Goal: Task Accomplishment & Management: Manage account settings

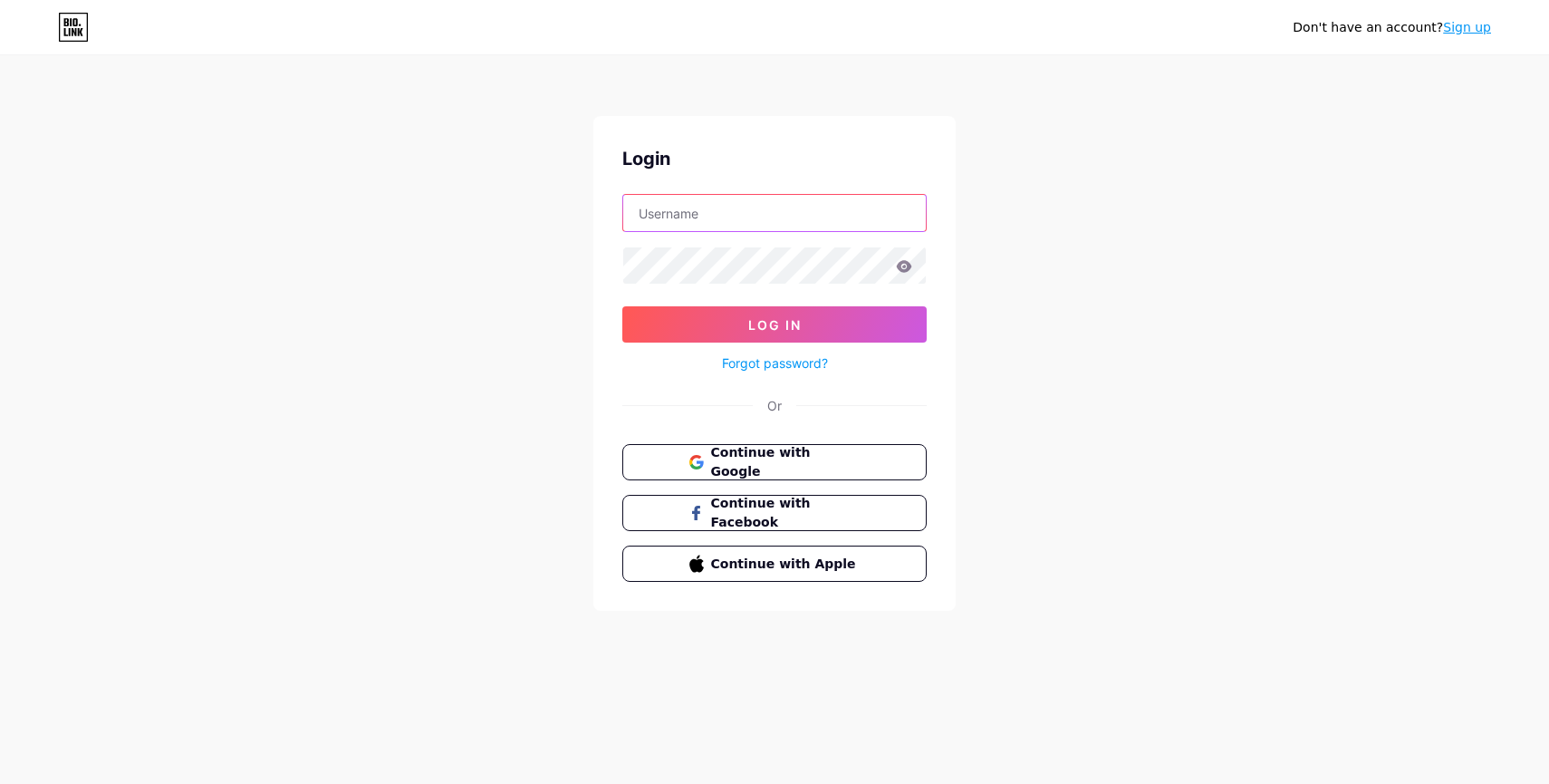
click at [738, 214] on input "text" at bounding box center [774, 213] width 303 height 36
type input "[EMAIL_ADDRESS][DOMAIN_NAME]"
click at [622, 307] on button "Log In" at bounding box center [774, 325] width 305 height 36
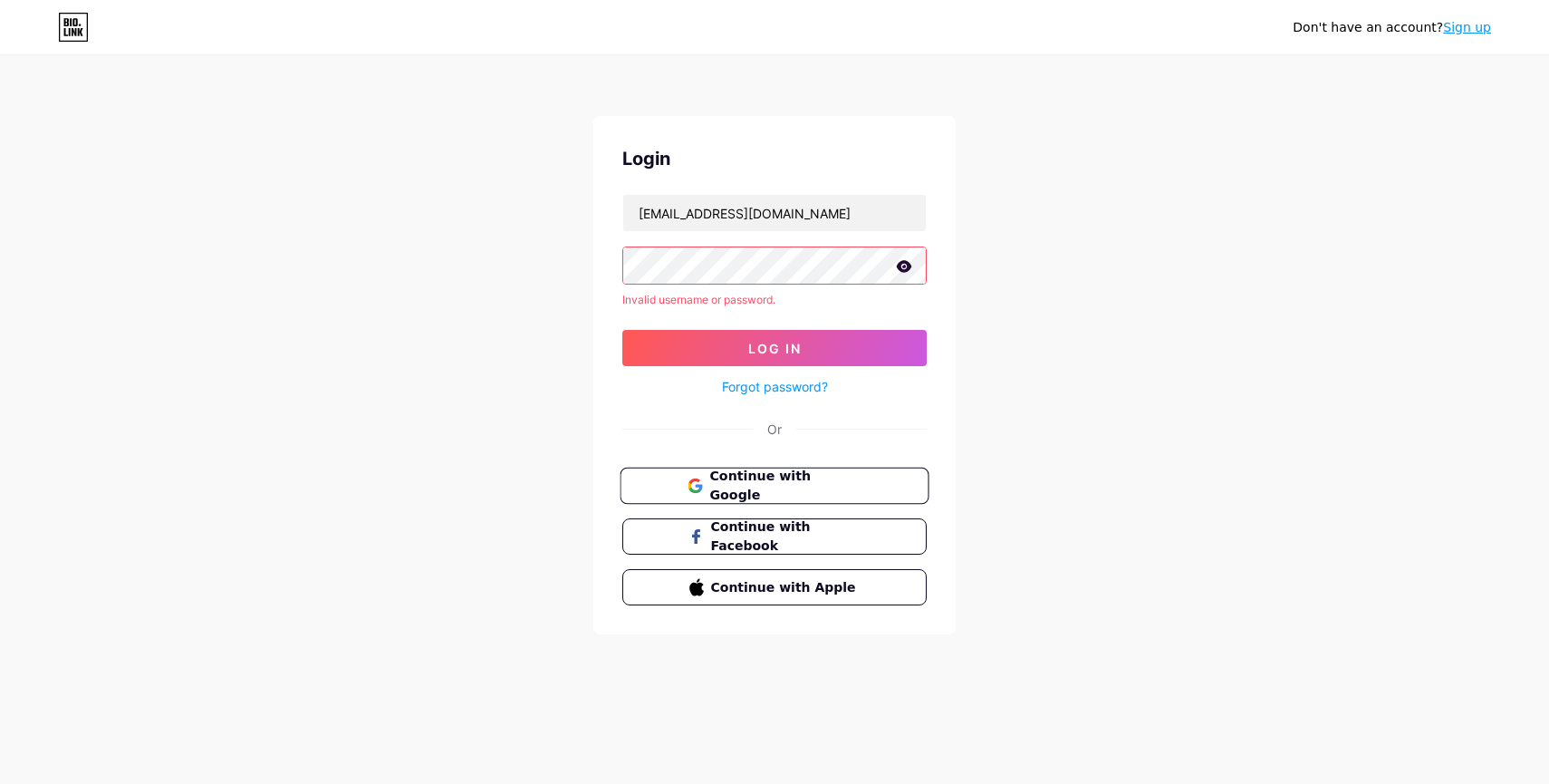
click at [819, 500] on button "Continue with Google" at bounding box center [774, 486] width 309 height 37
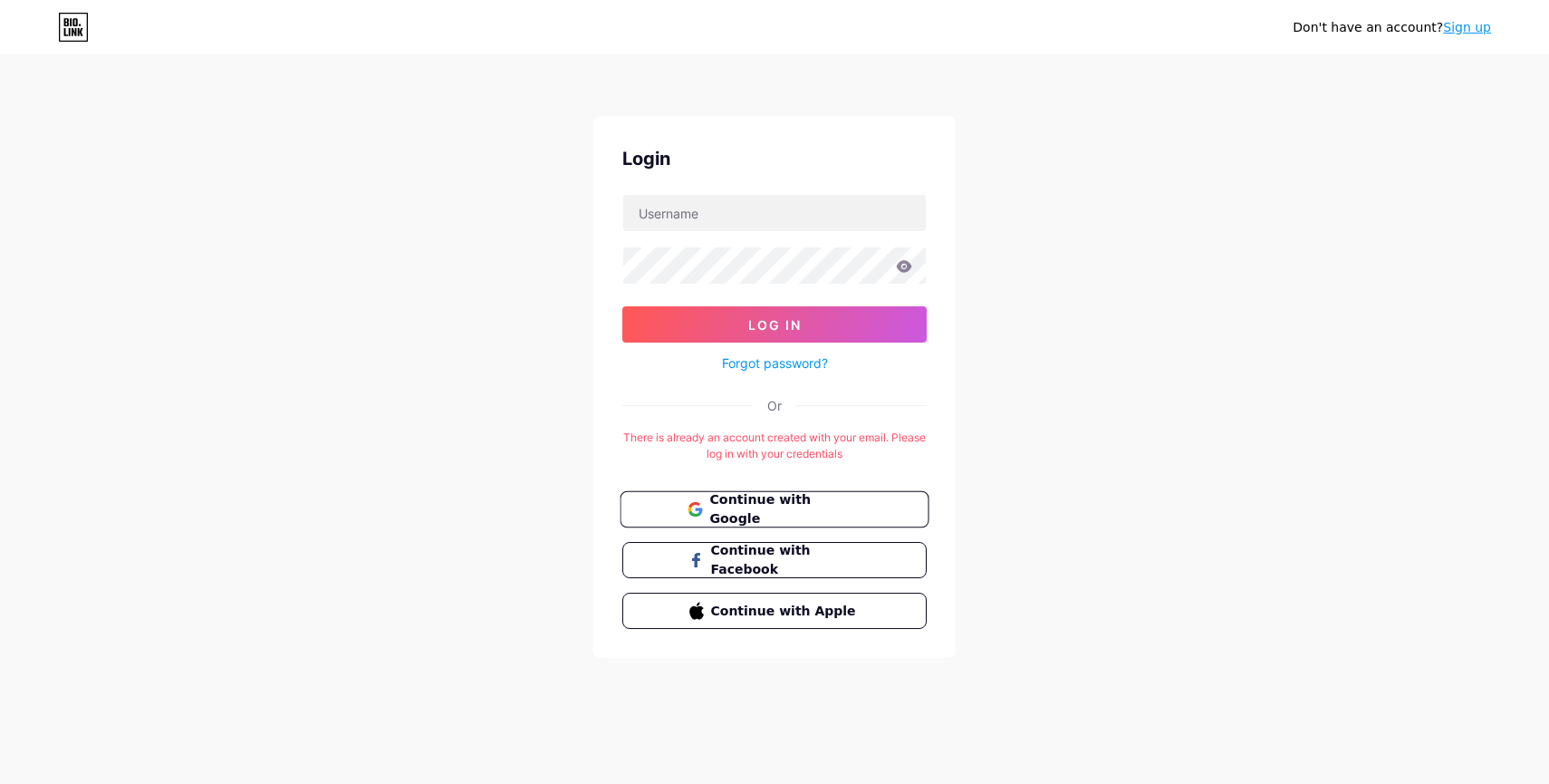
click at [766, 519] on button "Continue with Google" at bounding box center [774, 509] width 309 height 37
click at [786, 196] on input "text" at bounding box center [774, 213] width 303 height 36
type input "[EMAIL_ADDRESS][DOMAIN_NAME]"
click at [622, 307] on button "Log In" at bounding box center [774, 325] width 305 height 36
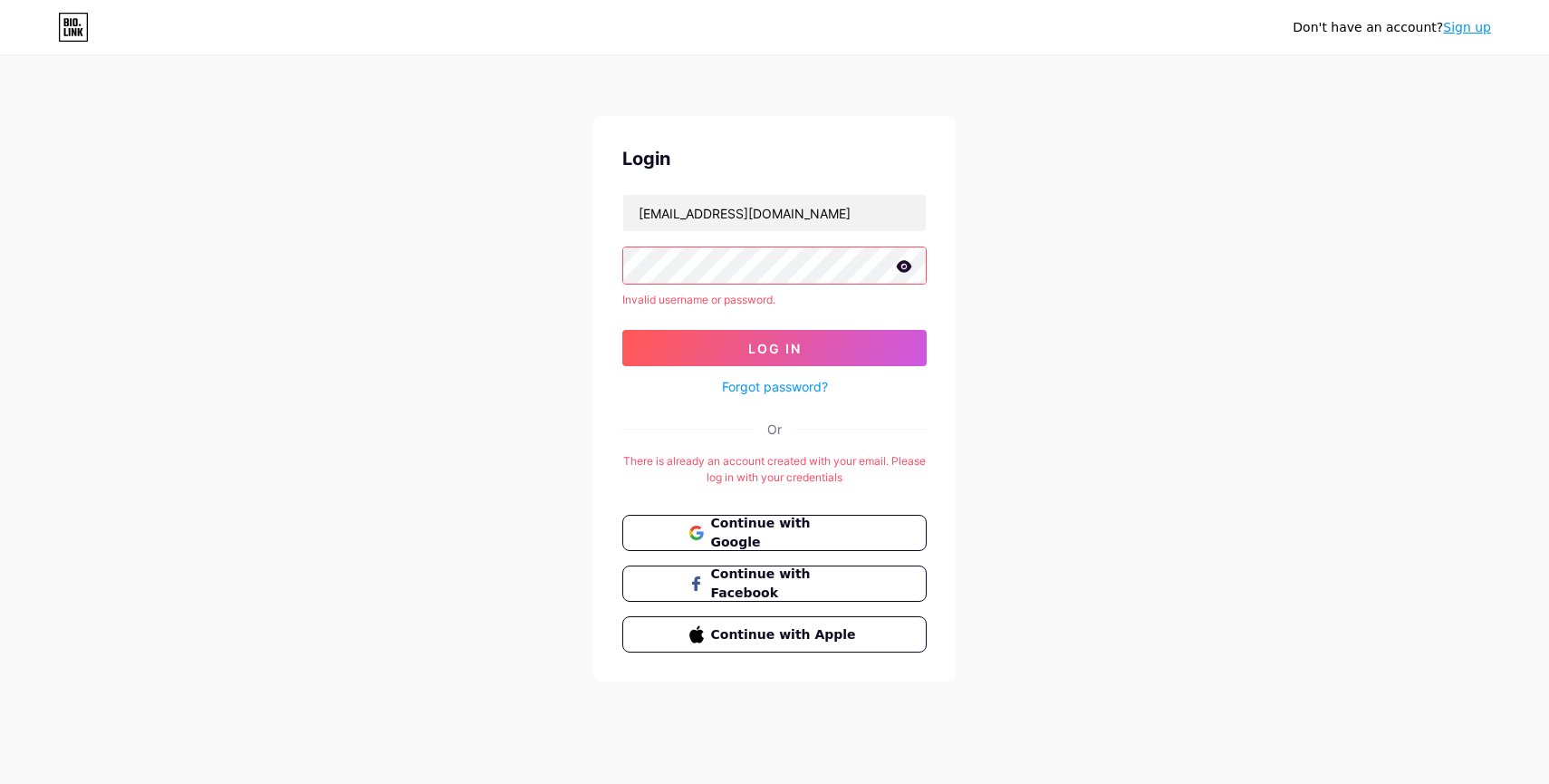
click at [775, 388] on link "Forgot password?" at bounding box center [775, 386] width 106 height 19
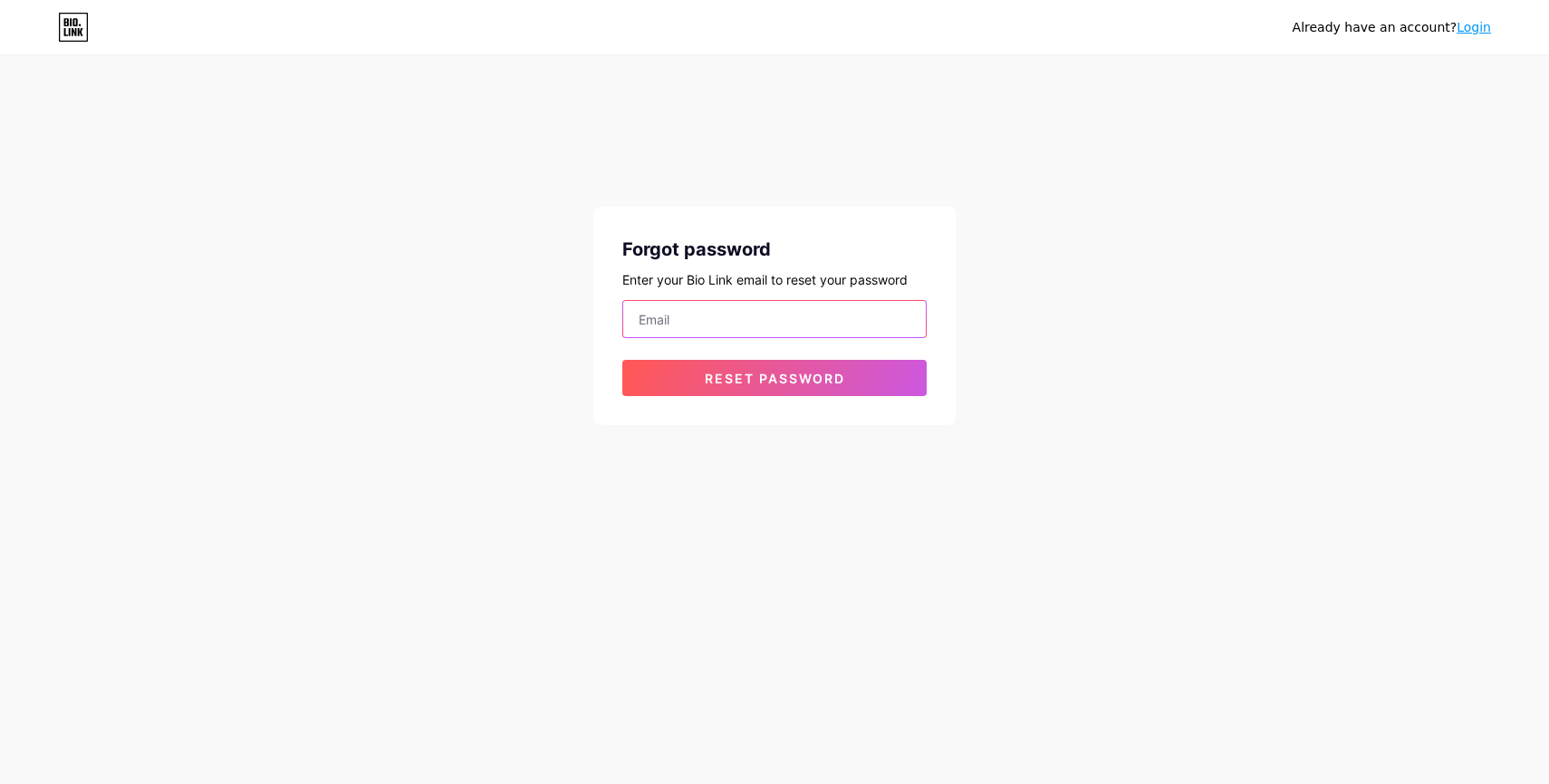
click at [743, 324] on input "email" at bounding box center [774, 319] width 303 height 36
type input "[EMAIL_ADDRESS][DOMAIN_NAME]"
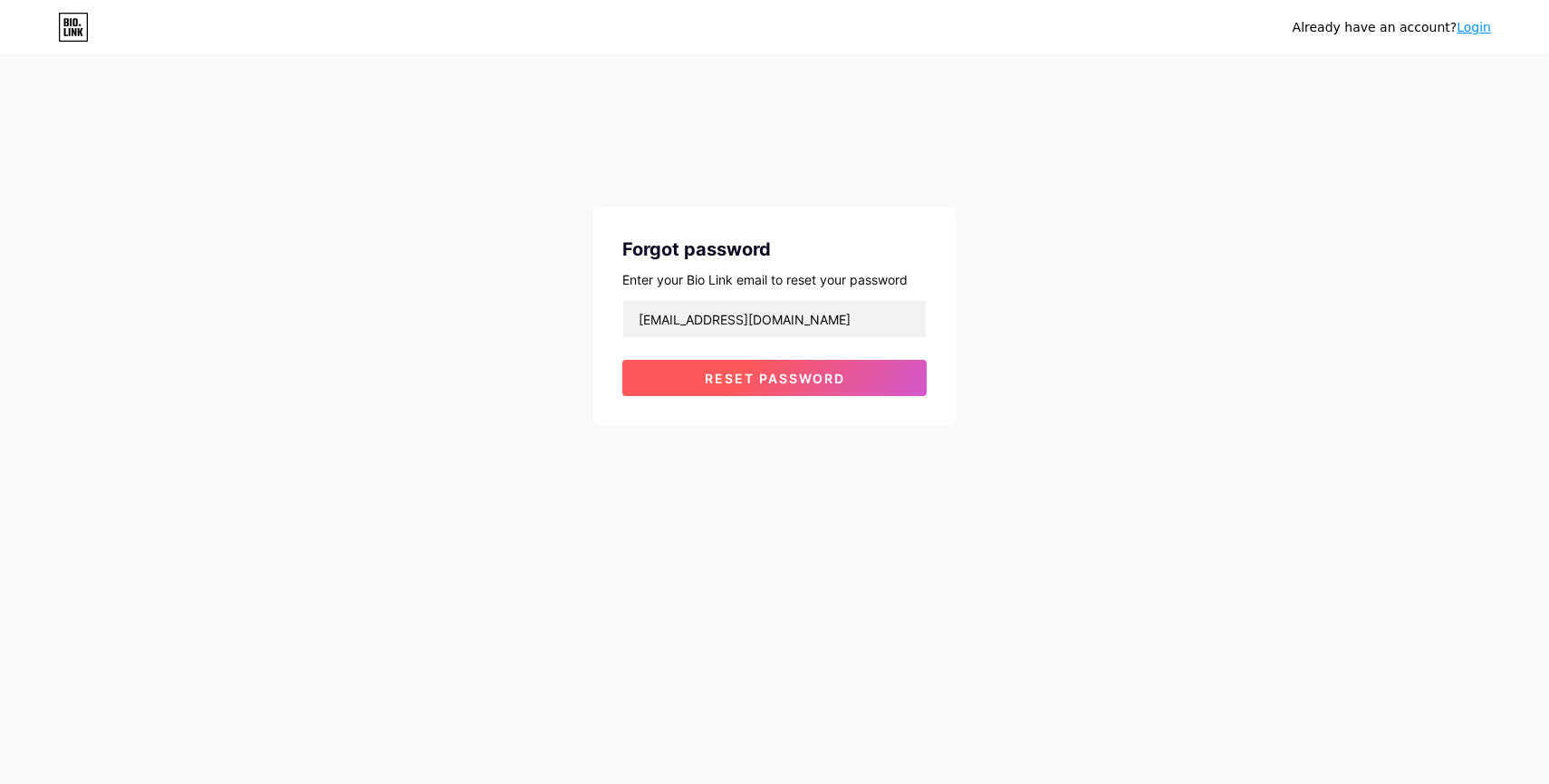
click at [759, 377] on span "Reset password" at bounding box center [775, 377] width 140 height 15
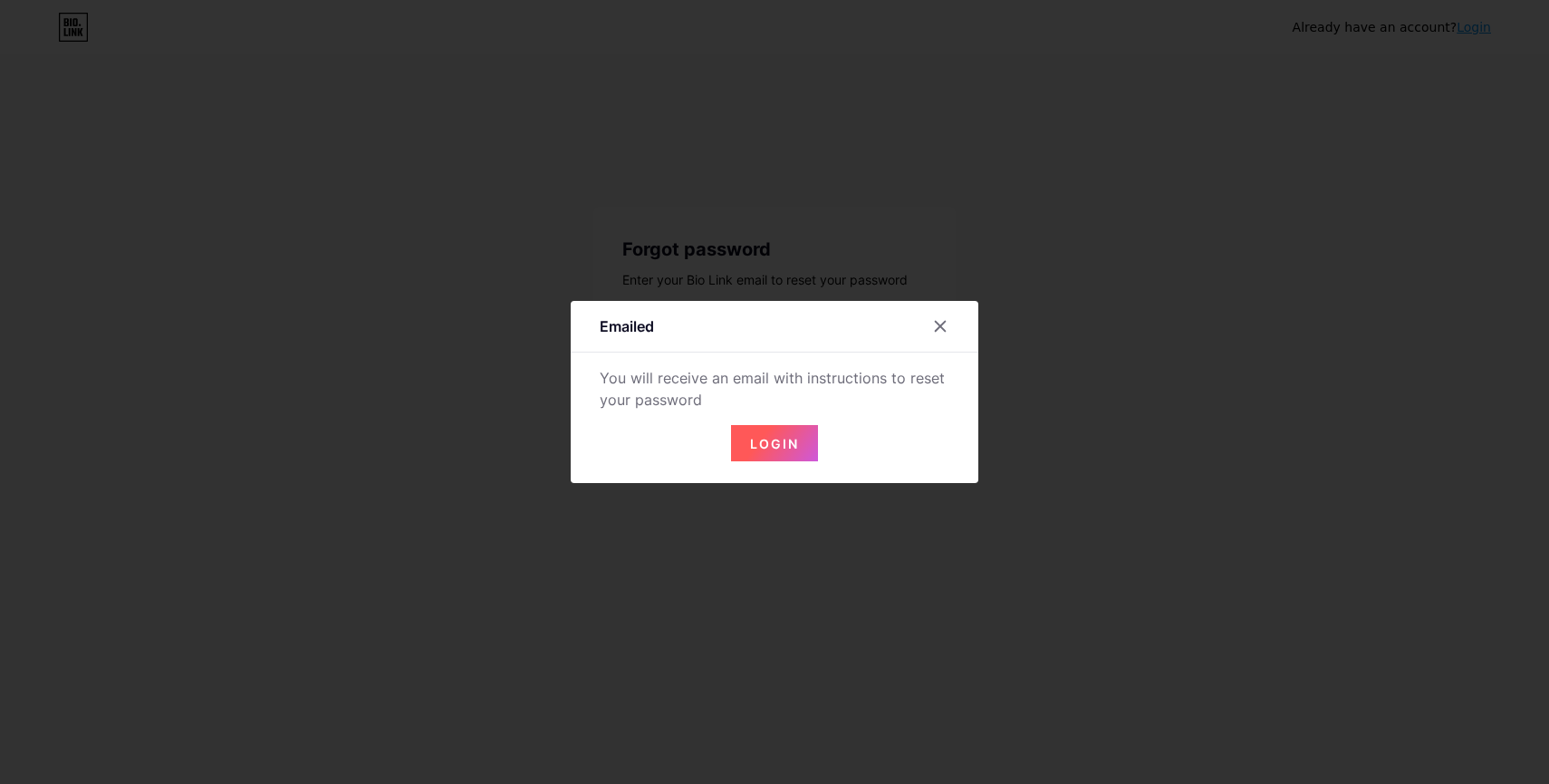
click at [788, 440] on span "Login" at bounding box center [775, 443] width 49 height 15
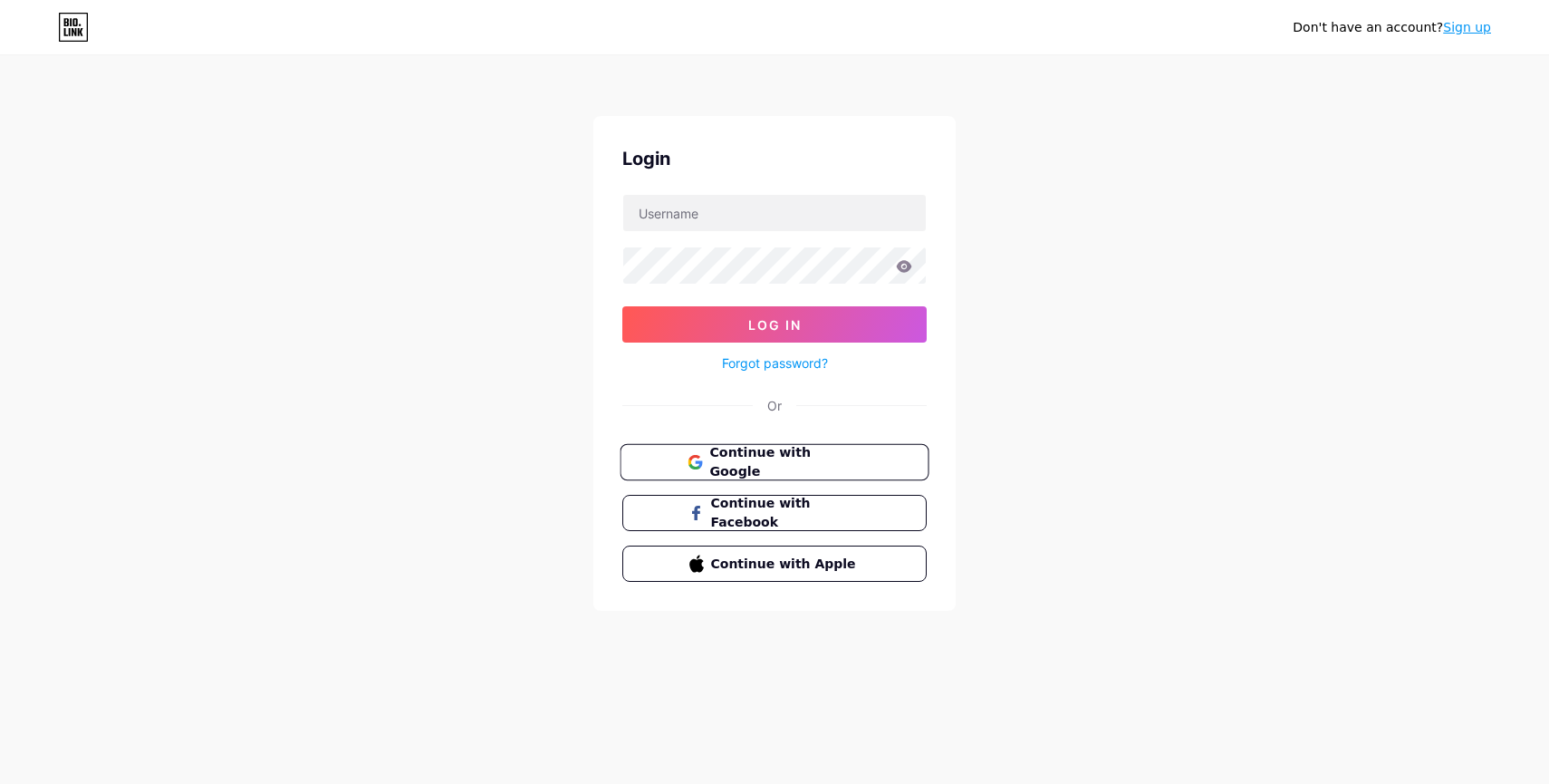
click at [841, 461] on span "Continue with Google" at bounding box center [785, 462] width 151 height 39
click at [681, 214] on input "text" at bounding box center [774, 213] width 303 height 36
type input "[EMAIL_ADDRESS][DOMAIN_NAME]"
click at [622, 307] on button "Log In" at bounding box center [774, 325] width 305 height 36
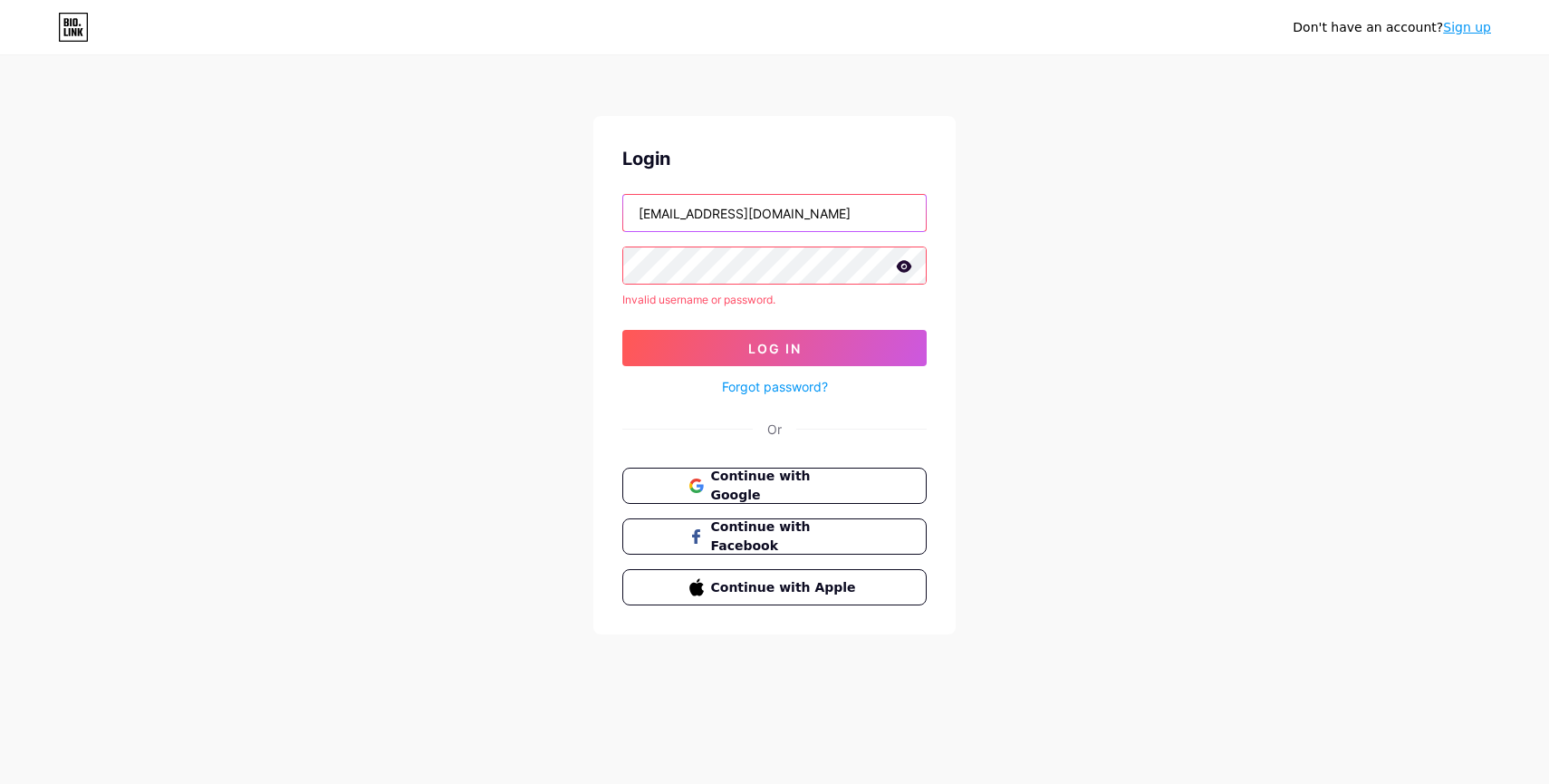
click at [842, 228] on input "[EMAIL_ADDRESS][DOMAIN_NAME]" at bounding box center [774, 213] width 303 height 36
type input "[EMAIL_ADDRESS][DOMAIN_NAME]"
click at [907, 266] on icon at bounding box center [904, 266] width 16 height 13
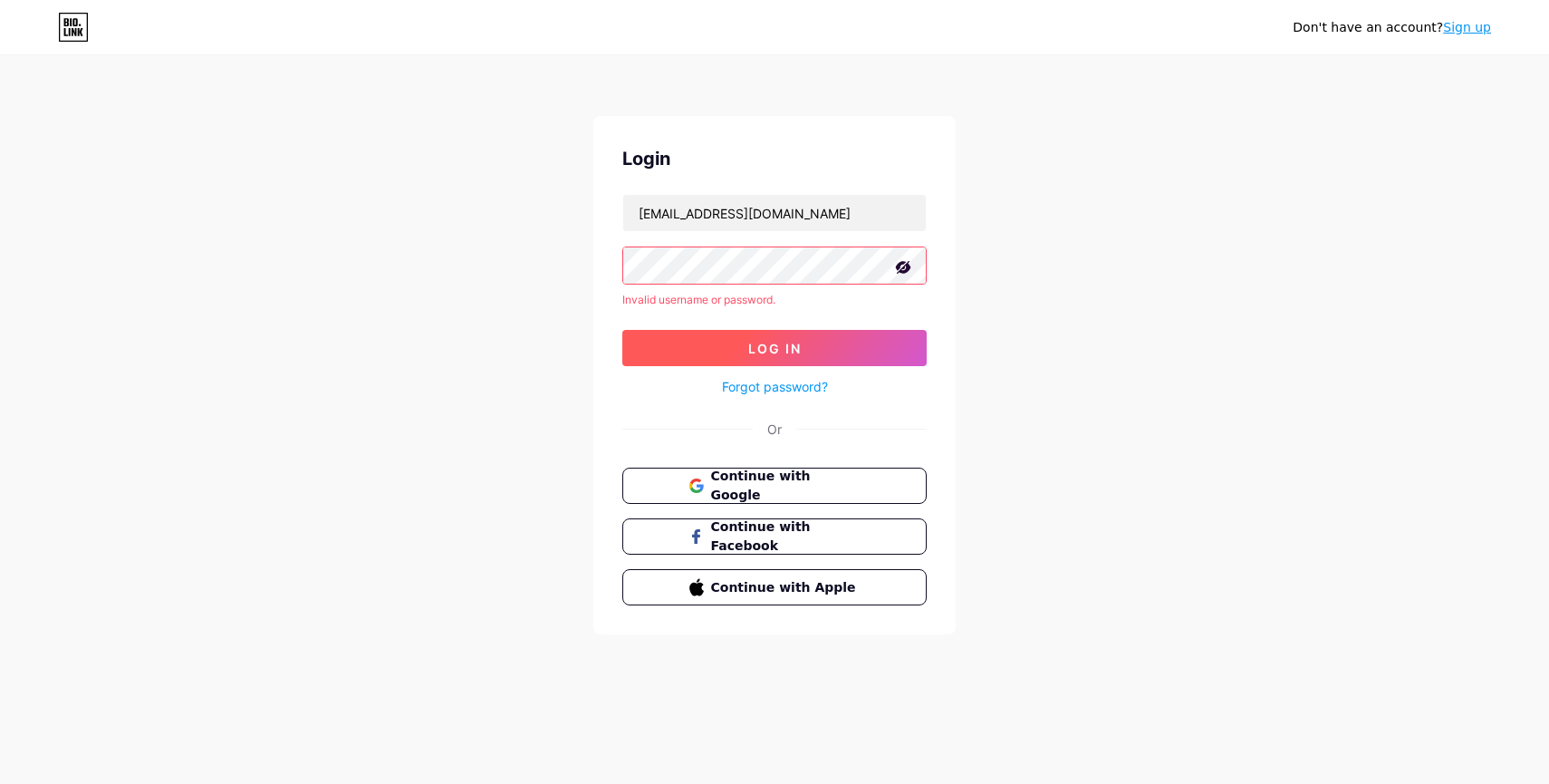
click at [816, 354] on button "Log In" at bounding box center [774, 348] width 305 height 36
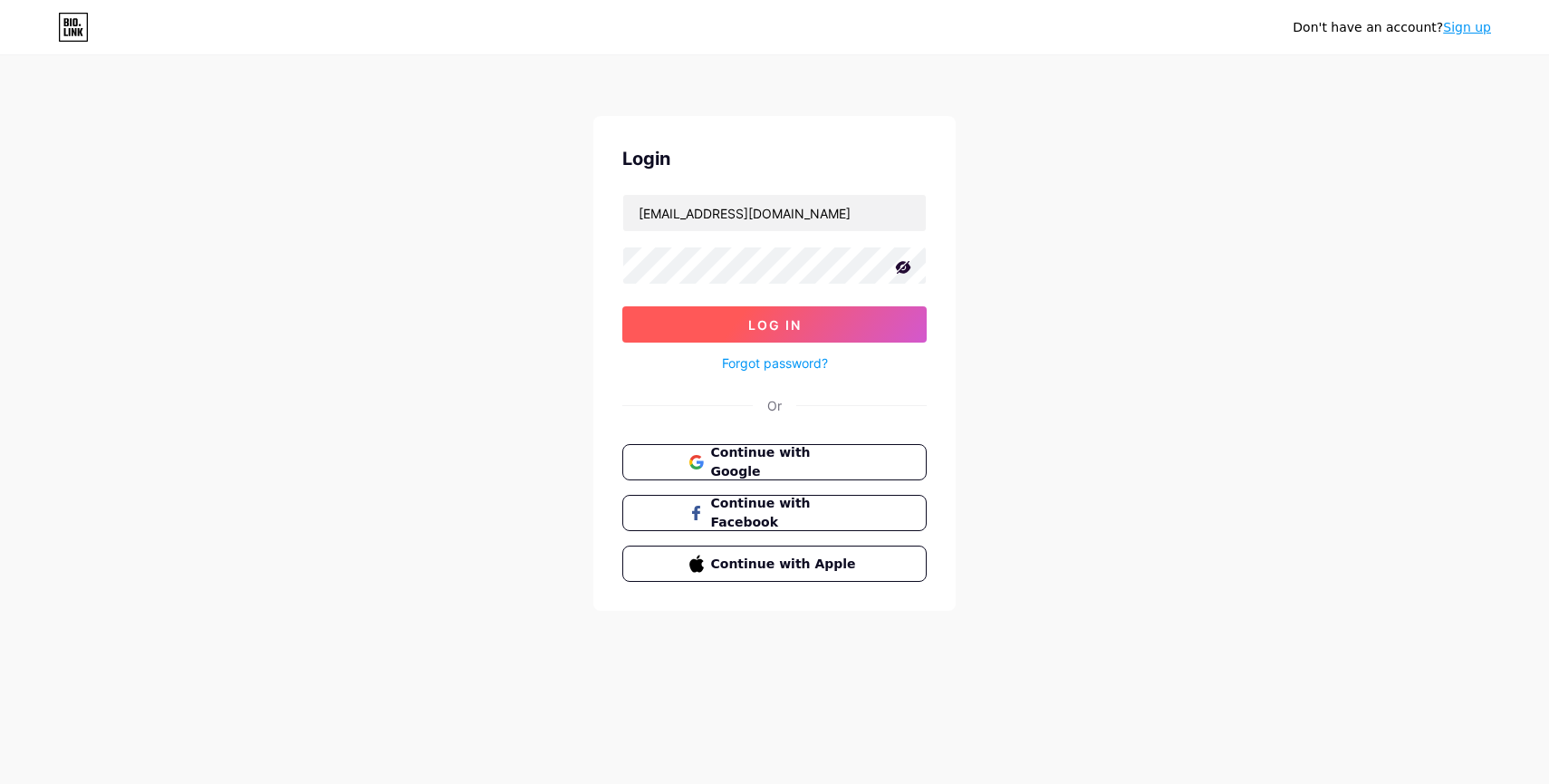
click at [772, 317] on span "Log In" at bounding box center [775, 325] width 54 height 15
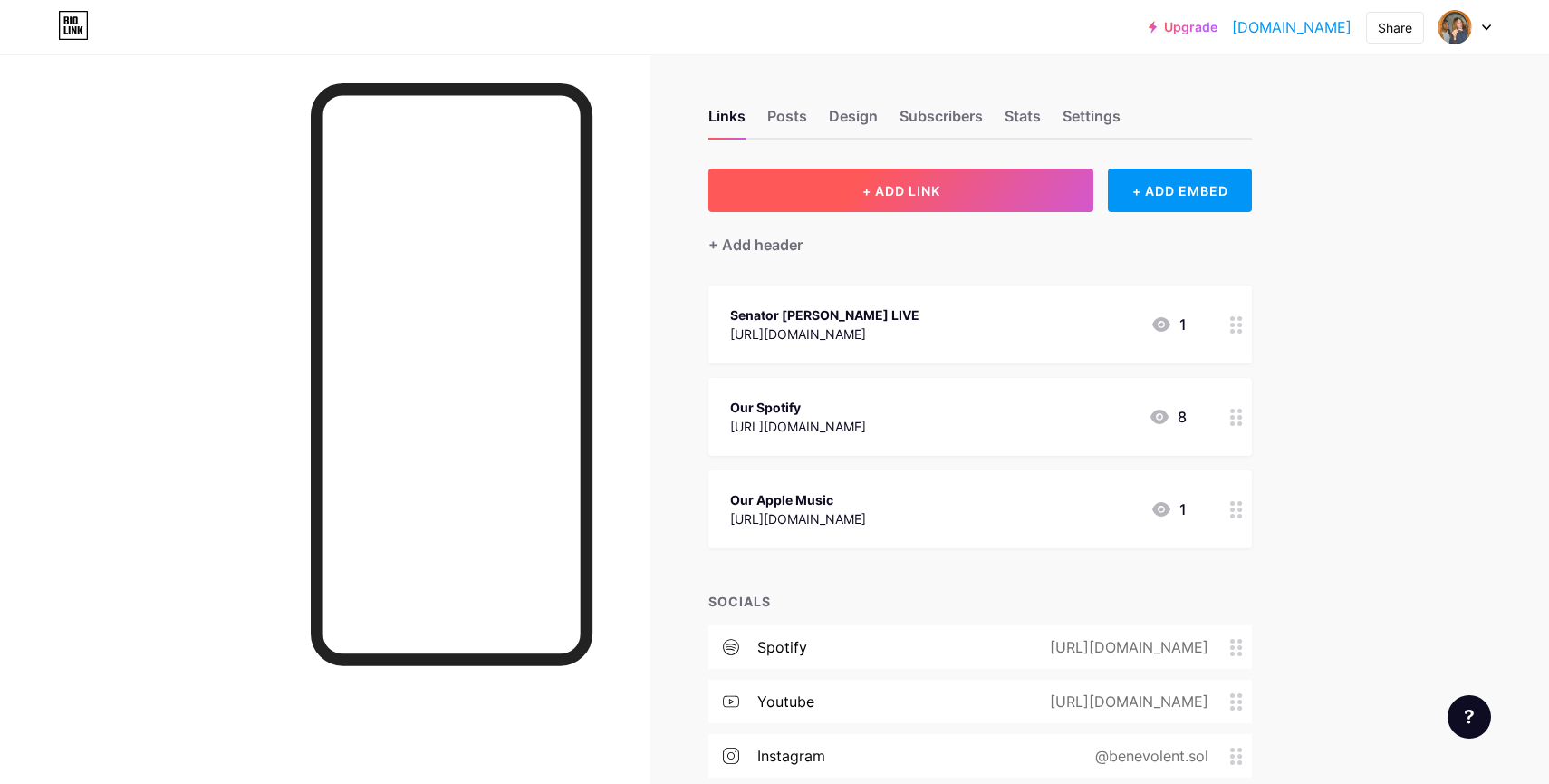
click at [883, 197] on button "+ ADD LINK" at bounding box center [900, 190] width 385 height 44
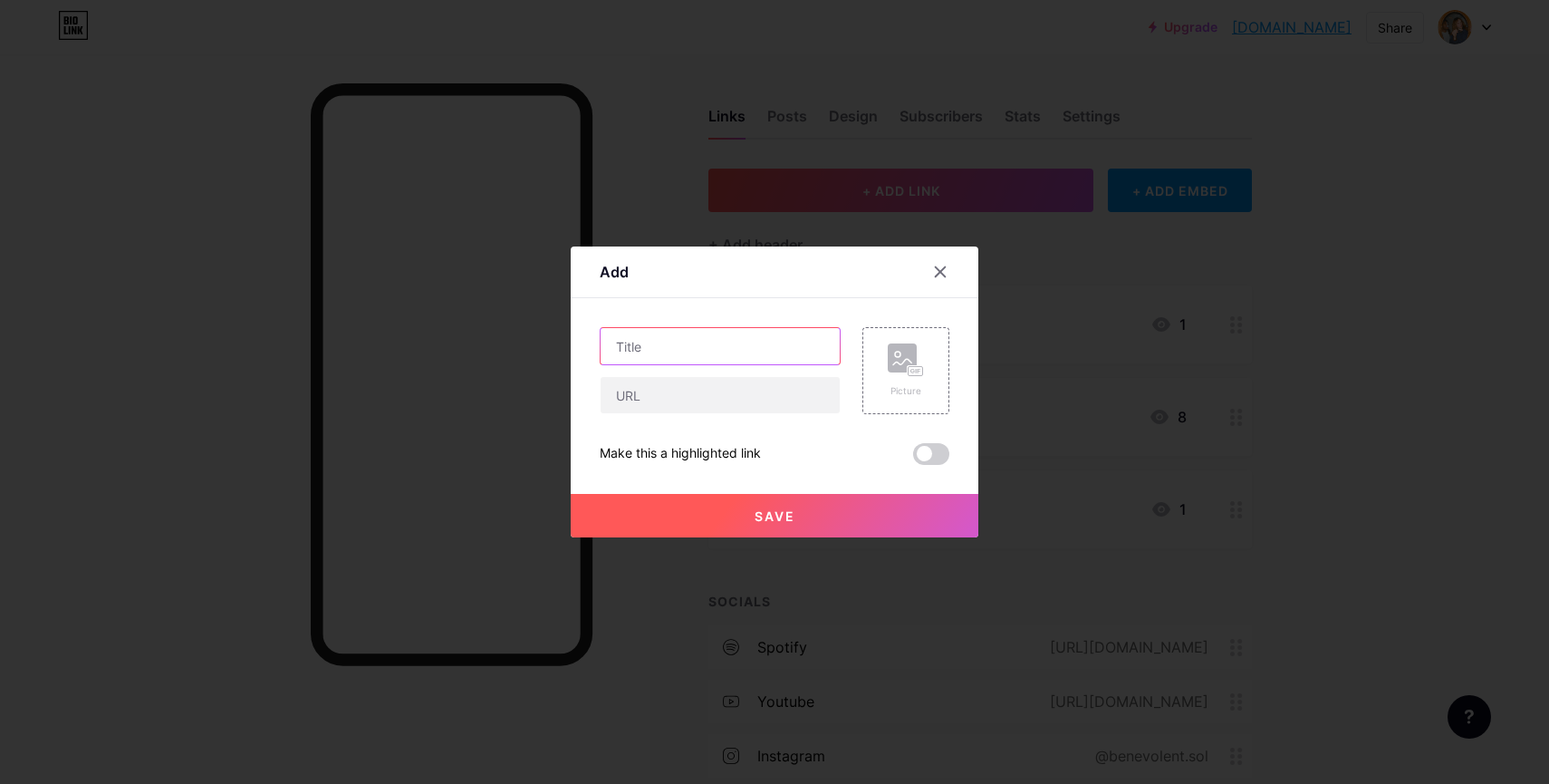
click at [704, 351] on input "text" at bounding box center [719, 347] width 239 height 36
type input "11/13 Central Saloon"
click at [739, 397] on input "text" at bounding box center [719, 395] width 239 height 36
paste input "https://tickets.venuepilot.com/e/tv-moms-sunbather-die-benevolent-sol-2025-11-1…"
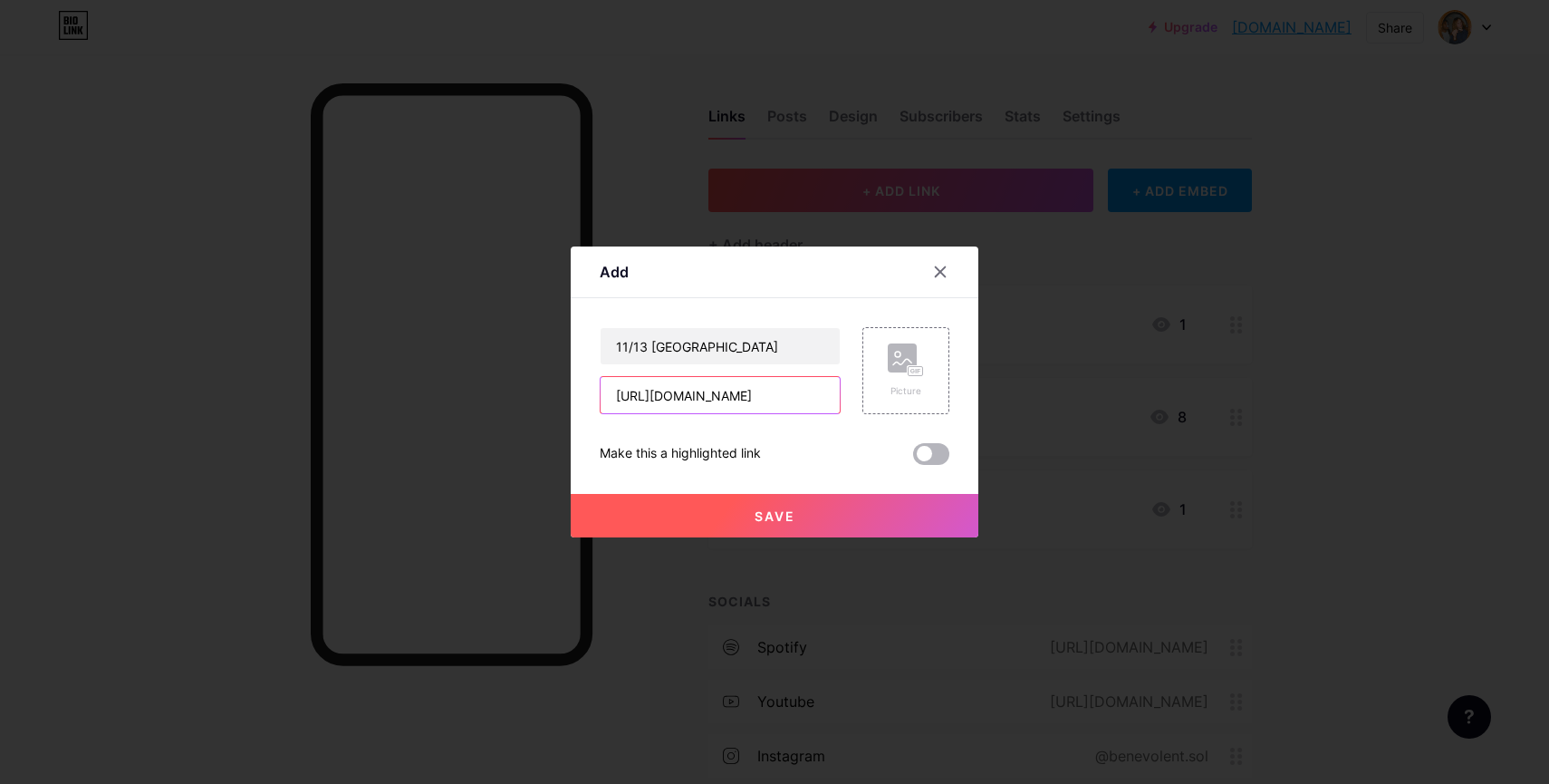
type input "https://tickets.venuepilot.com/e/tv-moms-sunbather-die-benevolent-sol-2025-11-1…"
click at [920, 448] on span at bounding box center [931, 454] width 36 height 22
click at [913, 458] on input "checkbox" at bounding box center [913, 458] width 0 height 0
click at [852, 515] on button "Save" at bounding box center [775, 516] width 407 height 44
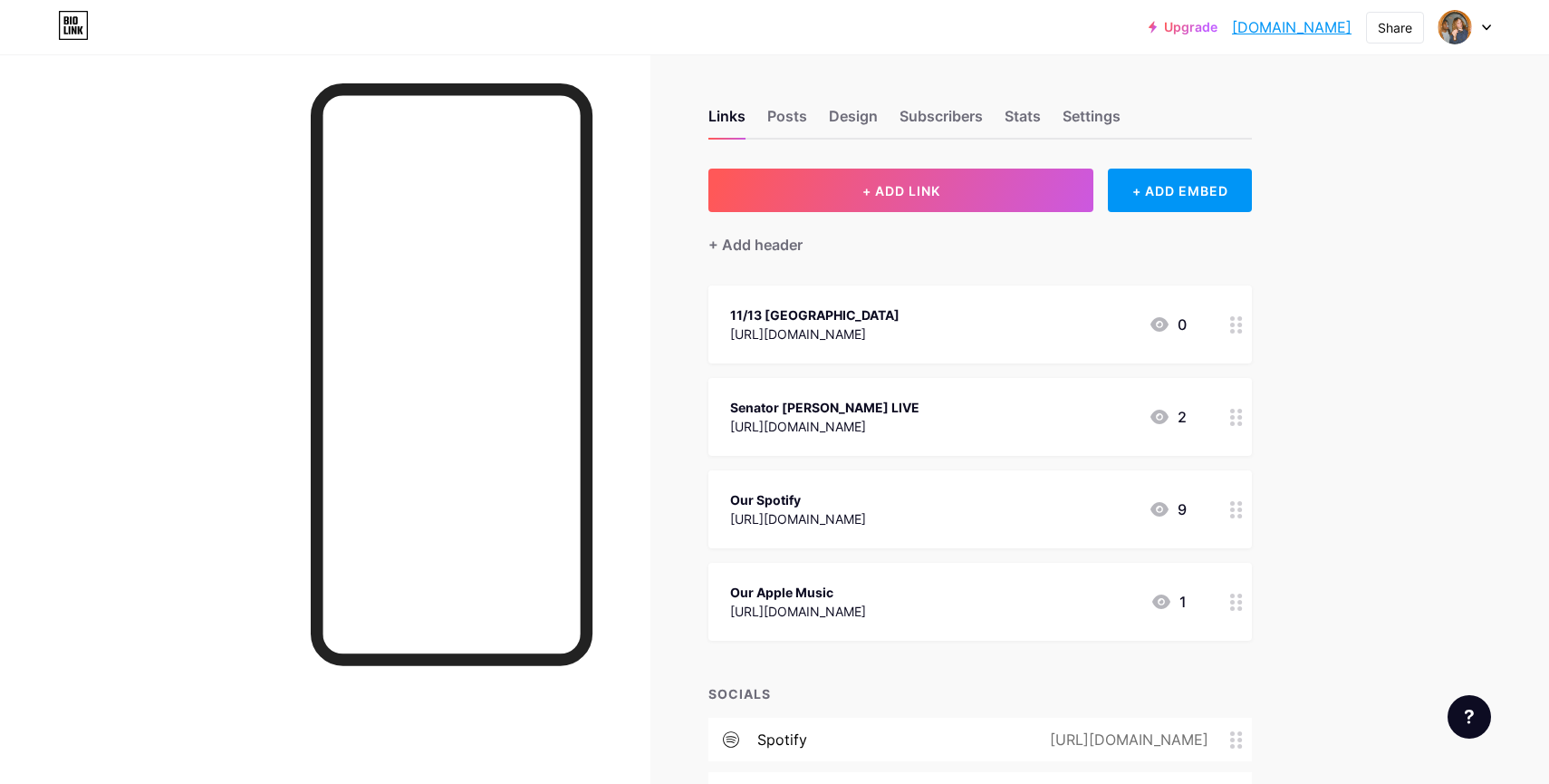
click at [1239, 337] on div at bounding box center [1237, 325] width 31 height 78
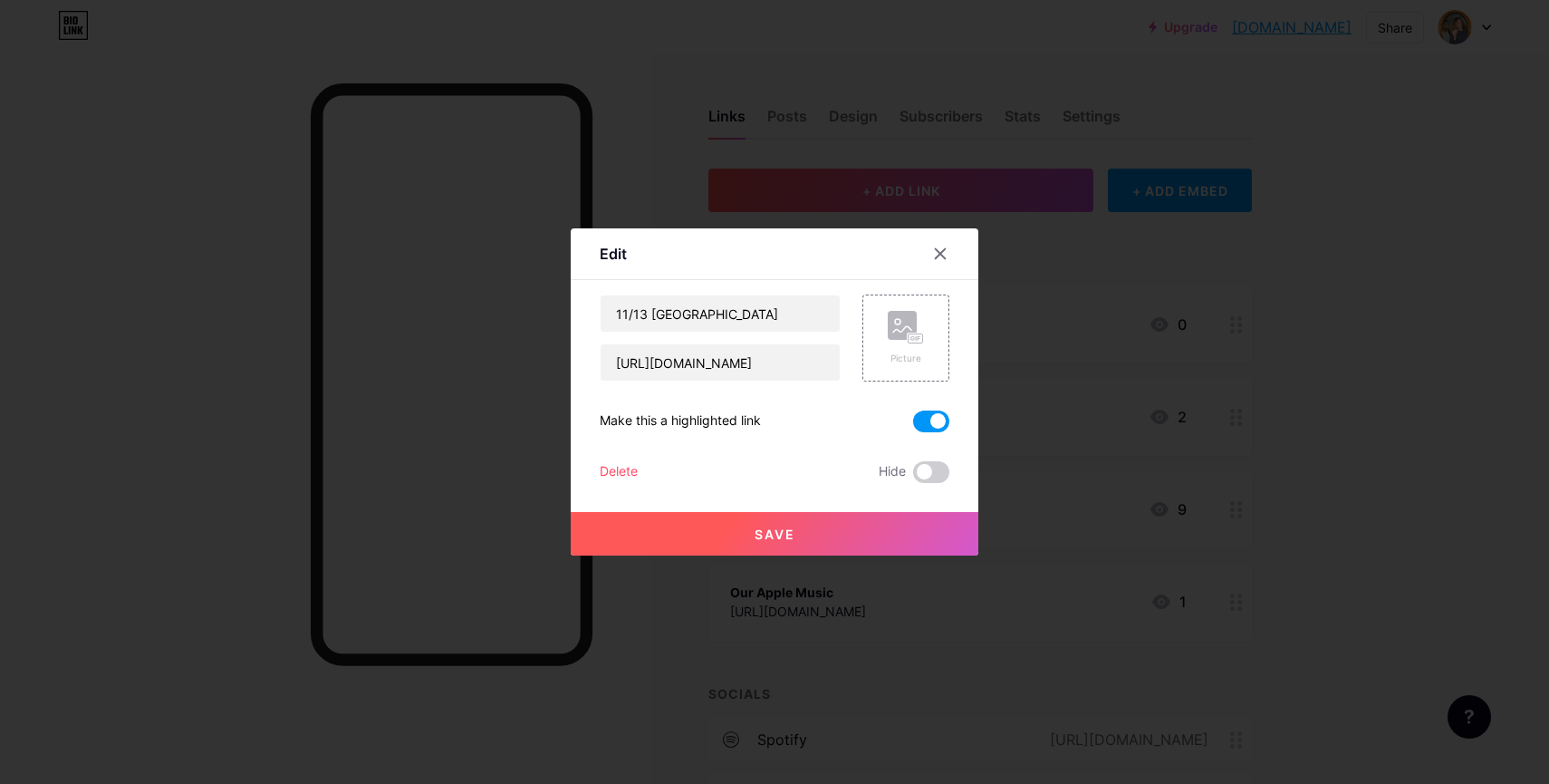
click at [934, 423] on span at bounding box center [931, 421] width 36 height 22
click at [913, 426] on input "checkbox" at bounding box center [913, 426] width 0 height 0
click at [869, 531] on button "Save" at bounding box center [775, 534] width 407 height 44
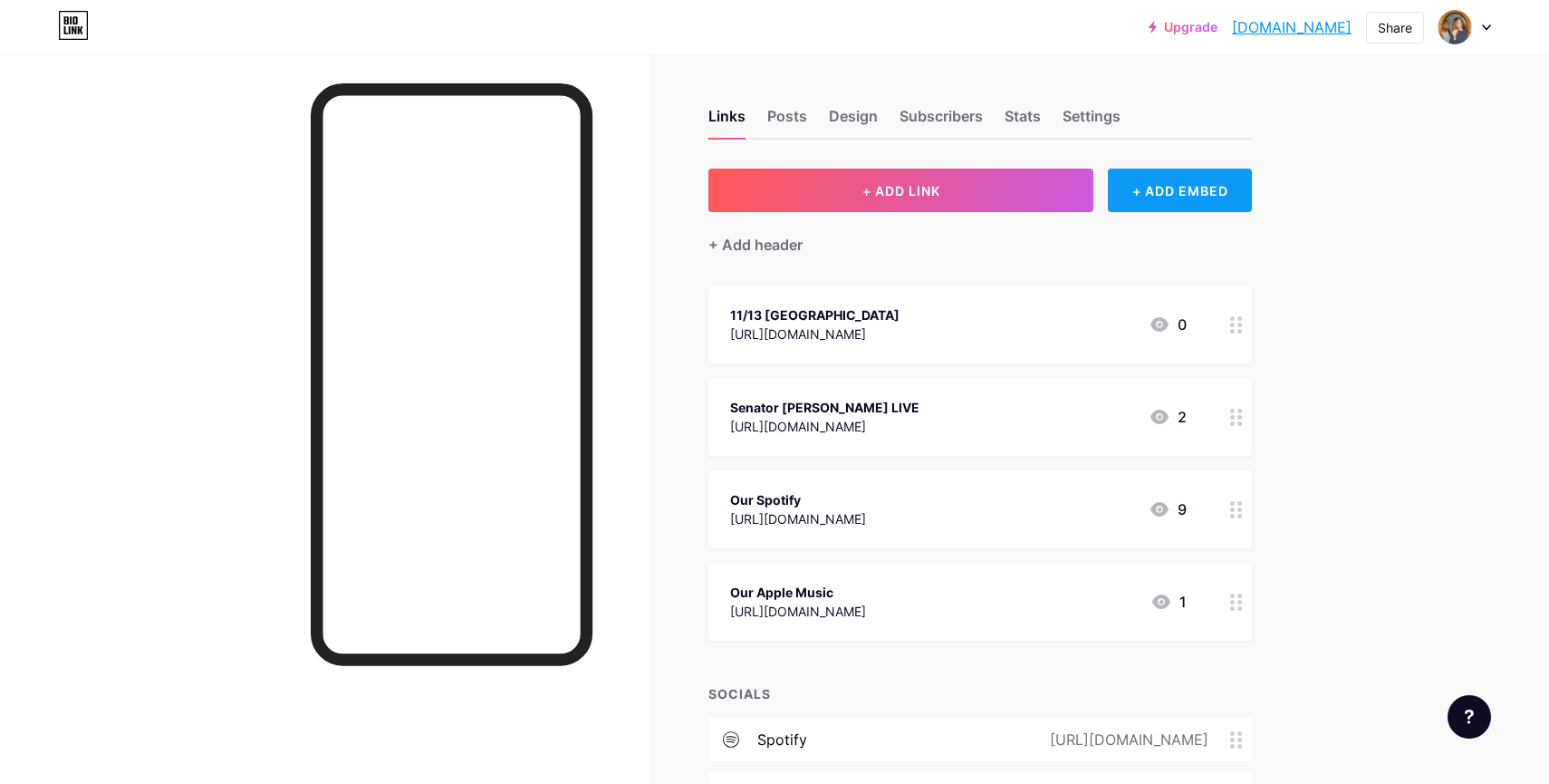
click at [1233, 195] on div "+ ADD EMBED" at bounding box center [1180, 190] width 144 height 44
click at [836, 353] on span "ADD" at bounding box center [832, 355] width 25 height 15
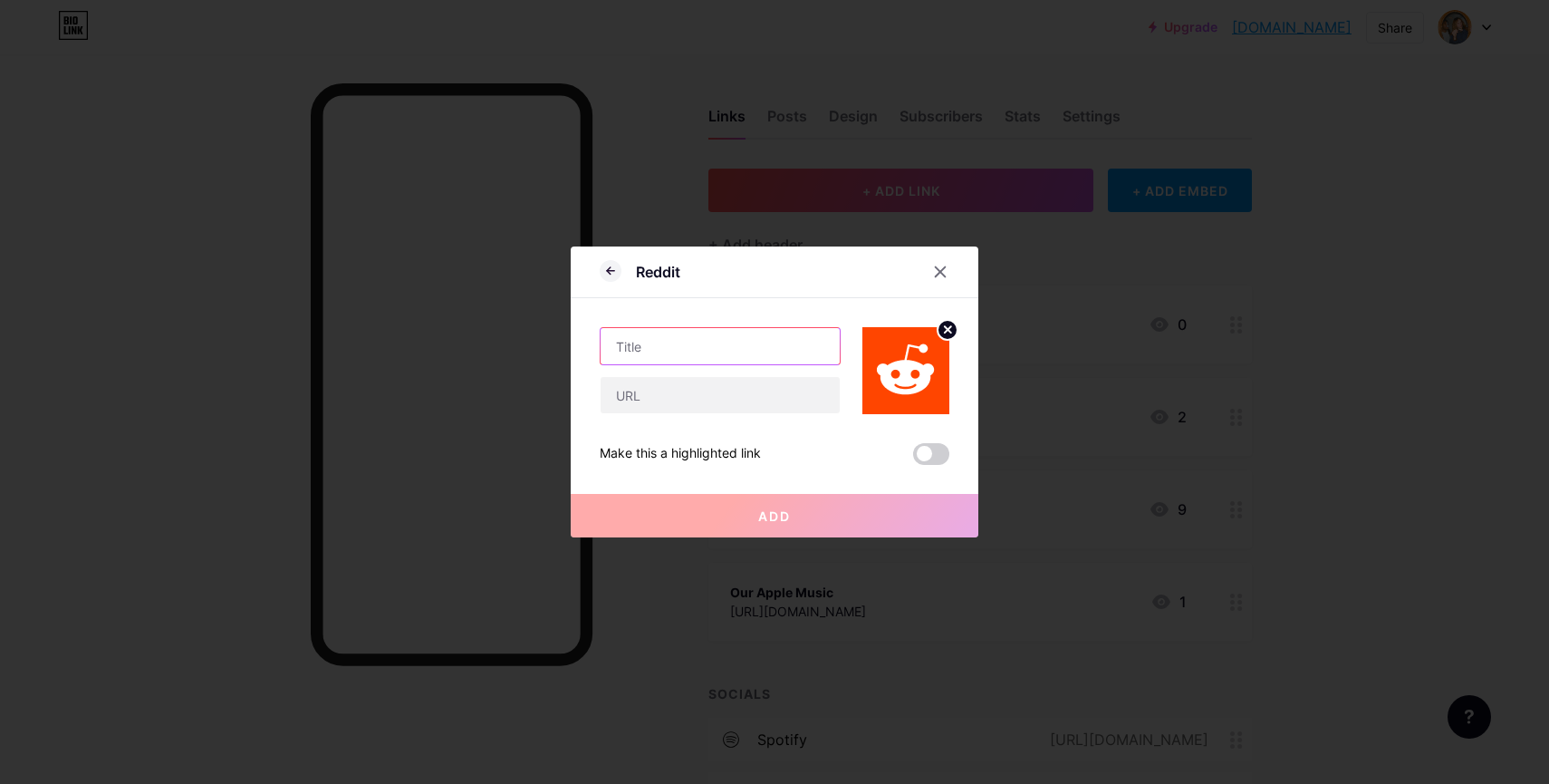
click at [820, 353] on input "text" at bounding box center [719, 347] width 239 height 36
click at [721, 347] on input "text" at bounding box center [719, 347] width 239 height 36
click at [934, 272] on icon at bounding box center [940, 272] width 15 height 15
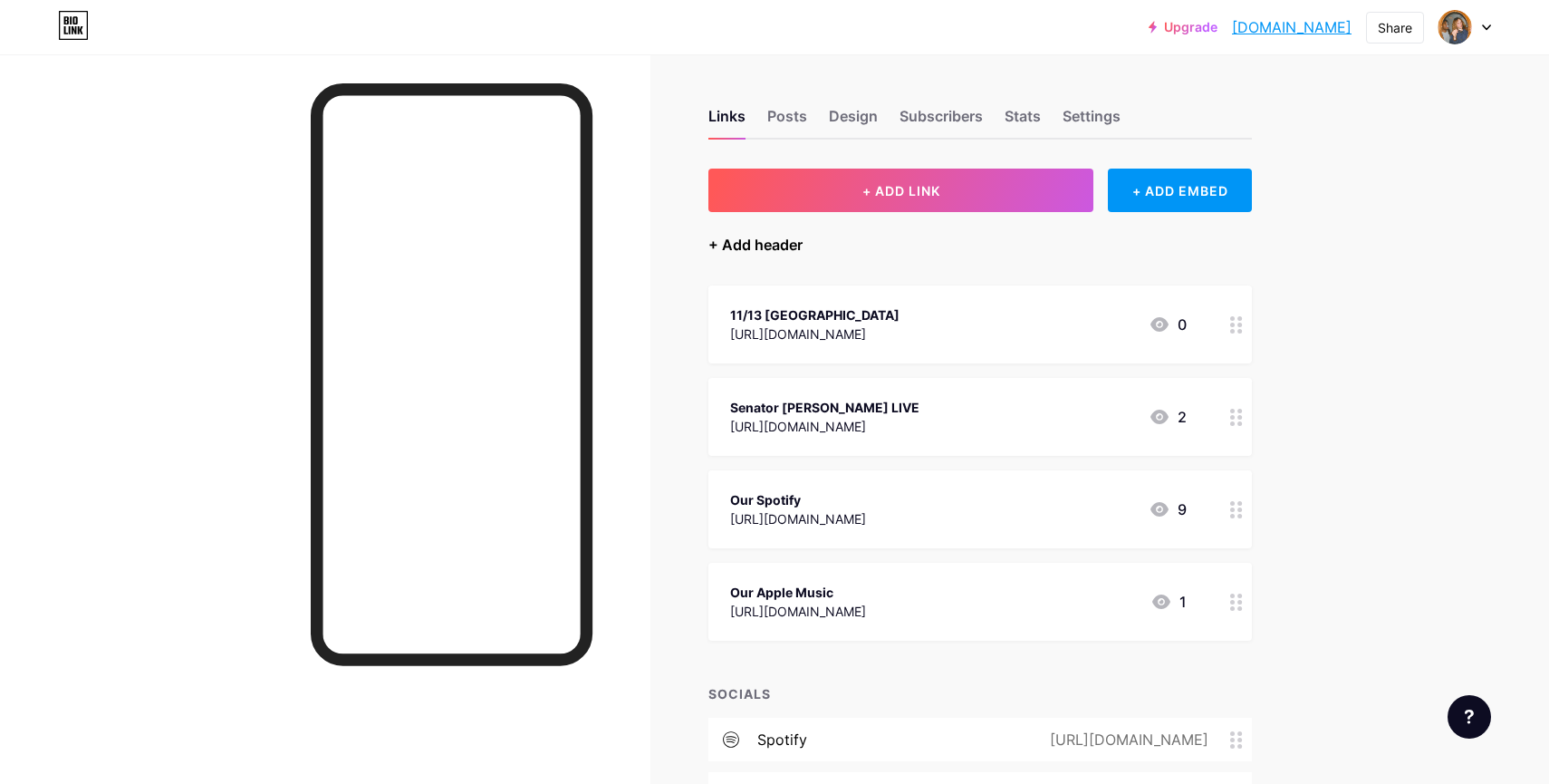
click at [772, 244] on div "+ Add header" at bounding box center [756, 245] width 95 height 22
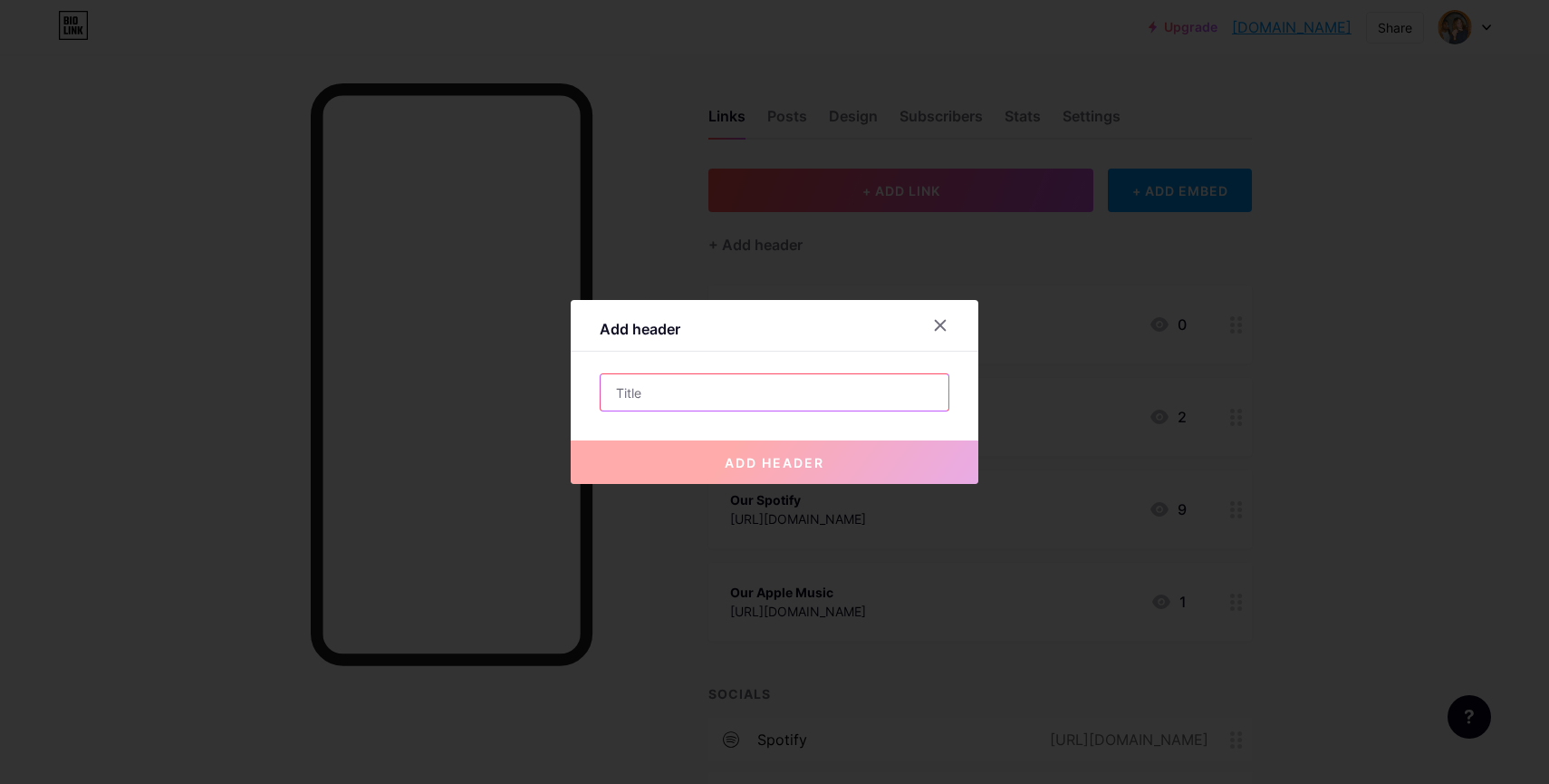
click at [685, 403] on input "text" at bounding box center [774, 392] width 348 height 36
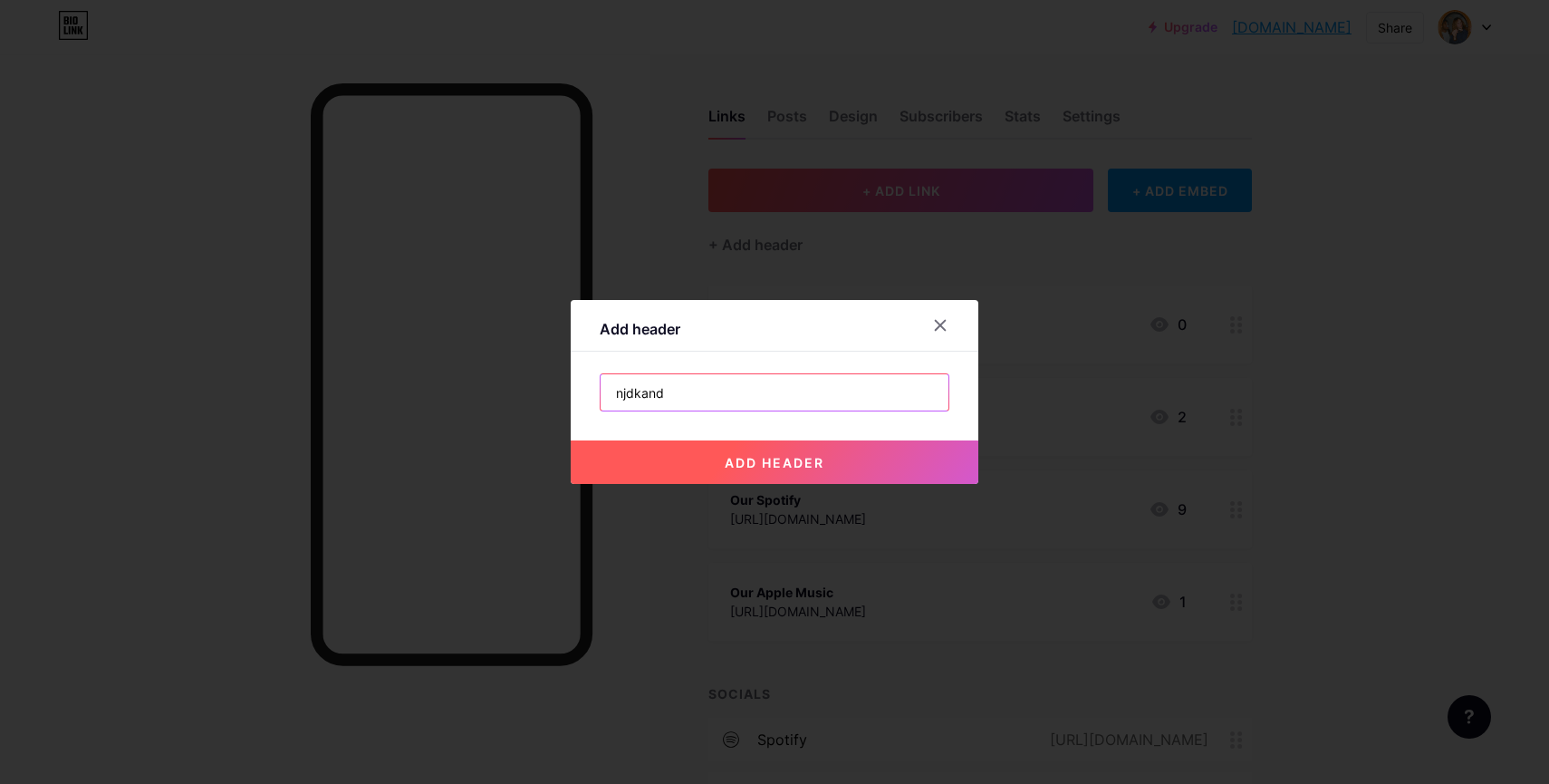
type input "njdkand"
click at [667, 463] on button "add header" at bounding box center [775, 462] width 407 height 44
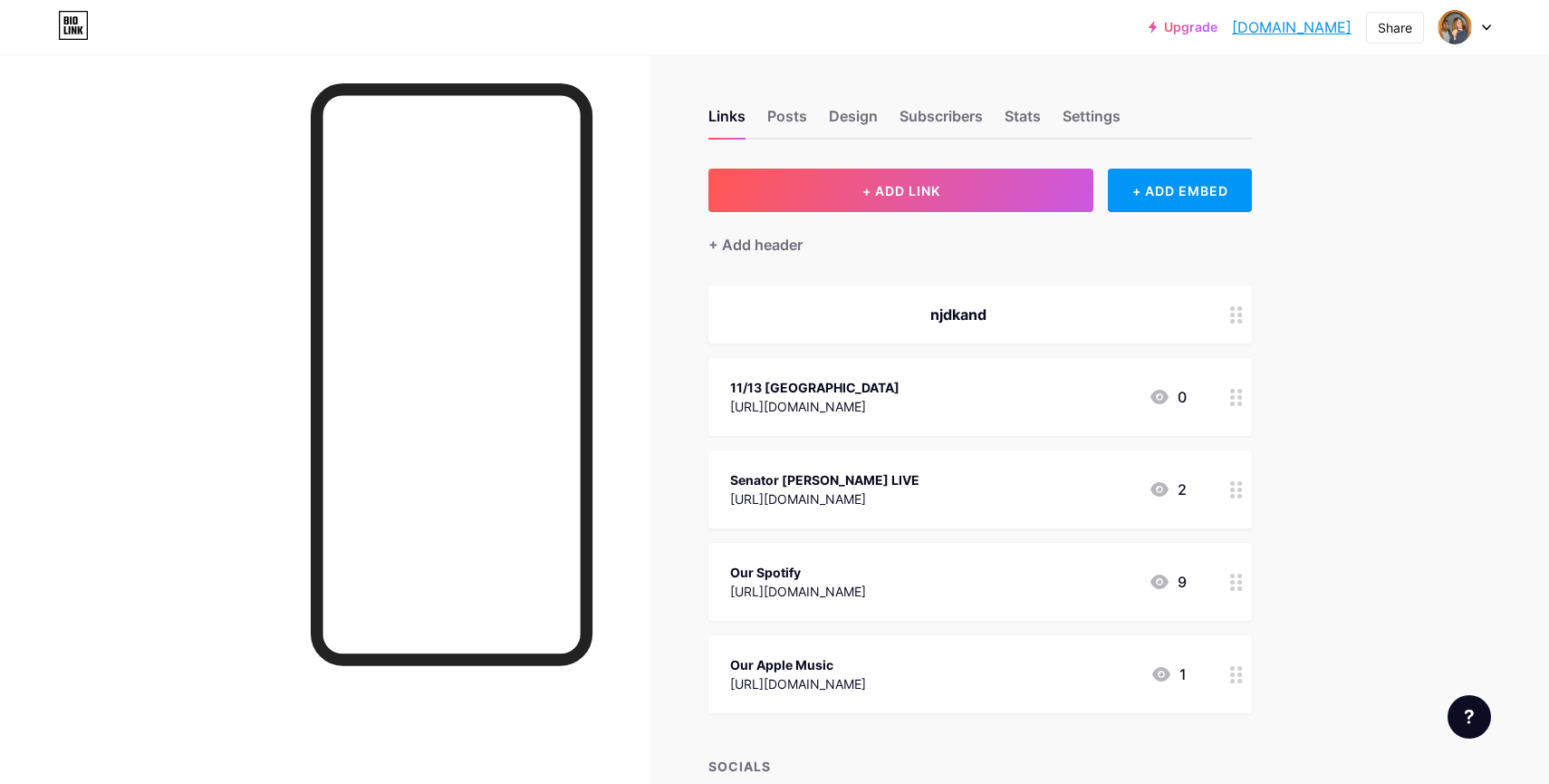
click at [1202, 313] on div "njdkand" at bounding box center [981, 315] width 544 height 58
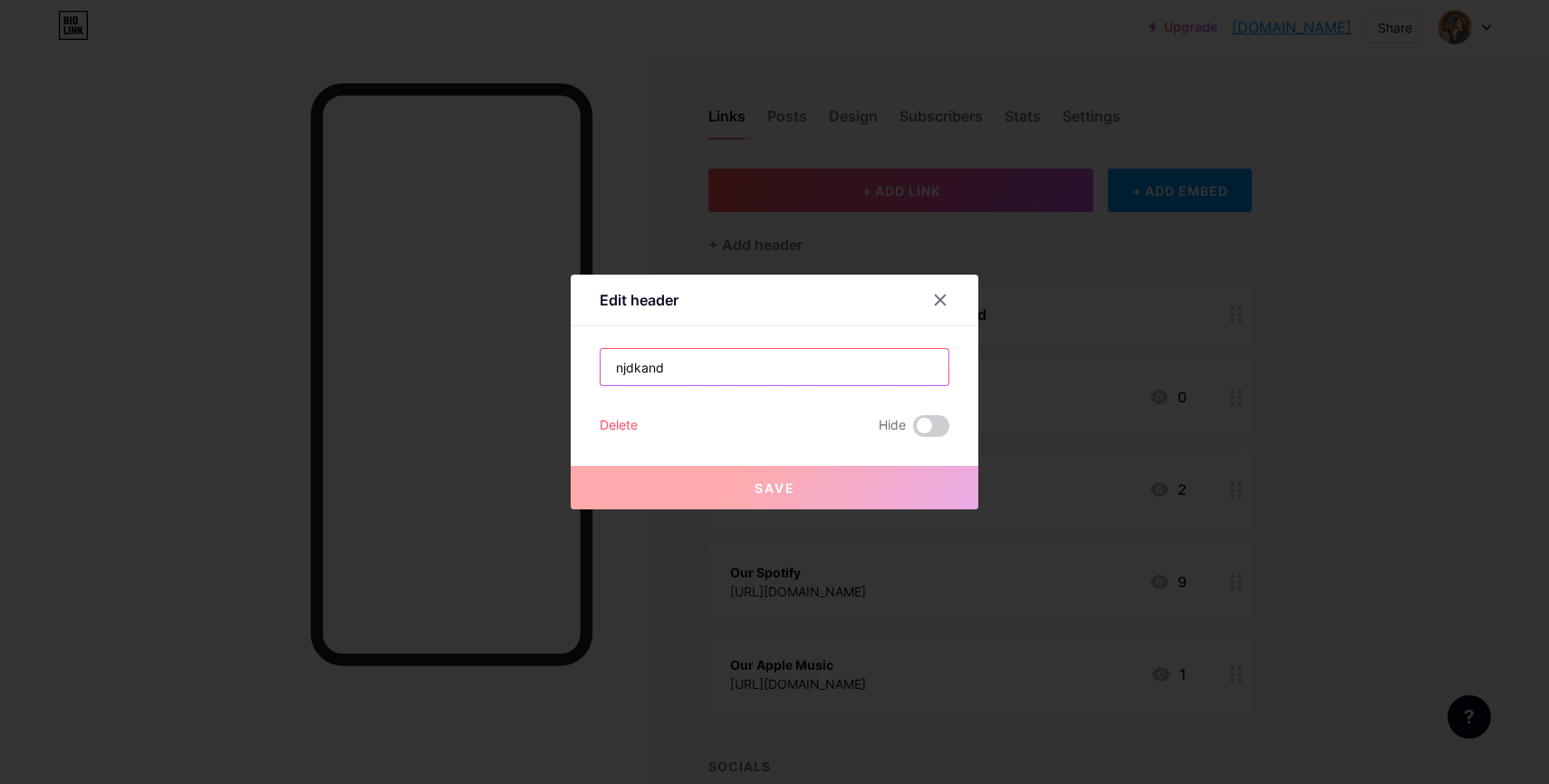
click at [868, 384] on input "njdkand" at bounding box center [774, 367] width 348 height 36
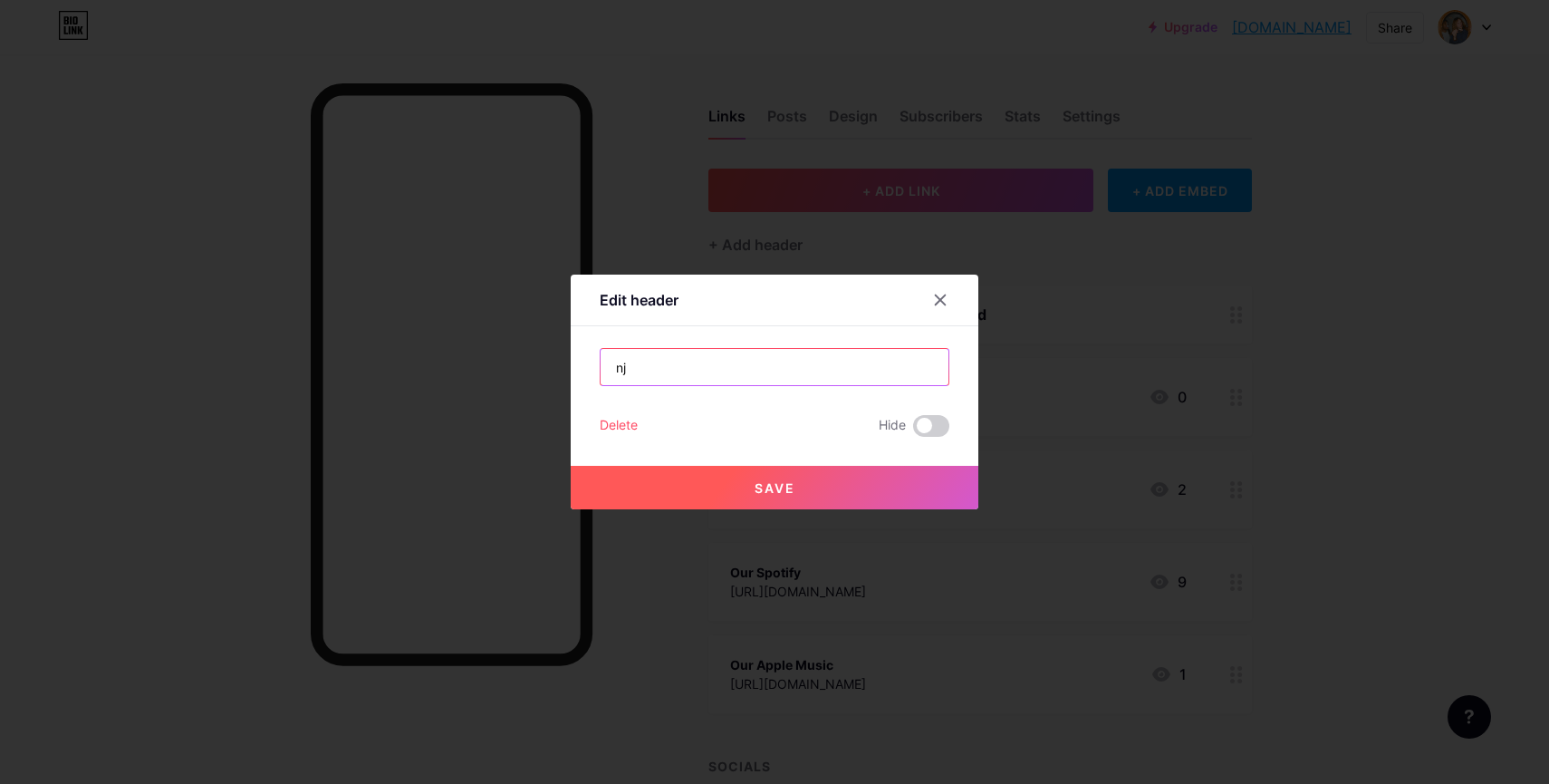
type input "n"
type input "Tickets!"
click at [904, 490] on button "Save" at bounding box center [775, 487] width 407 height 44
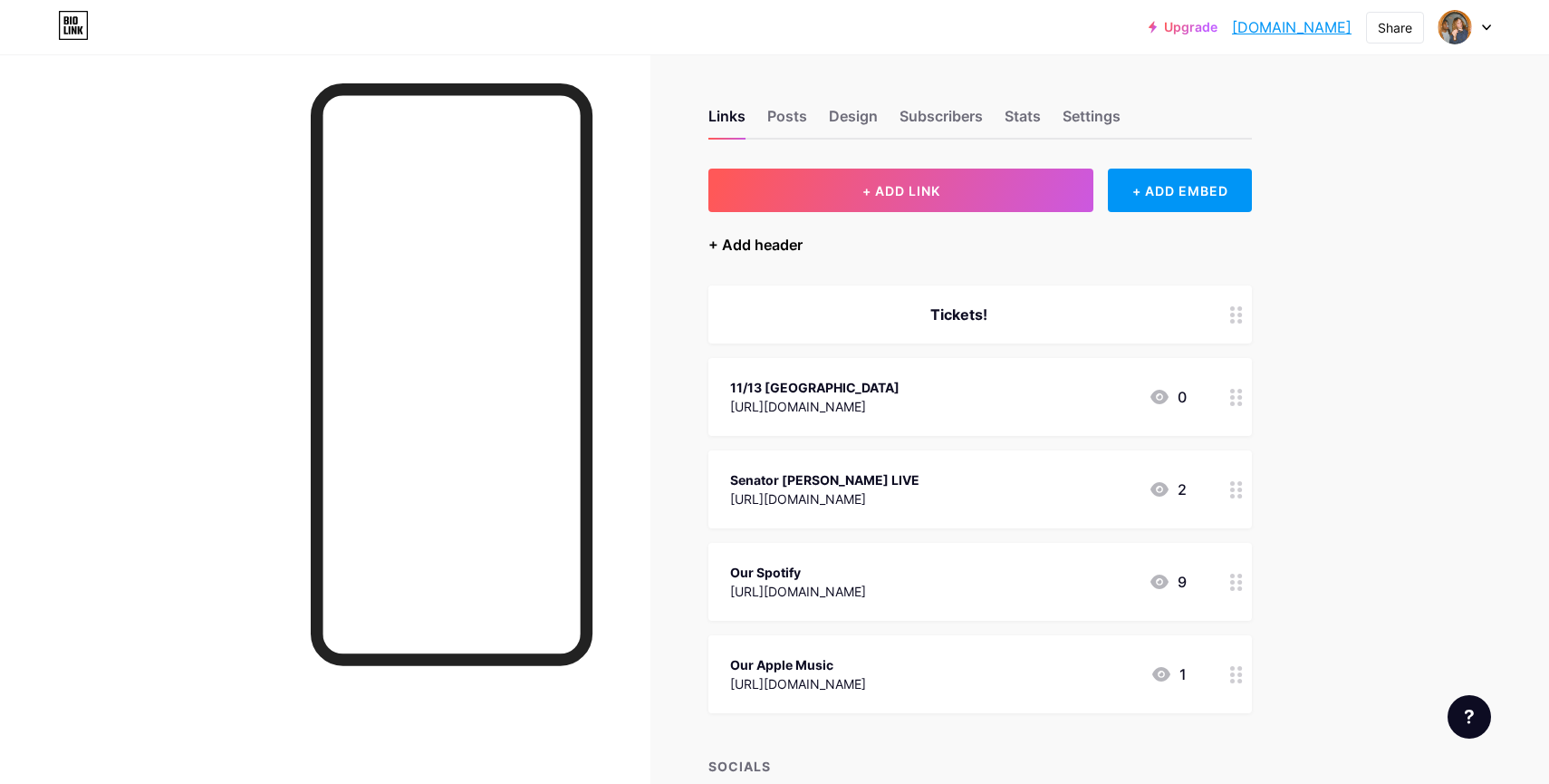
click at [769, 250] on div "+ Add header" at bounding box center [756, 245] width 95 height 22
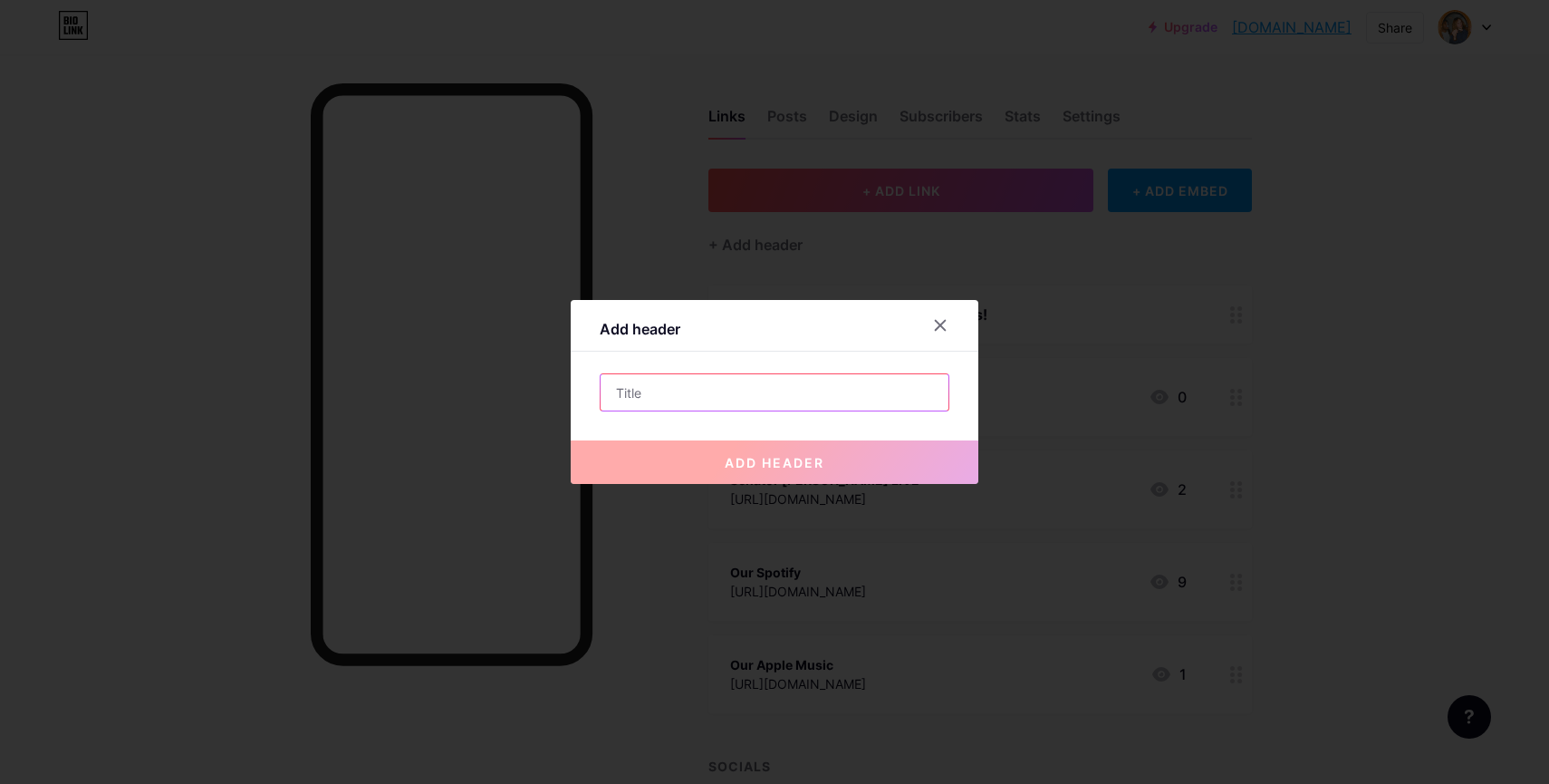
click at [762, 396] on input "text" at bounding box center [774, 392] width 348 height 36
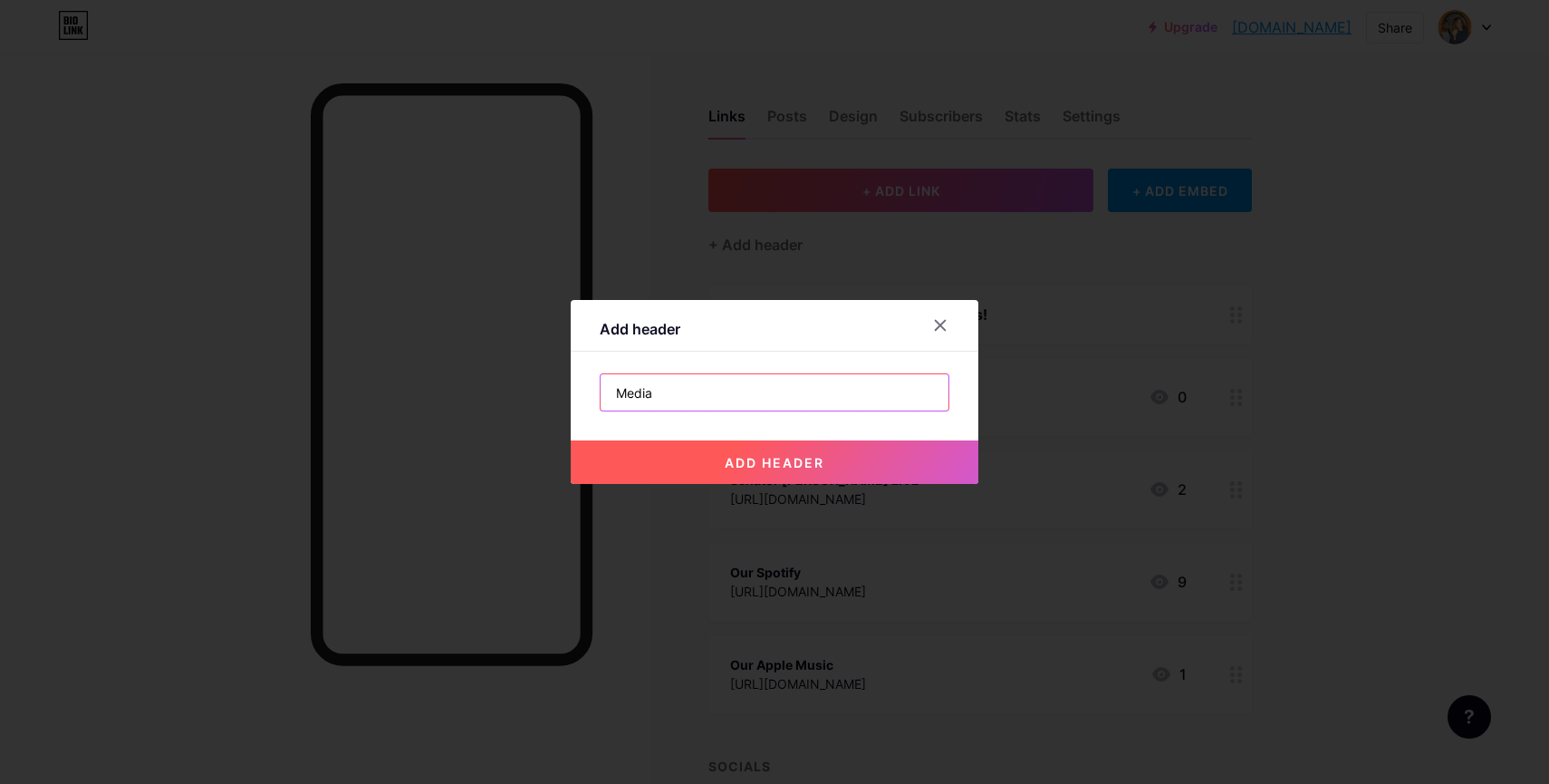
type input "Media"
click at [763, 465] on span "add header" at bounding box center [775, 462] width 100 height 15
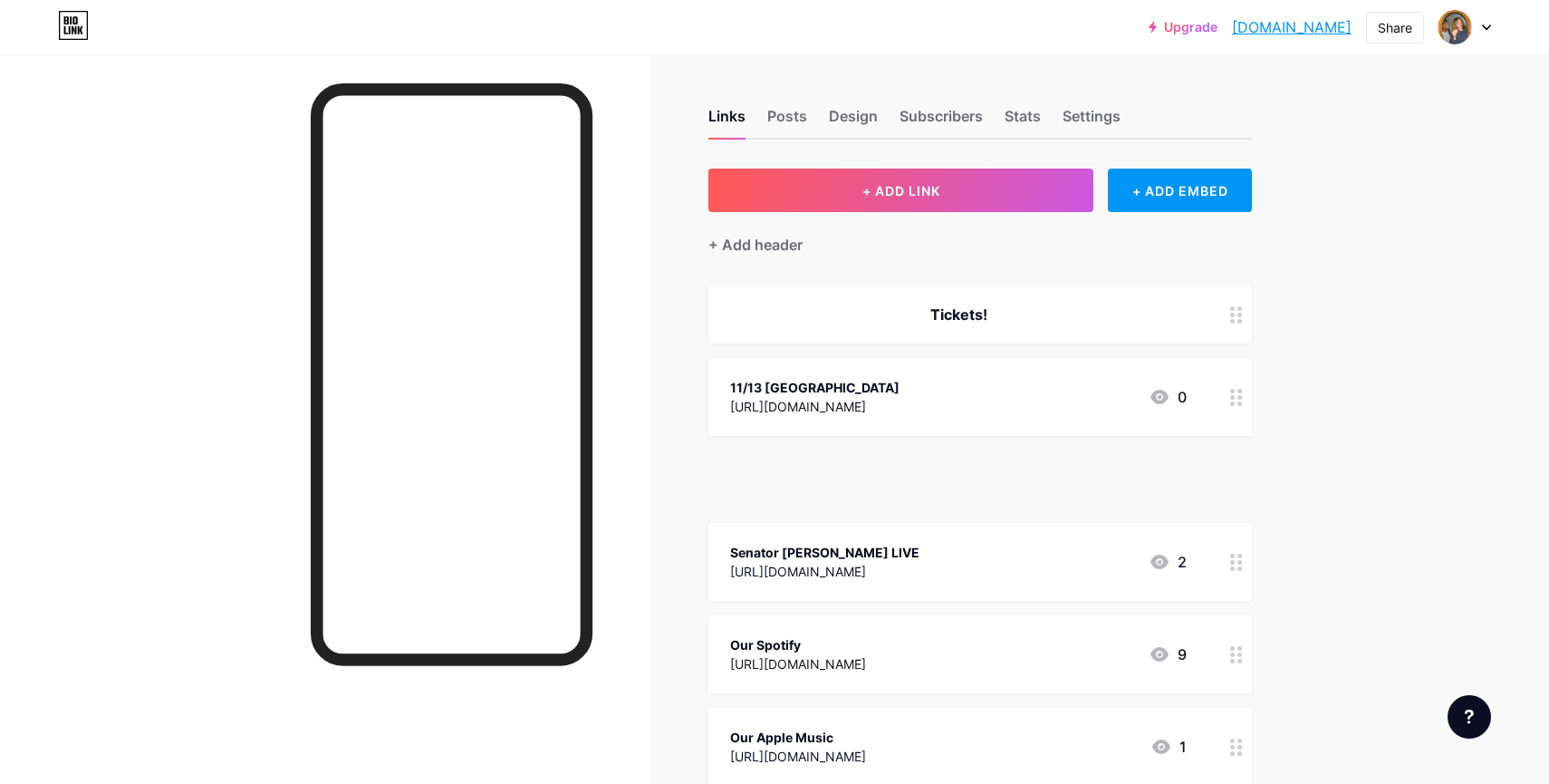
drag, startPoint x: 1237, startPoint y: 389, endPoint x: 1235, endPoint y: 514, distance: 125.0
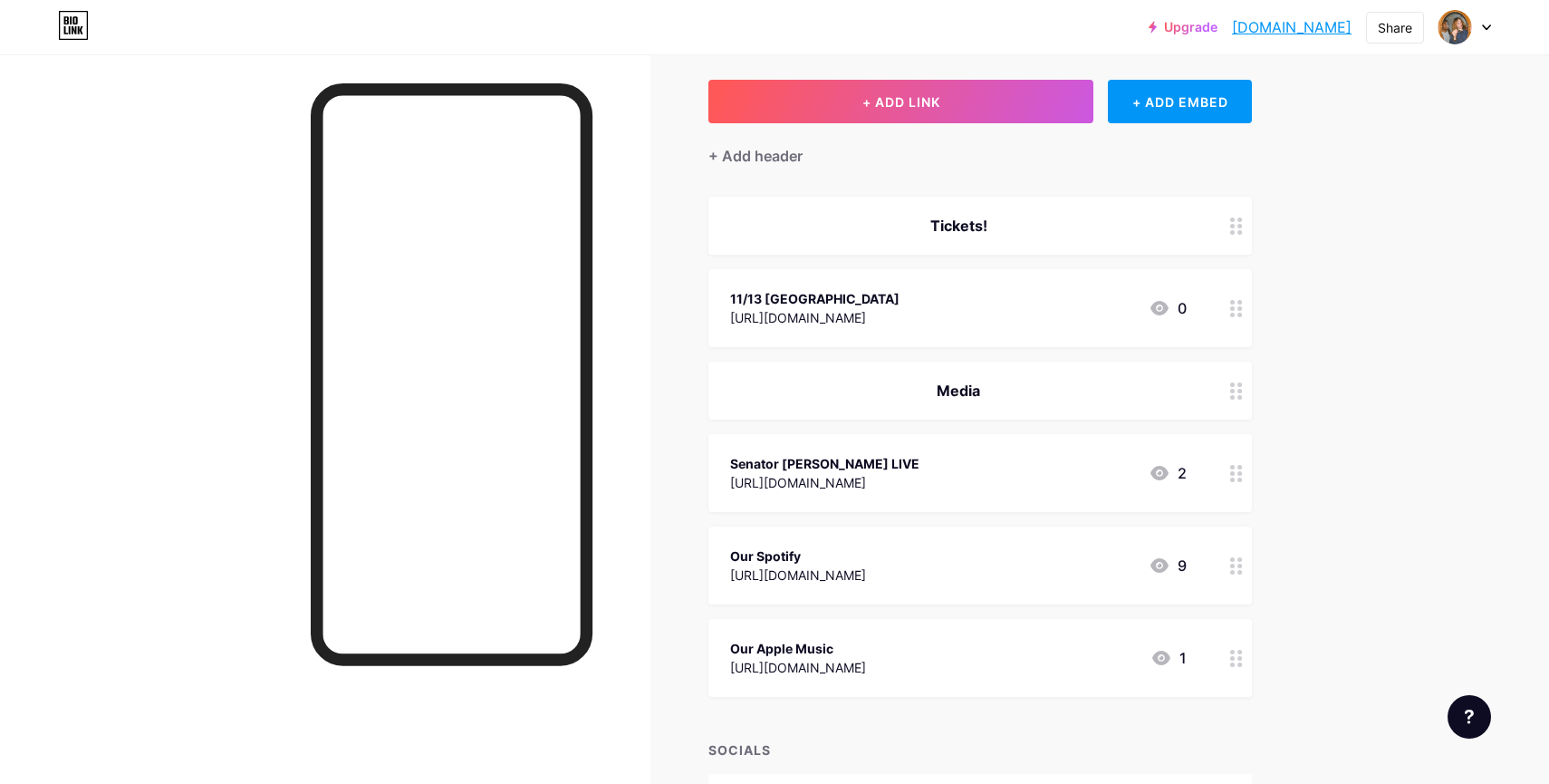
scroll to position [92, 0]
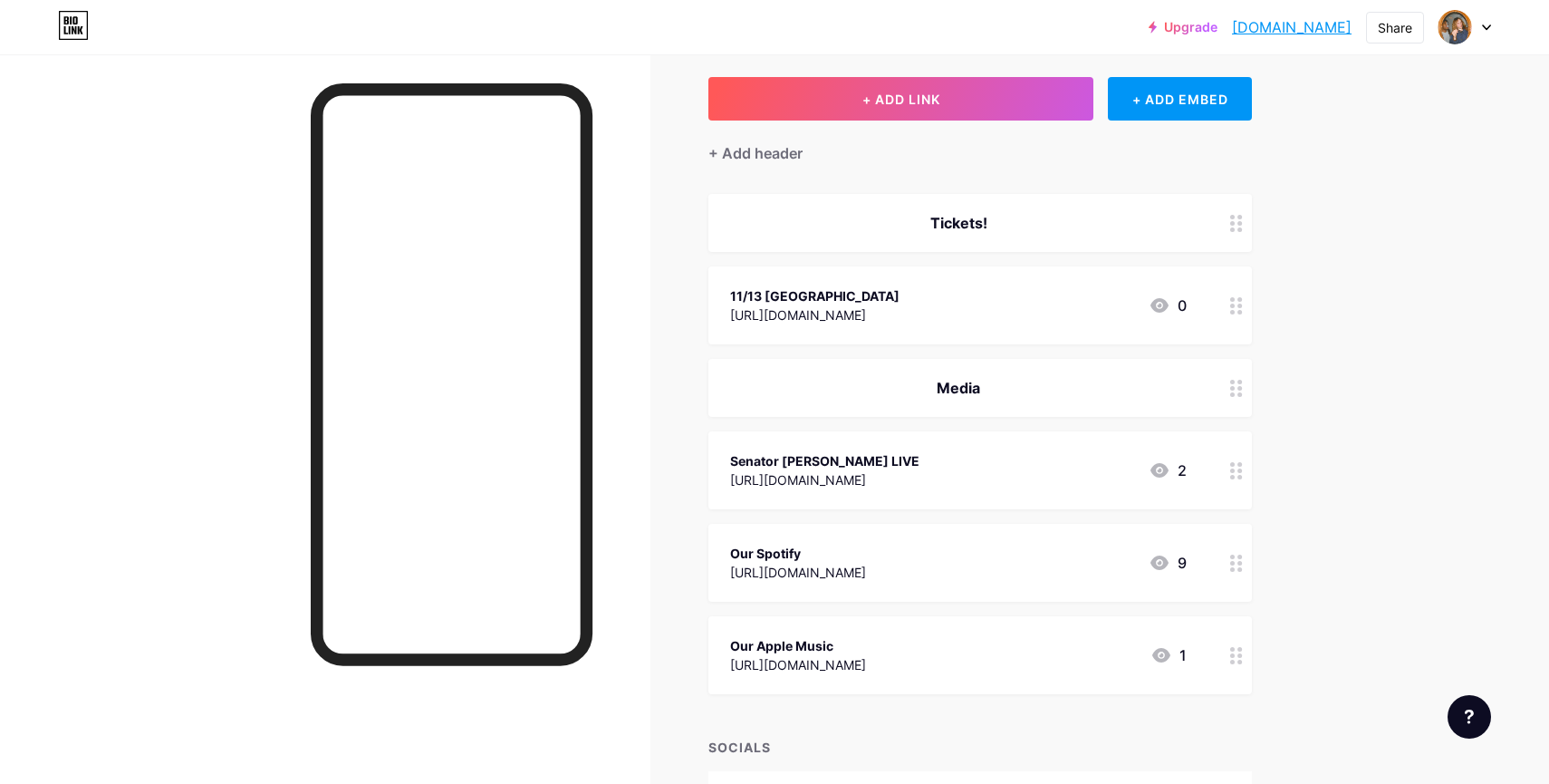
click at [1036, 226] on div "Tickets!" at bounding box center [959, 223] width 457 height 22
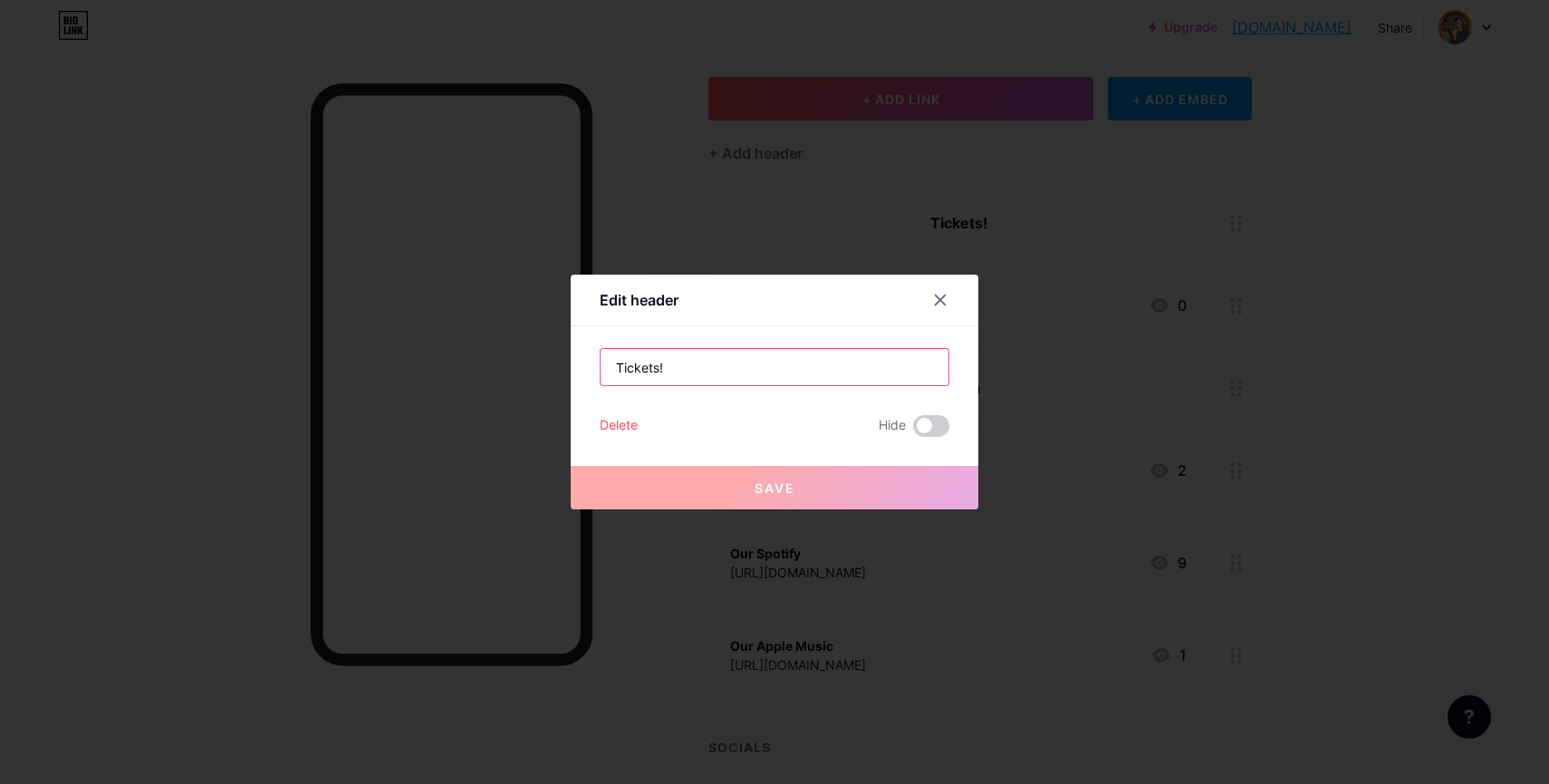
click at [843, 376] on input "Tickets!" at bounding box center [774, 367] width 348 height 36
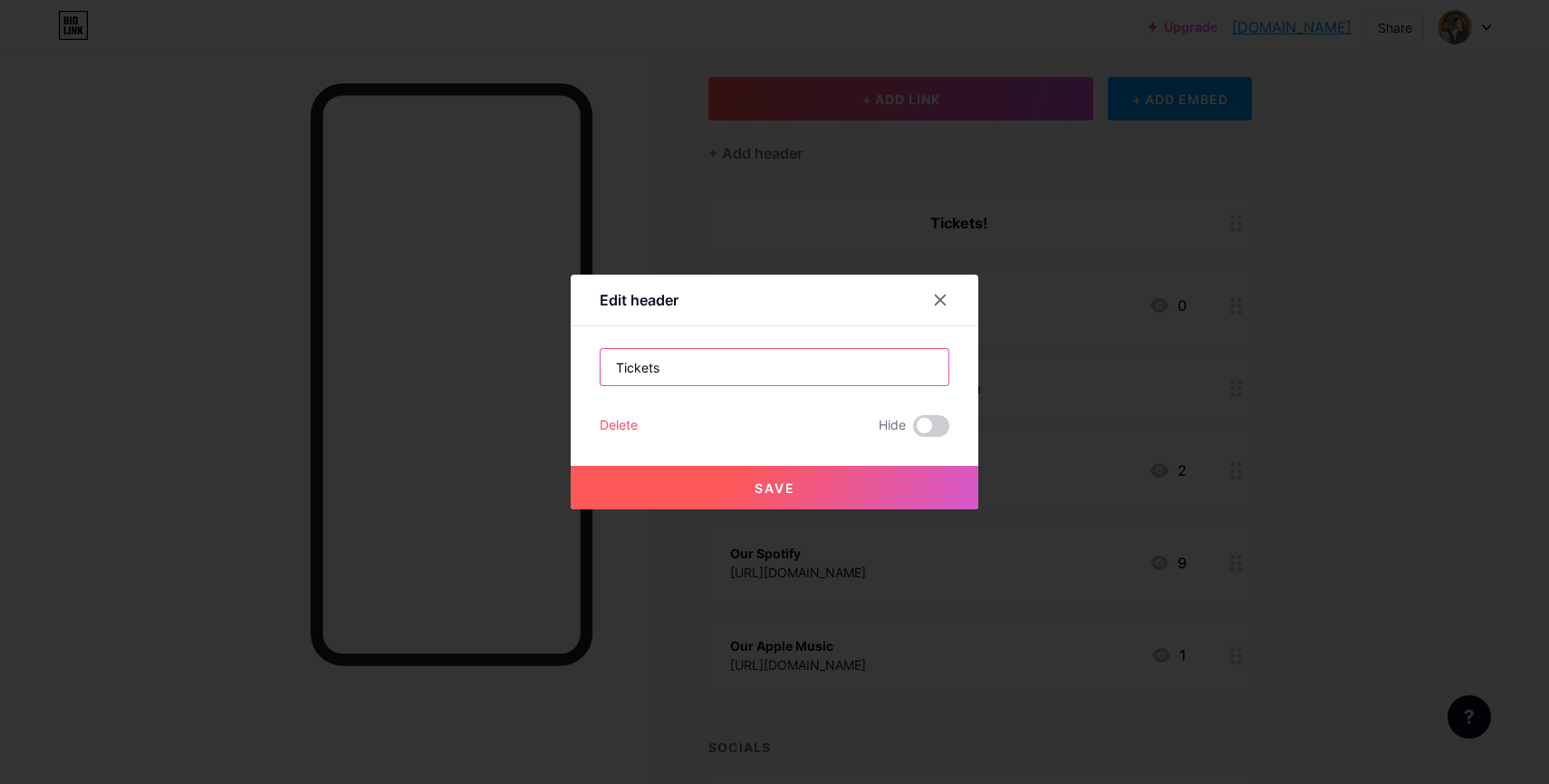
type input "Tickets"
click at [838, 485] on button "Save" at bounding box center [775, 487] width 407 height 44
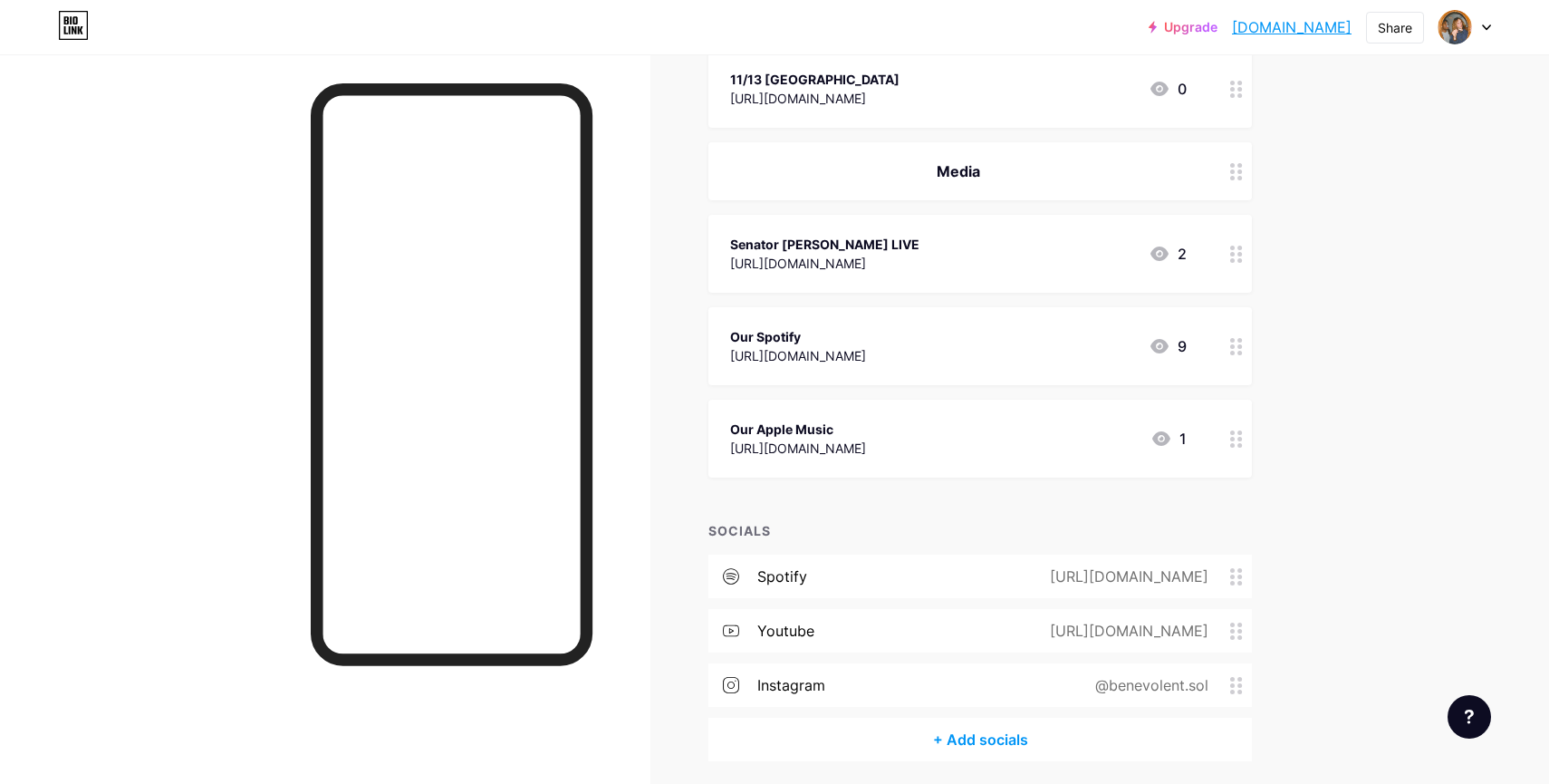
scroll to position [375, 0]
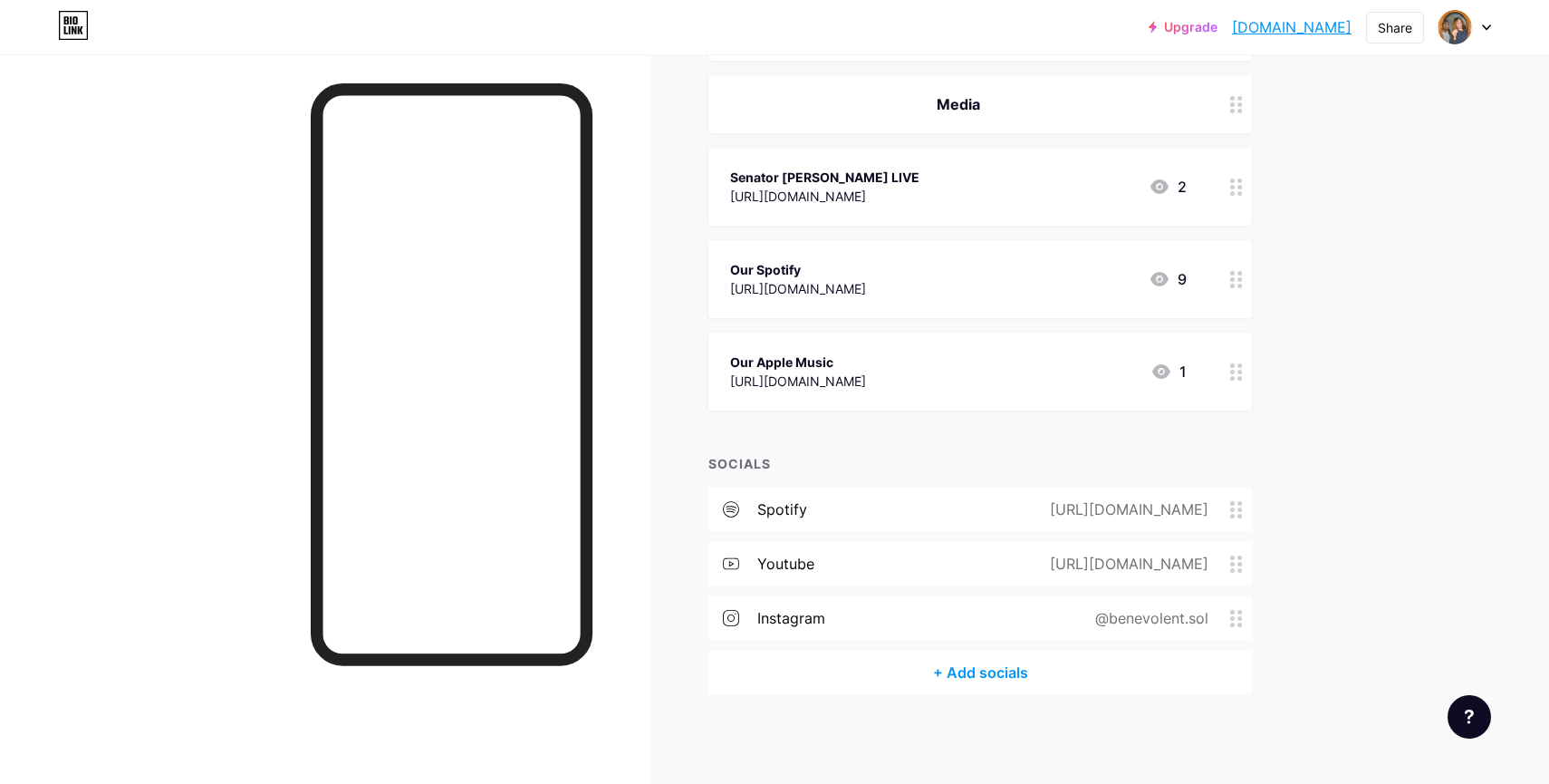
click at [1008, 678] on div "+ Add socials" at bounding box center [981, 672] width 544 height 44
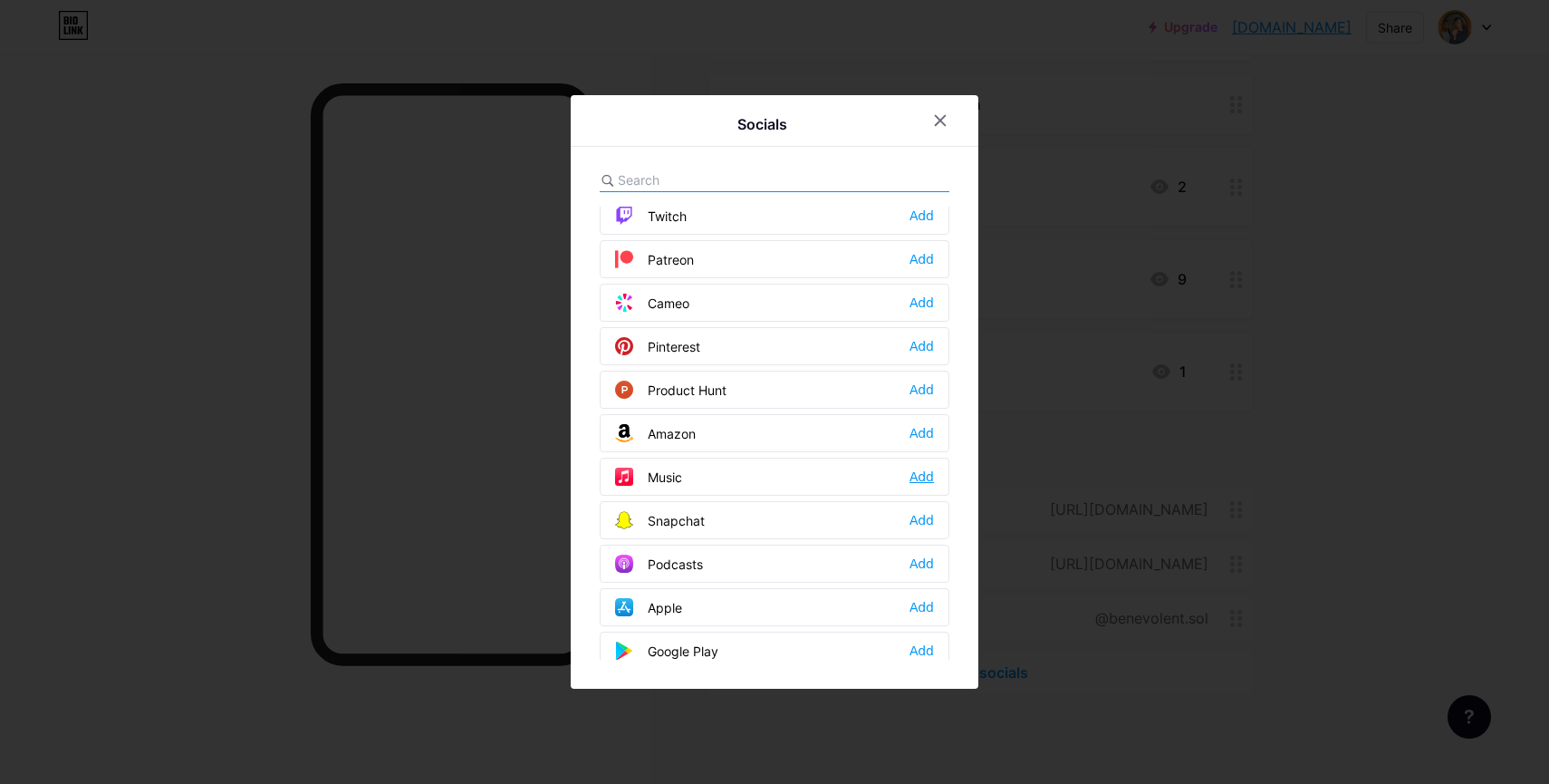
click at [927, 477] on div "Add" at bounding box center [921, 477] width 25 height 18
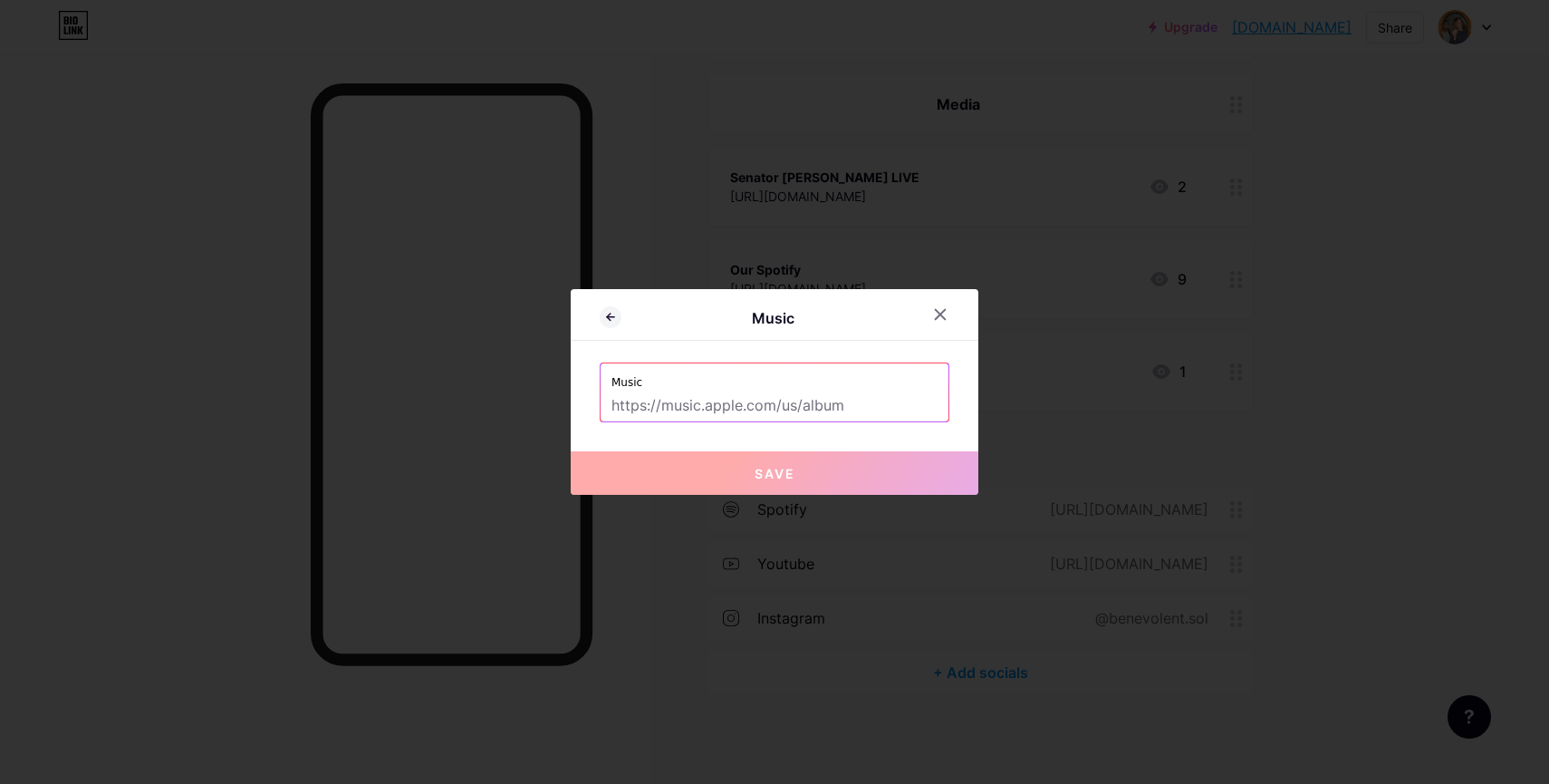
click at [634, 410] on input "text" at bounding box center [774, 406] width 327 height 31
paste input "https://music.apple.com/us/artist/benevolent-sol/1785372593"
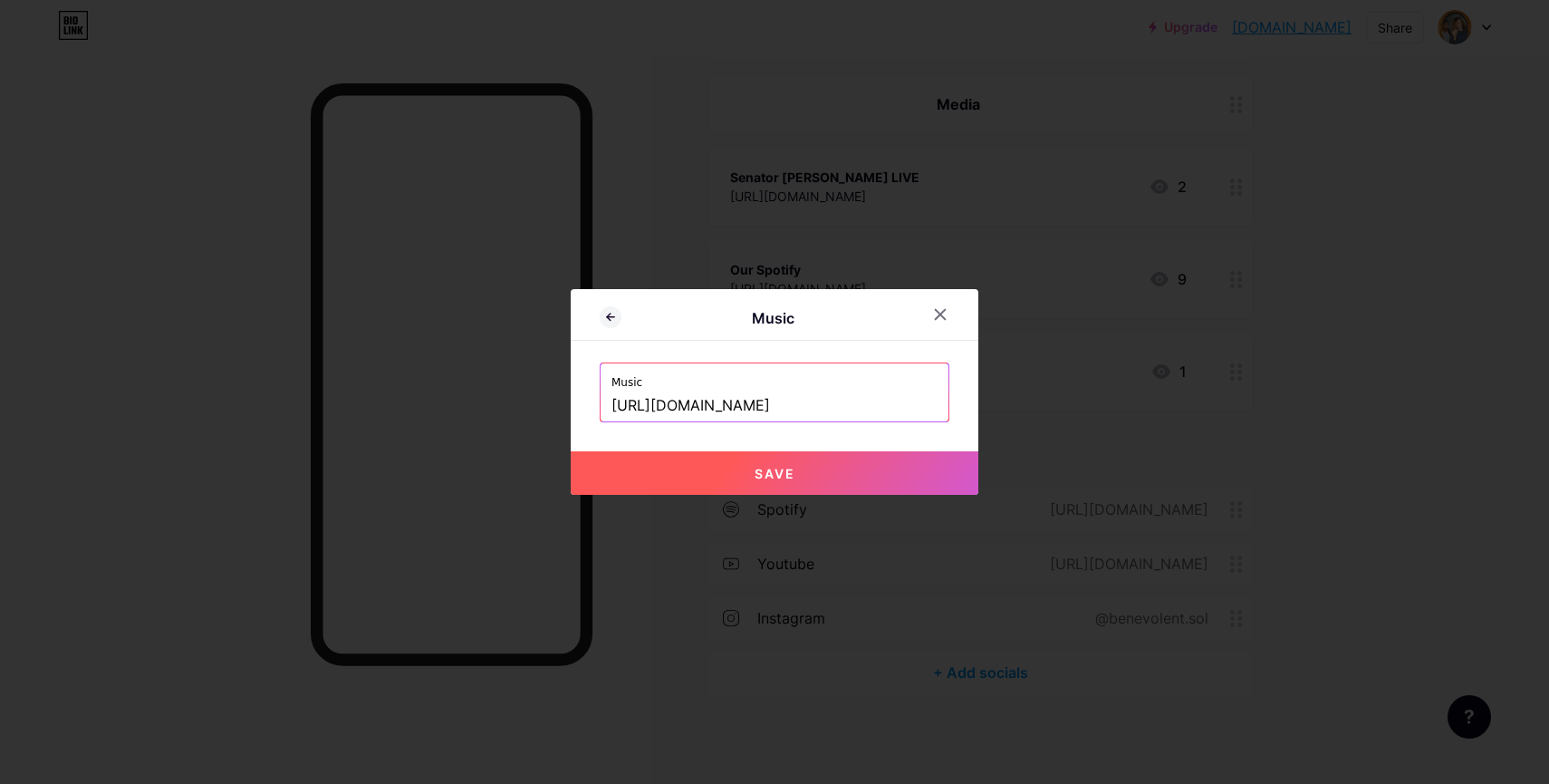
type input "https://music.apple.com/us/artist/benevolent-sol/1785372593"
click at [675, 456] on button "Save" at bounding box center [775, 473] width 407 height 44
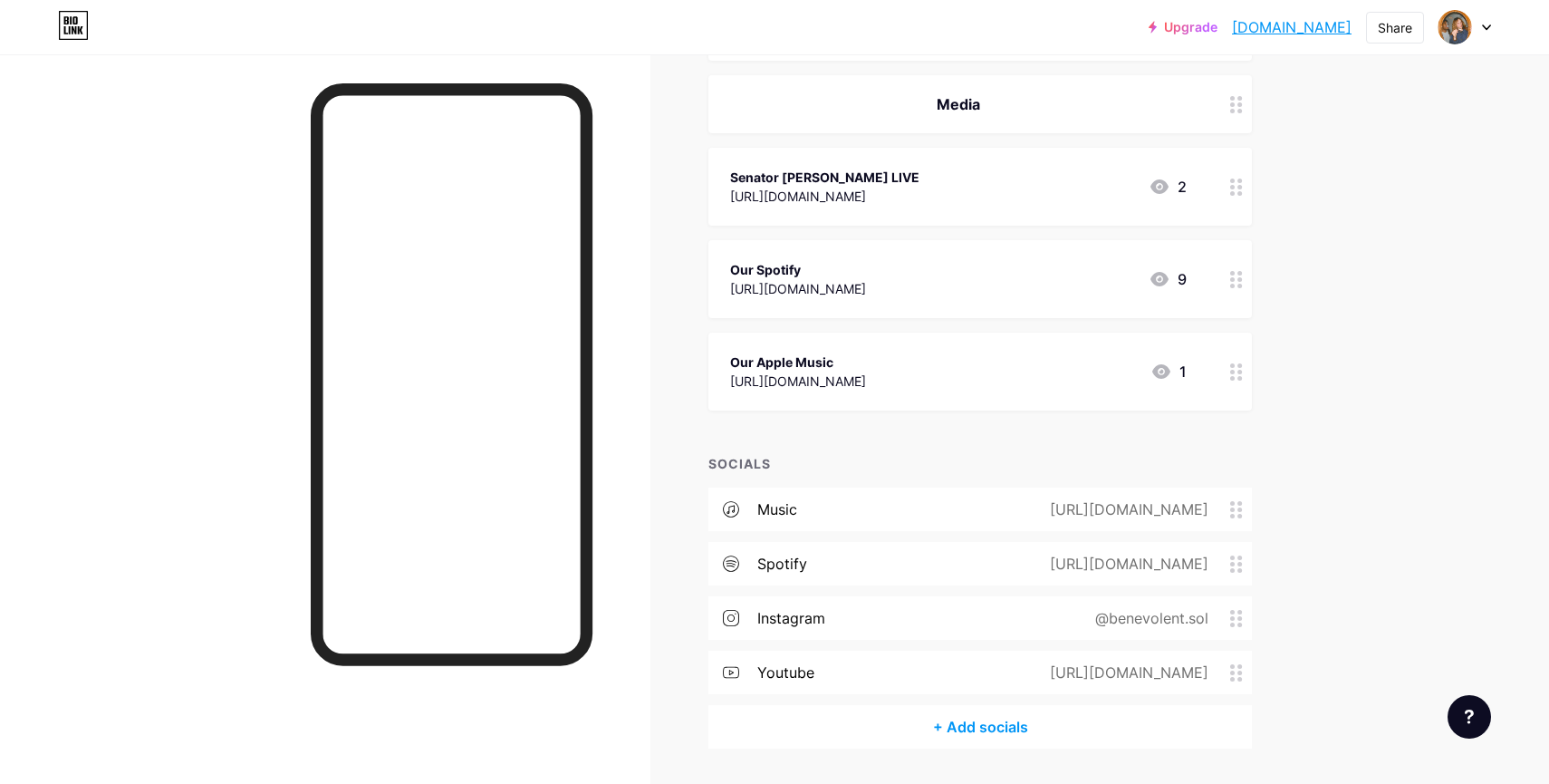
drag, startPoint x: 1225, startPoint y: 518, endPoint x: 1224, endPoint y: 687, distance: 169.0
click at [1224, 687] on div "music https://music.apple.com/us/artist/benevolent-sol/1785372593 spotify https…" at bounding box center [981, 596] width 544 height 217
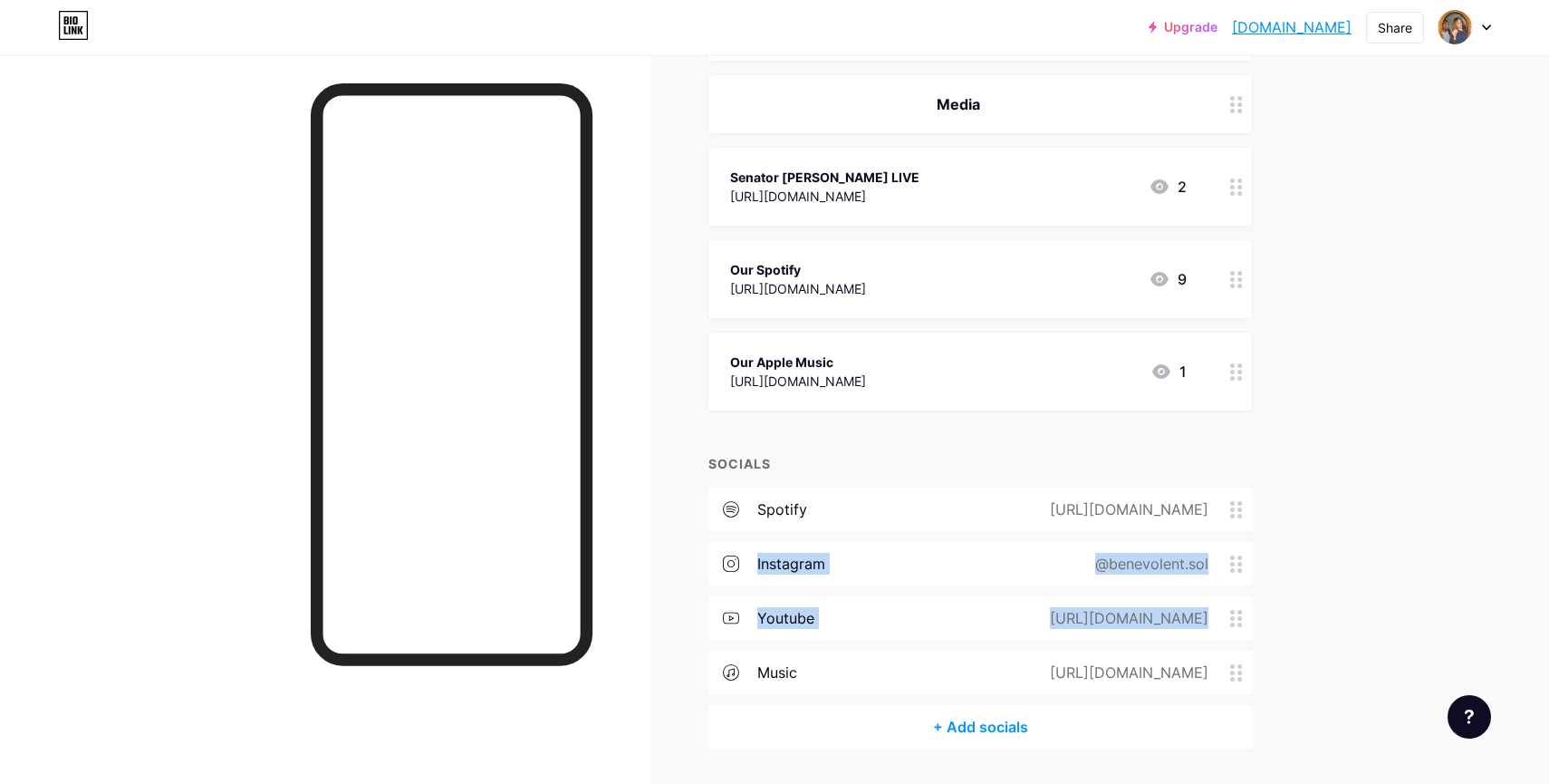
drag, startPoint x: 1236, startPoint y: 498, endPoint x: 1232, endPoint y: 609, distance: 111.1
click at [1232, 609] on div "spotify https://open.spotify.com/artist/70Clvv2KpqJwmTNzAnkM9y?si=x2lpva8sRoibA…" at bounding box center [981, 596] width 544 height 217
drag, startPoint x: 1233, startPoint y: 578, endPoint x: 1320, endPoint y: 533, distance: 97.9
click at [1320, 533] on div "Links Posts Design Subscribers Stats Settings + ADD LINK + ADD EMBED + Add head…" at bounding box center [664, 258] width 1328 height 1160
drag, startPoint x: 1230, startPoint y: 608, endPoint x: 1228, endPoint y: 504, distance: 104.0
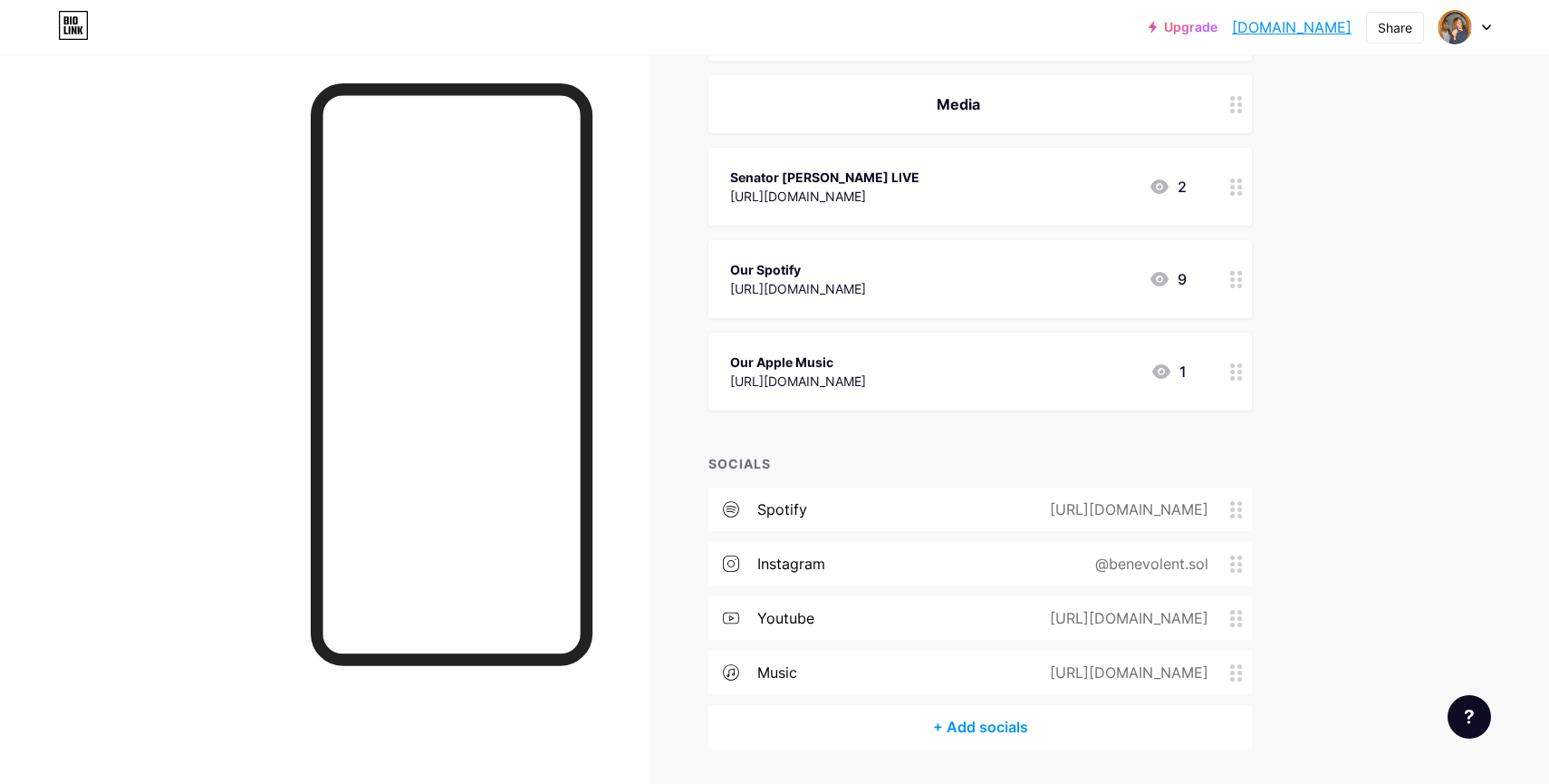
click at [1228, 504] on div "spotify https://open.spotify.com/artist/70Clvv2KpqJwmTNzAnkM9y?si=x2lpva8sRoibA…" at bounding box center [981, 596] width 544 height 217
click at [1284, 638] on div "Links Posts Design Subscribers Stats Settings + ADD LINK + ADD EMBED + Add head…" at bounding box center [664, 258] width 1328 height 1160
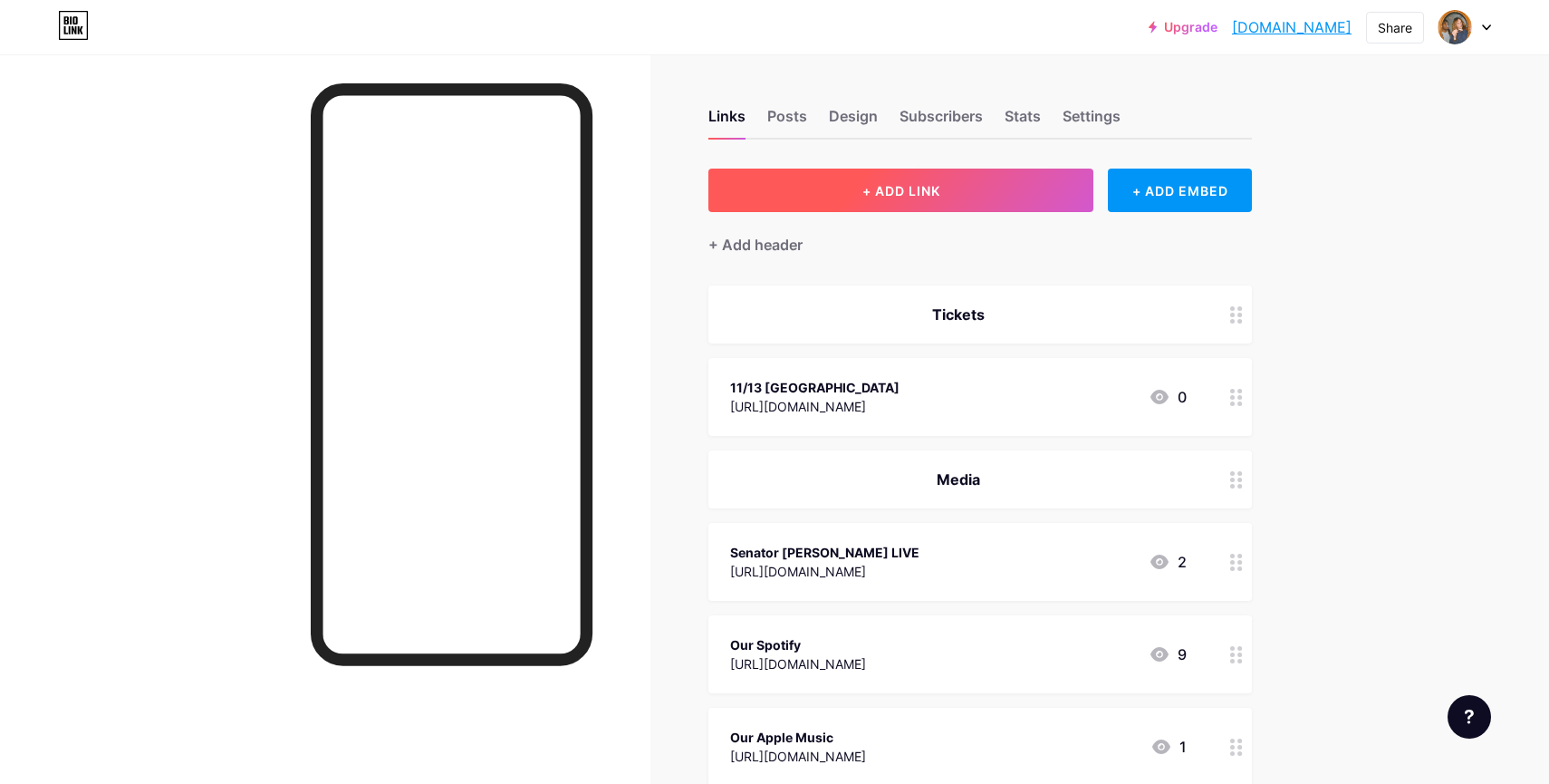
click at [1062, 197] on button "+ ADD LINK" at bounding box center [900, 190] width 385 height 44
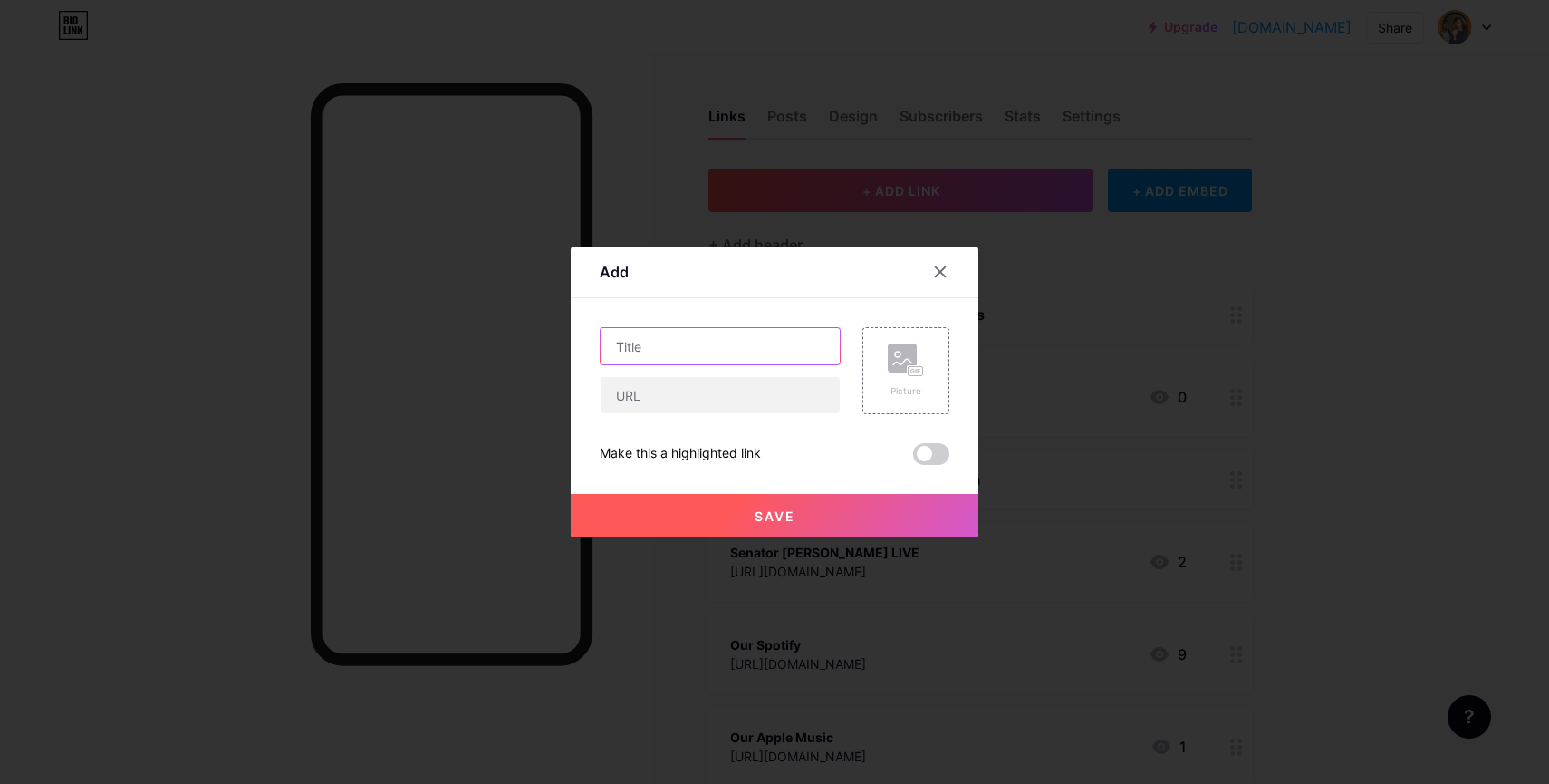
click at [701, 351] on input "text" at bounding box center [719, 347] width 239 height 36
click at [941, 275] on icon at bounding box center [940, 272] width 15 height 15
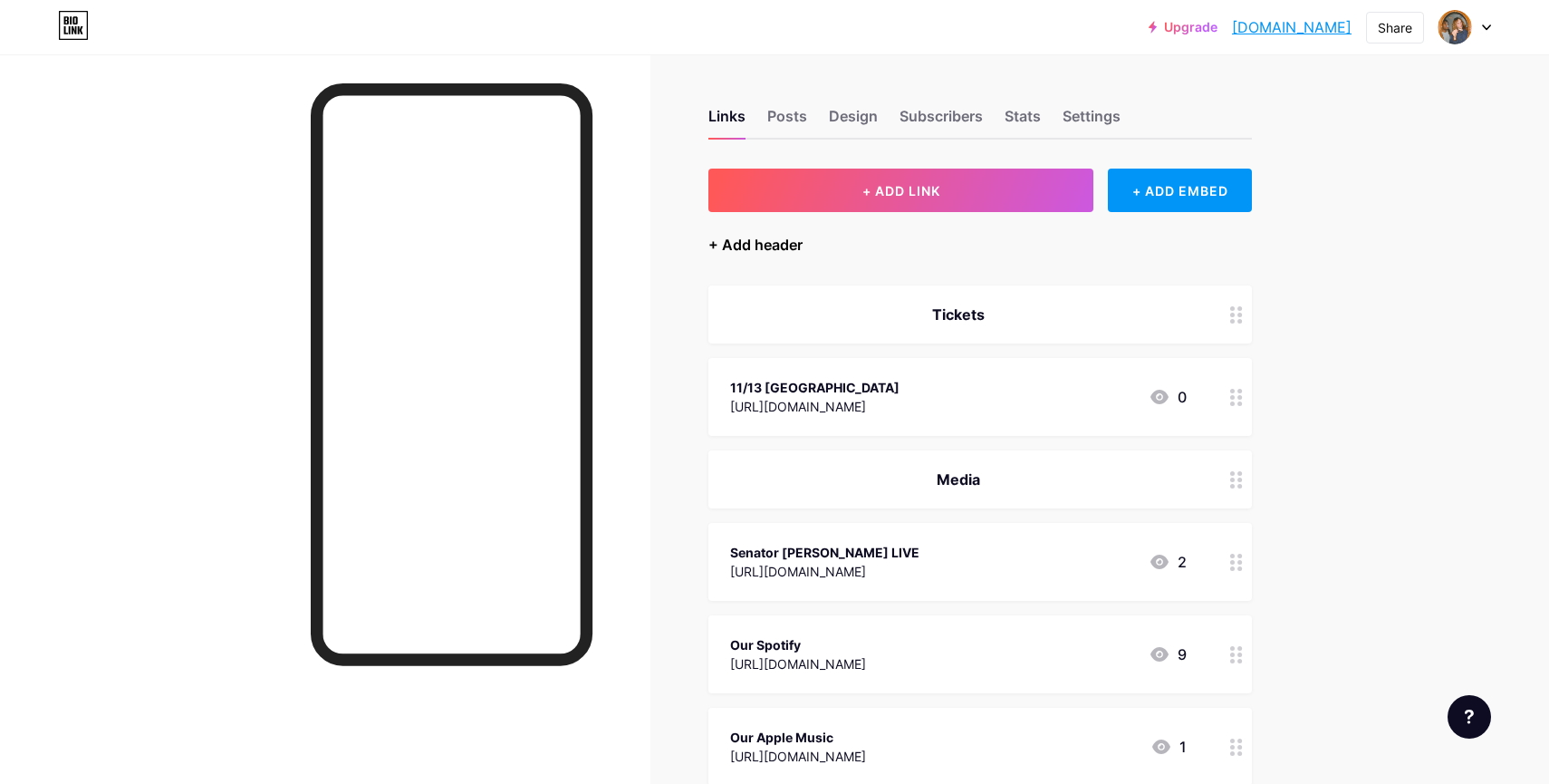
click at [759, 246] on div "+ Add header" at bounding box center [756, 245] width 95 height 22
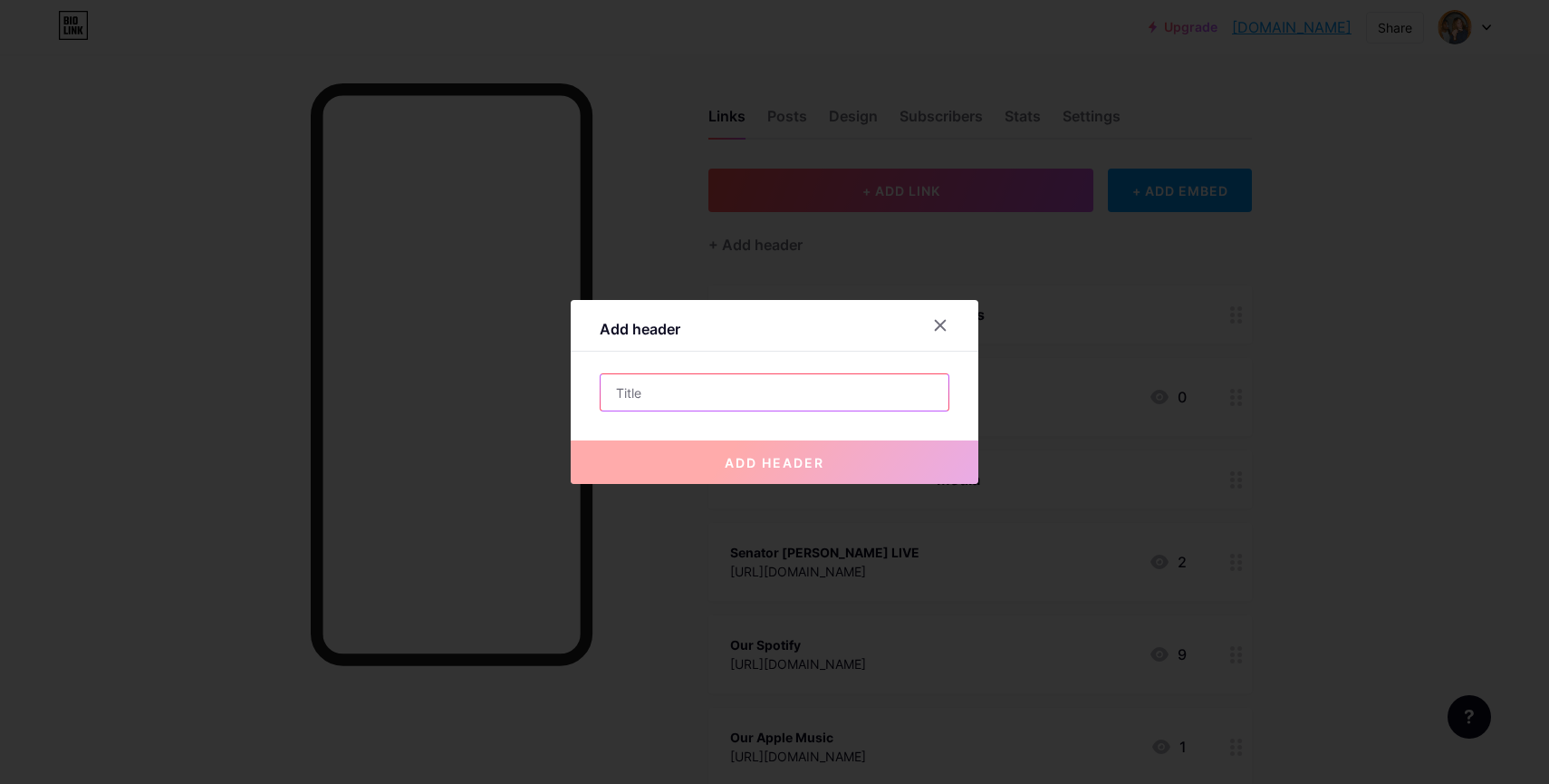
click at [810, 406] on input "text" at bounding box center [774, 392] width 348 height 36
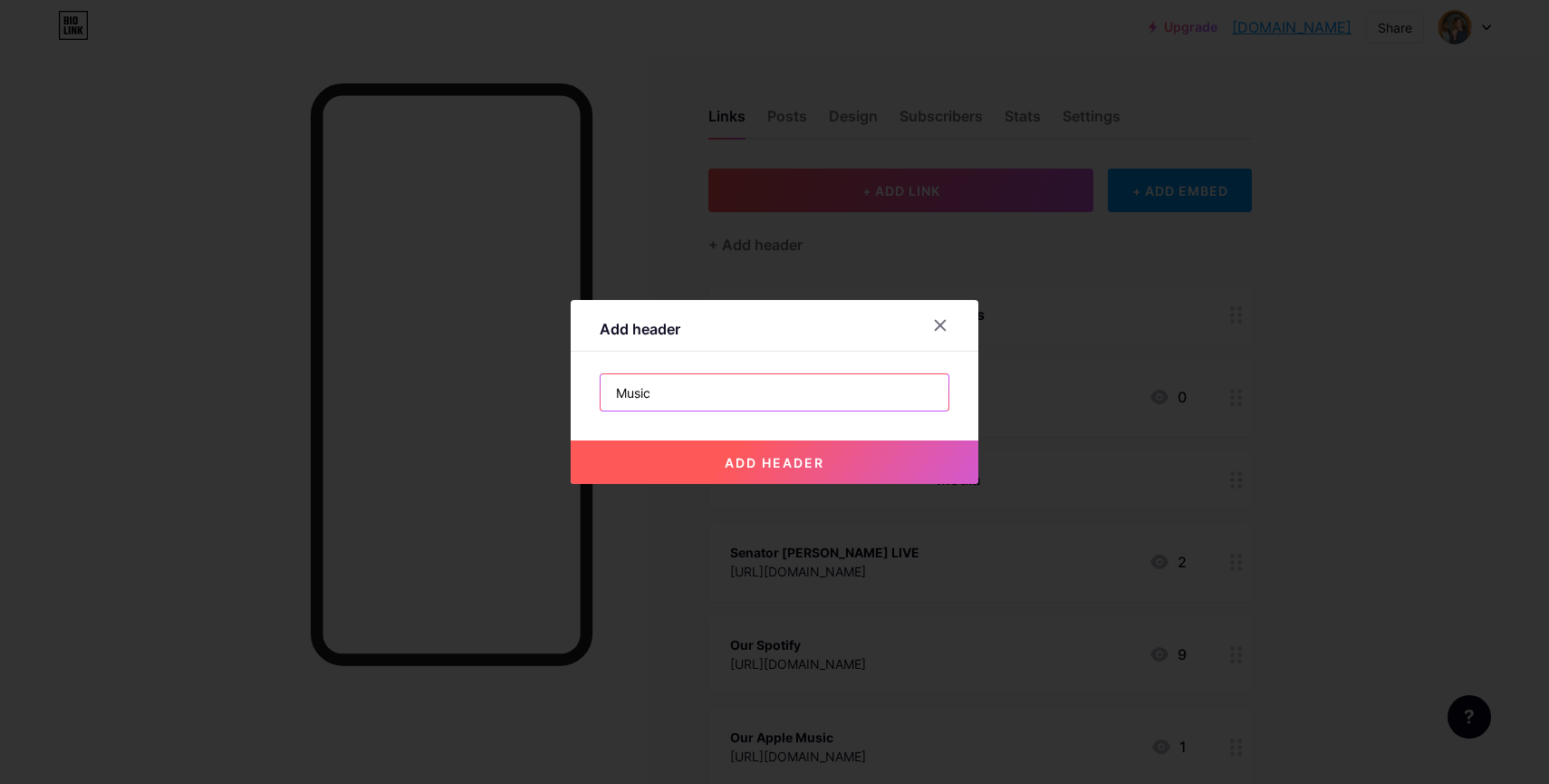
type input "Music"
click at [730, 463] on span "add header" at bounding box center [775, 462] width 100 height 15
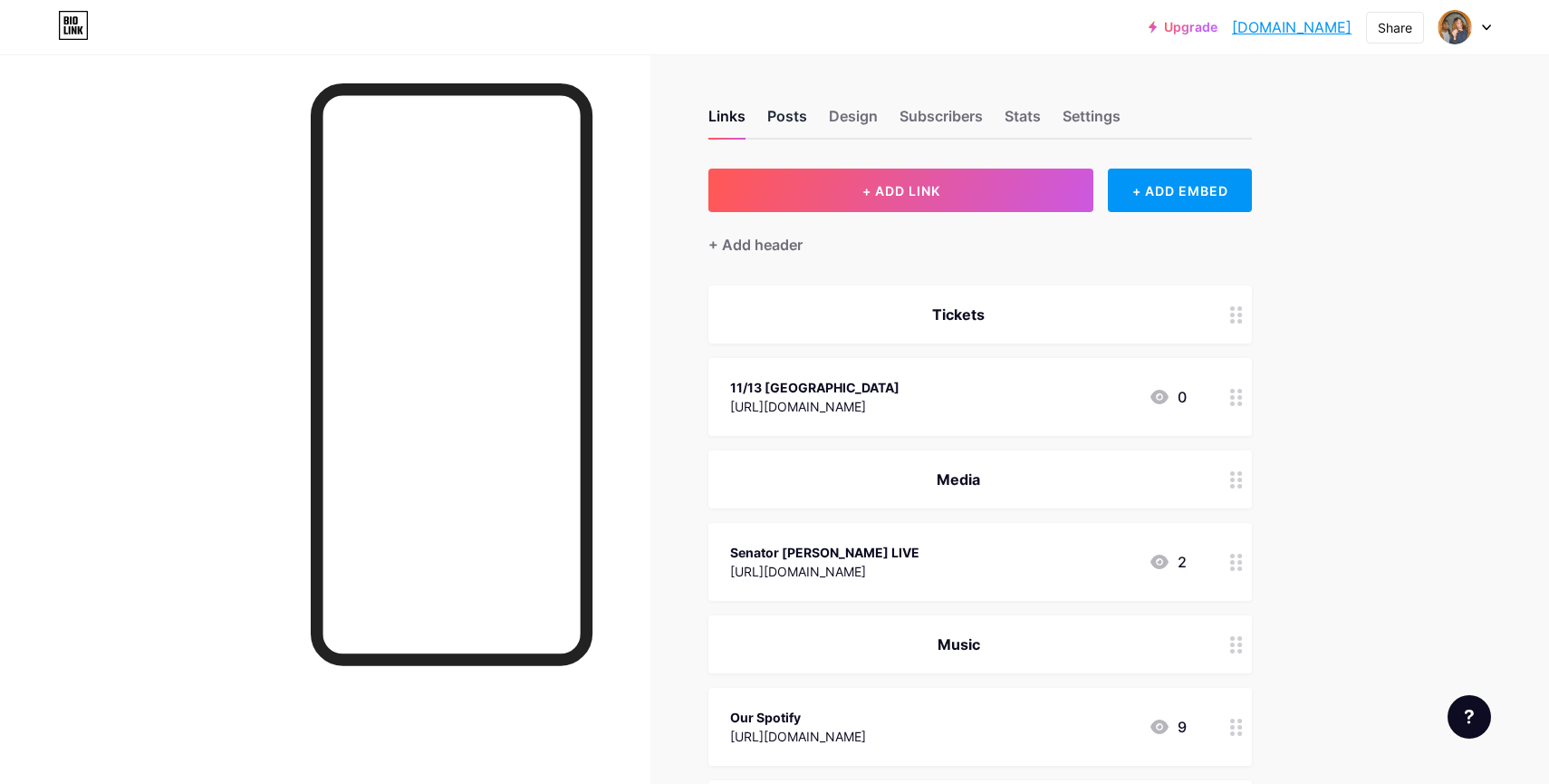
click at [790, 116] on div "Posts" at bounding box center [788, 122] width 40 height 33
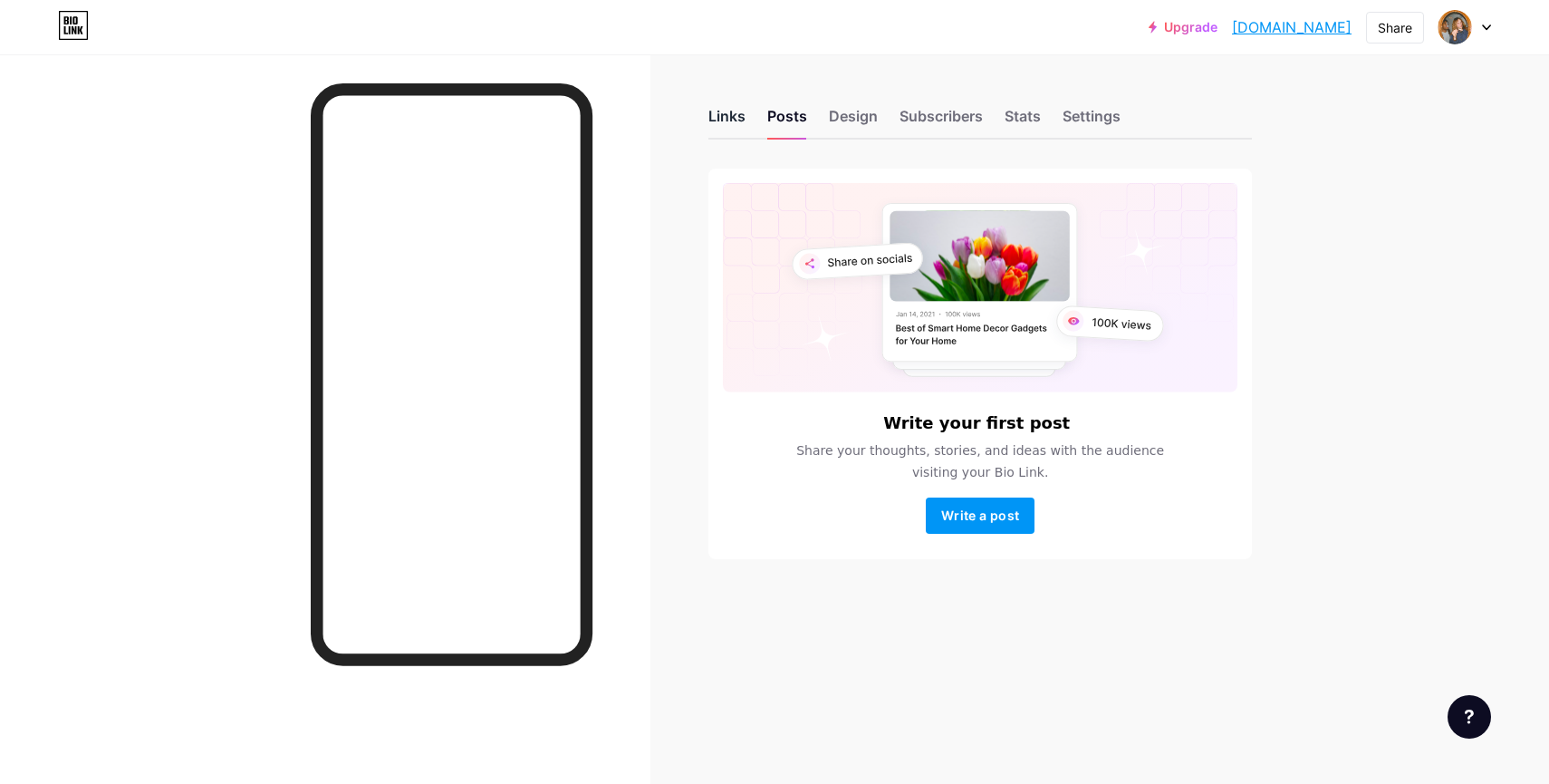
click at [733, 110] on div "Links" at bounding box center [727, 122] width 37 height 33
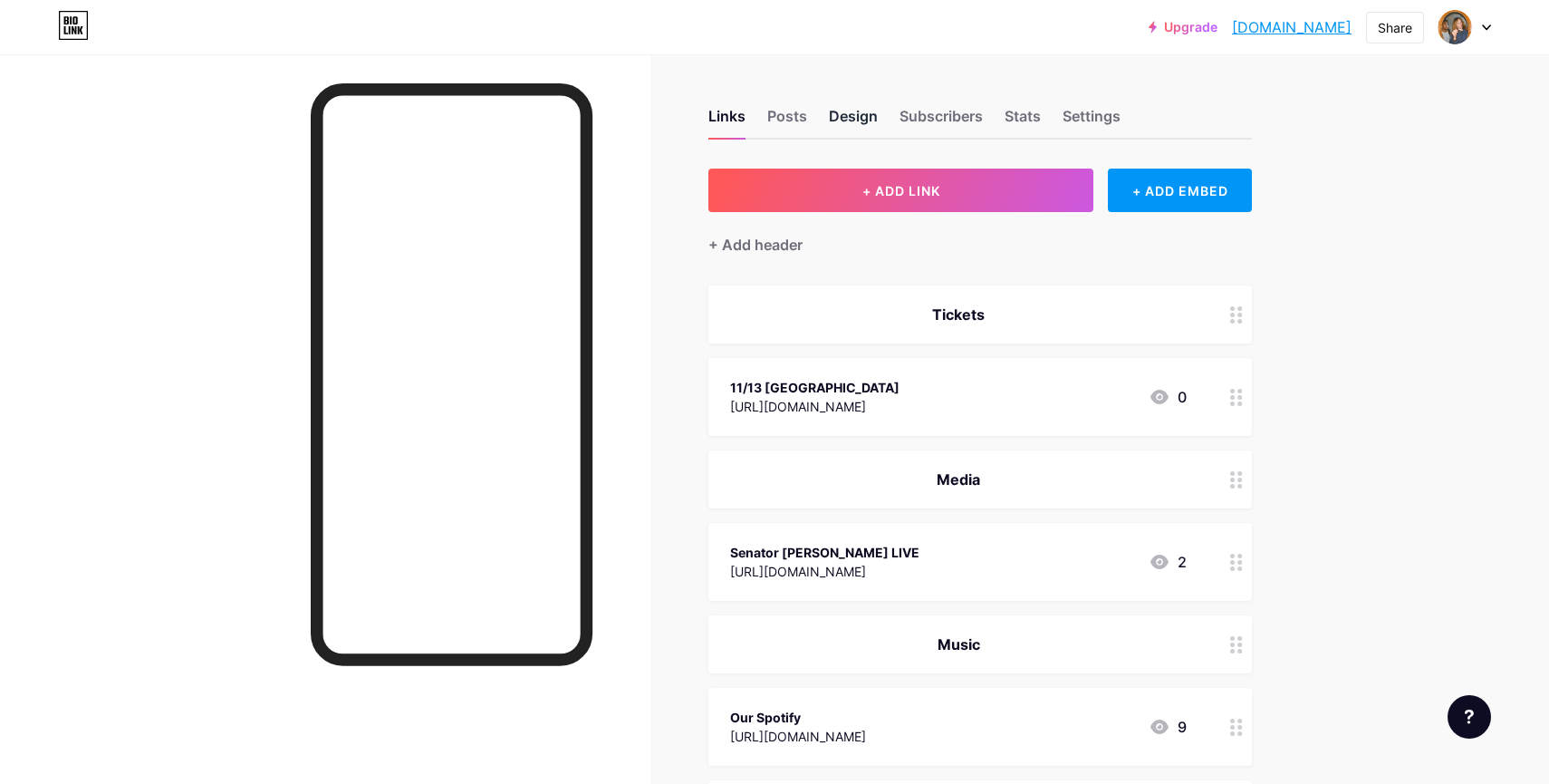
click at [869, 115] on div "Design" at bounding box center [853, 122] width 49 height 33
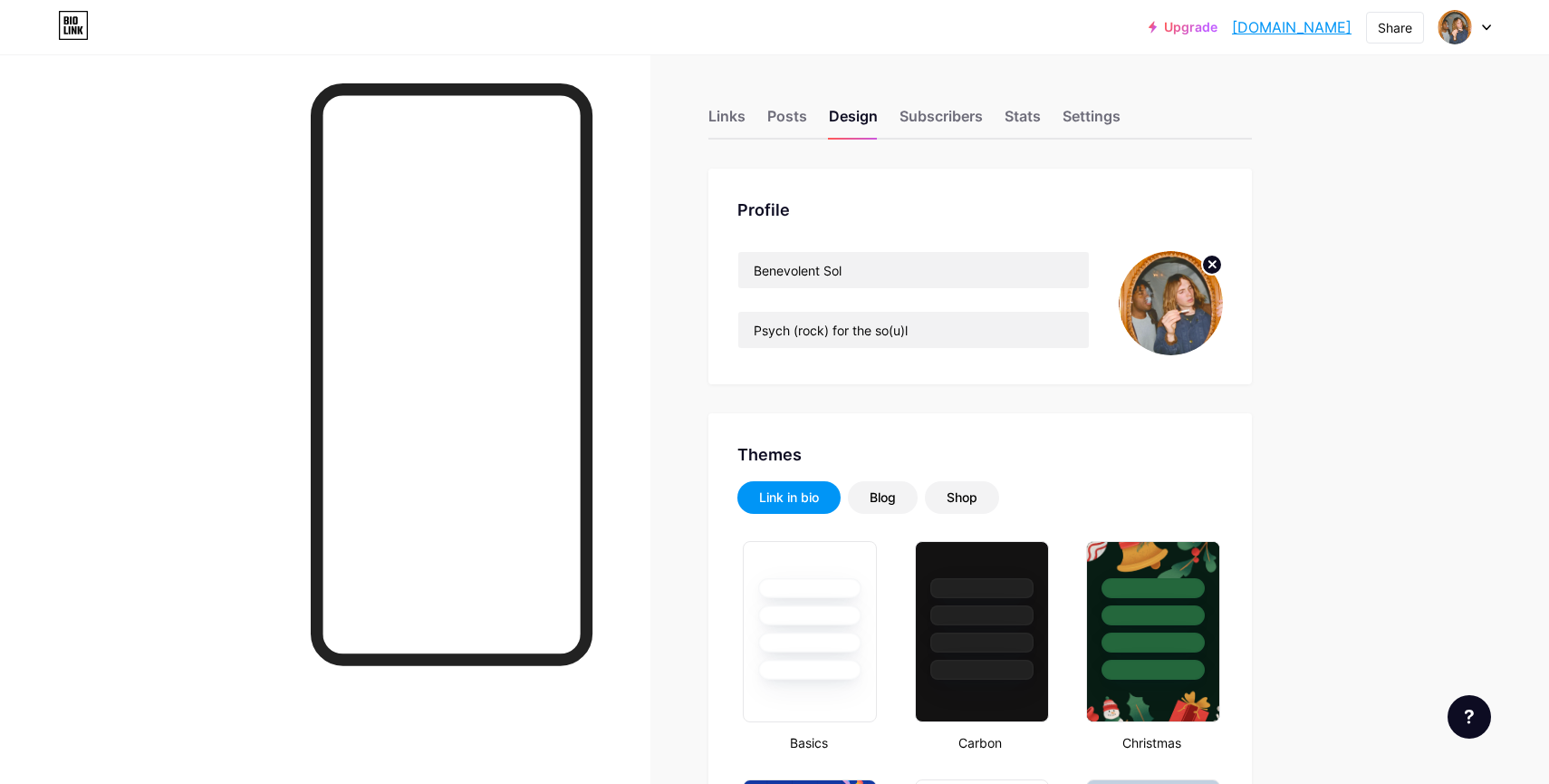
type input "#000000"
type input "#db0606"
type input "#ffffff"
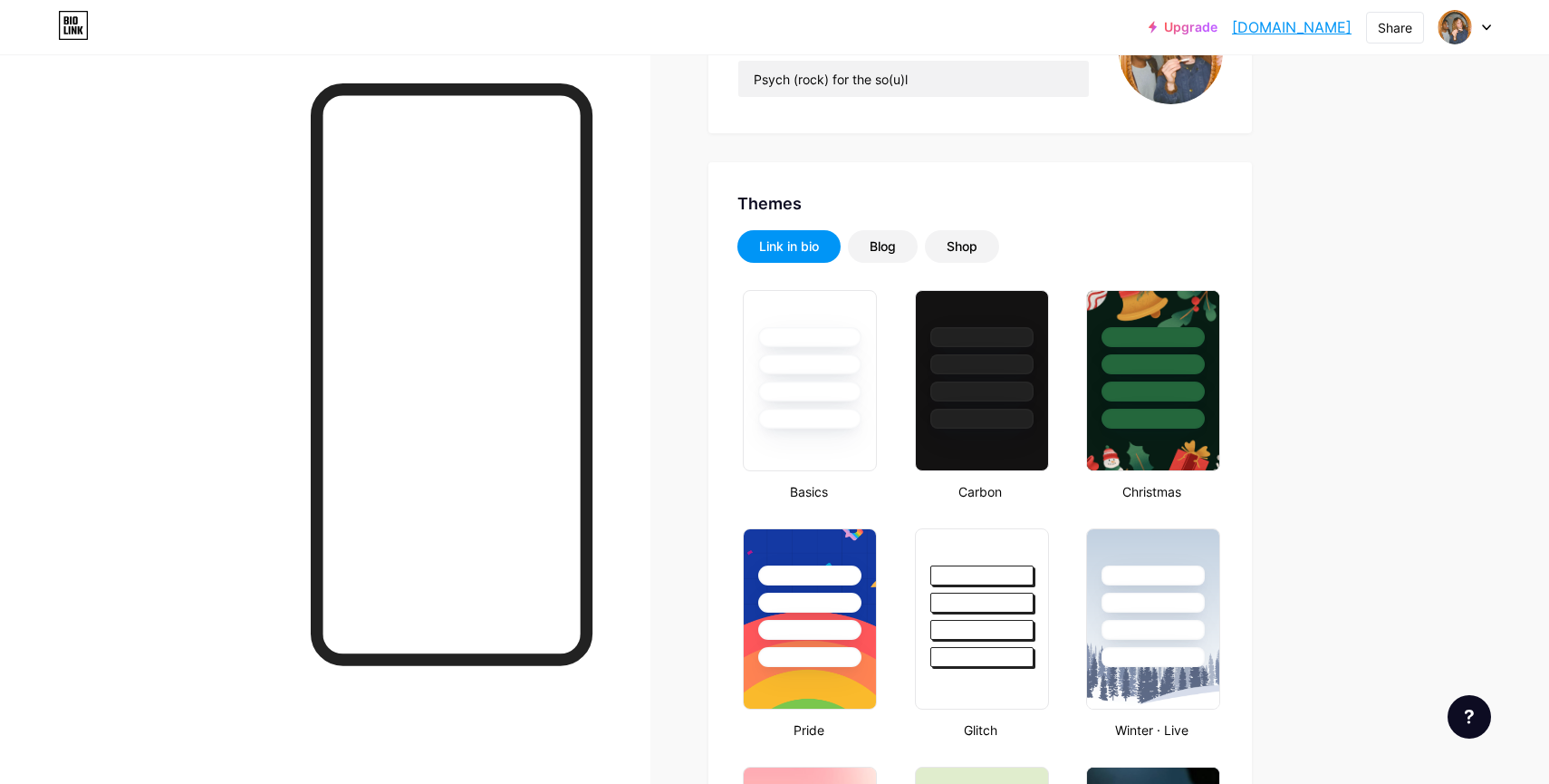
scroll to position [260, 0]
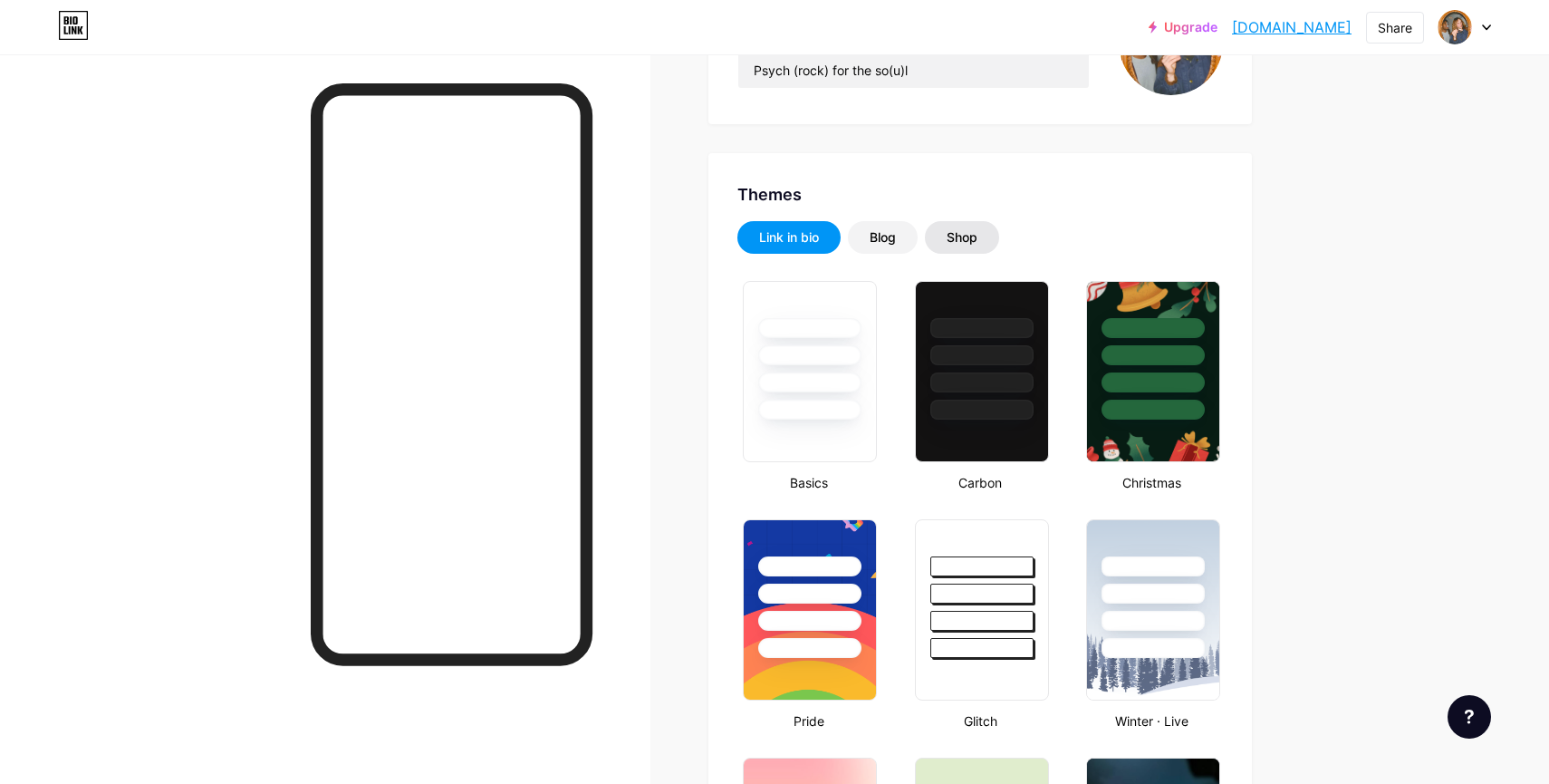
click at [962, 238] on div "Shop" at bounding box center [962, 237] width 31 height 18
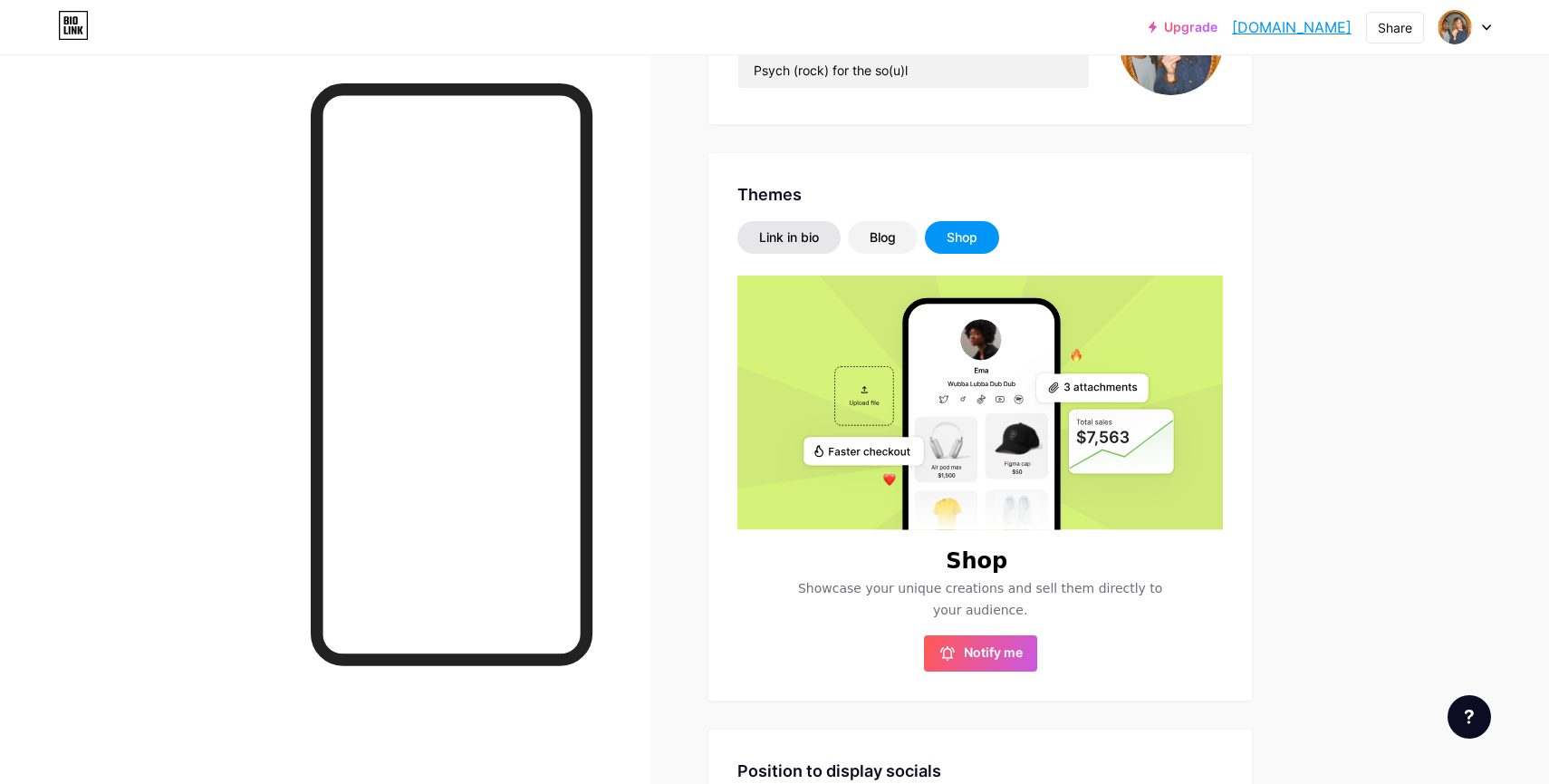
click at [817, 237] on div "Link in bio" at bounding box center [790, 237] width 60 height 18
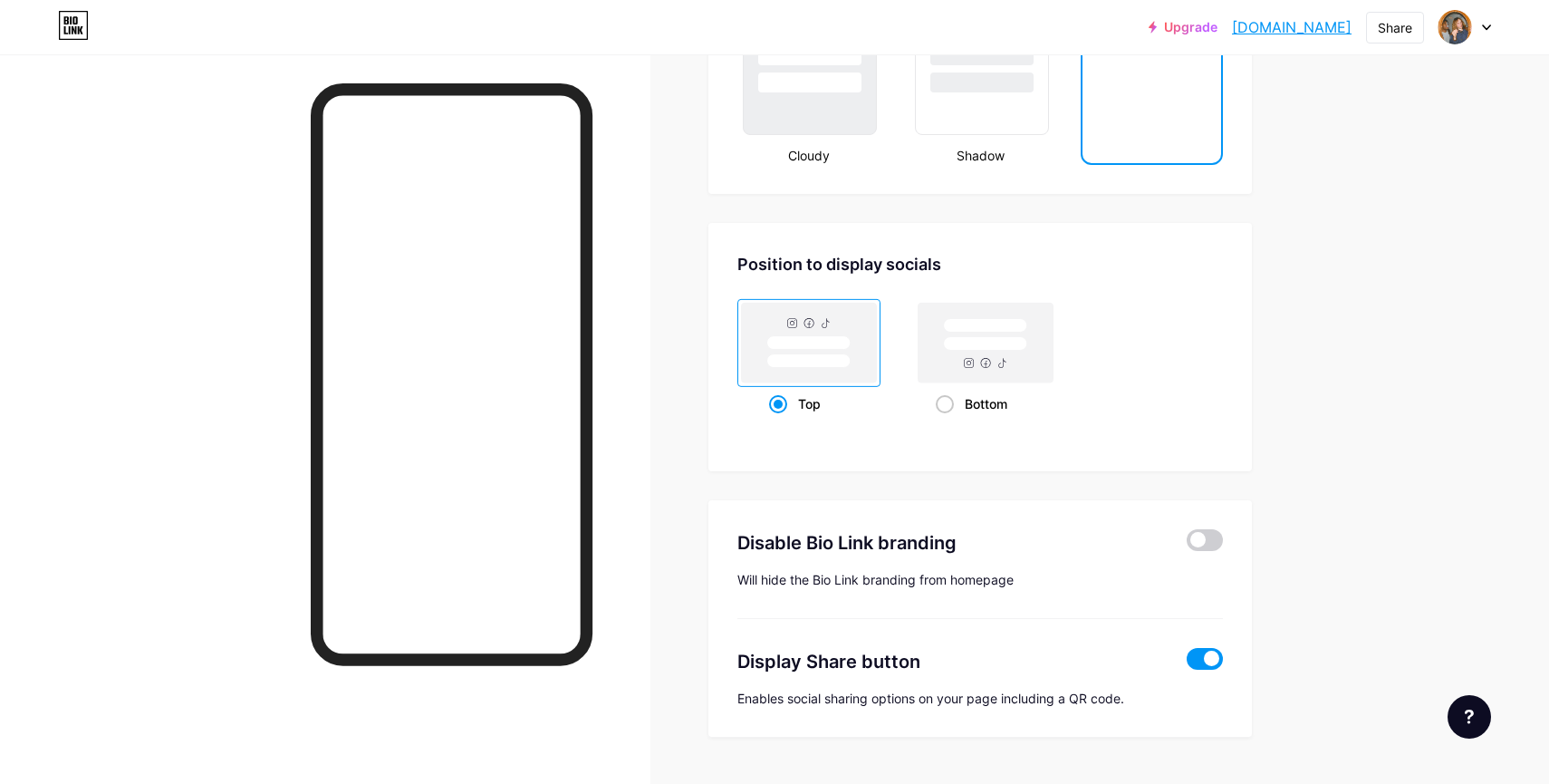
scroll to position [2299, 0]
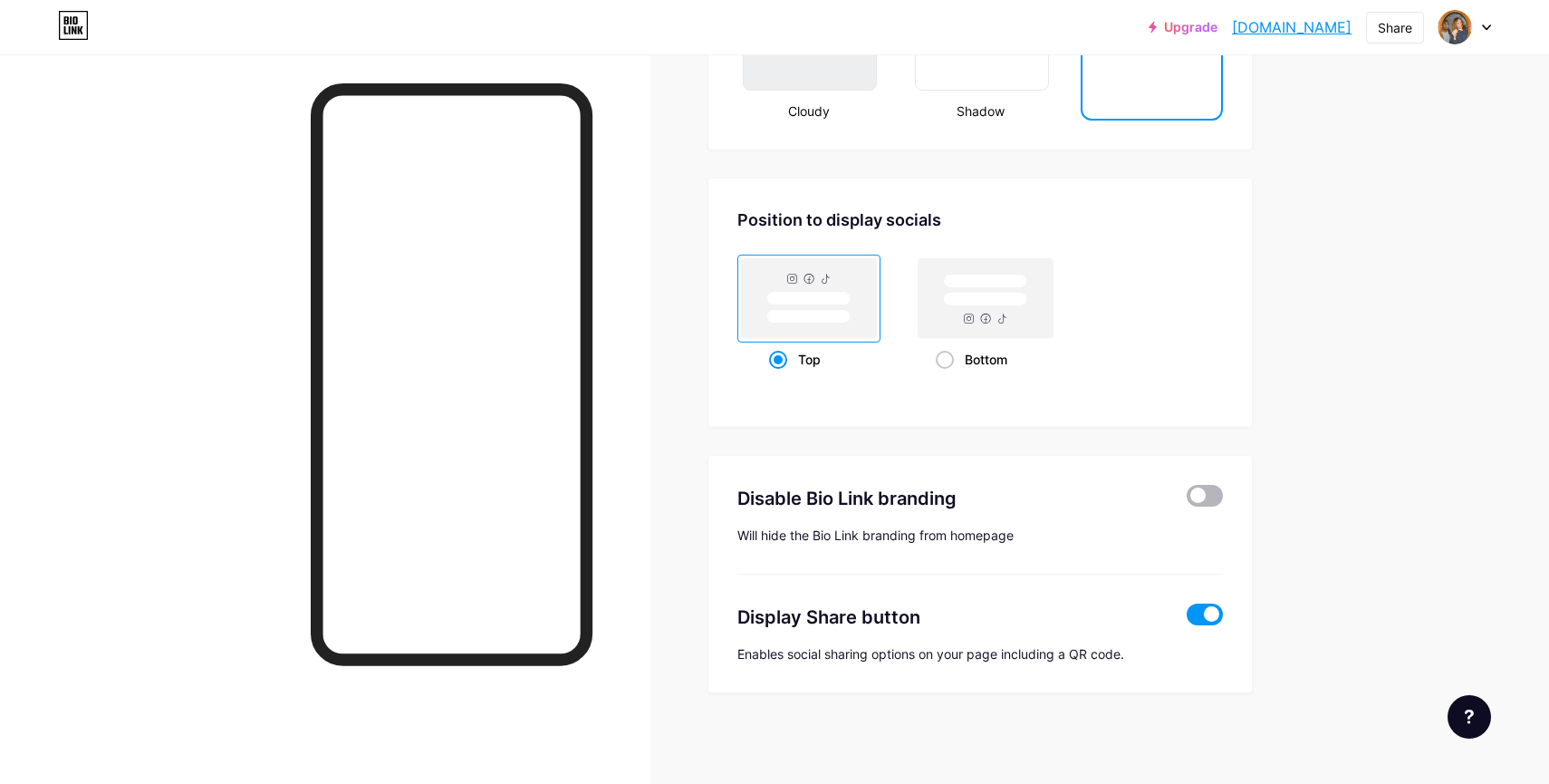
click at [1212, 501] on span at bounding box center [1205, 496] width 36 height 22
click at [1187, 500] on input "checkbox" at bounding box center [1187, 500] width 0 height 0
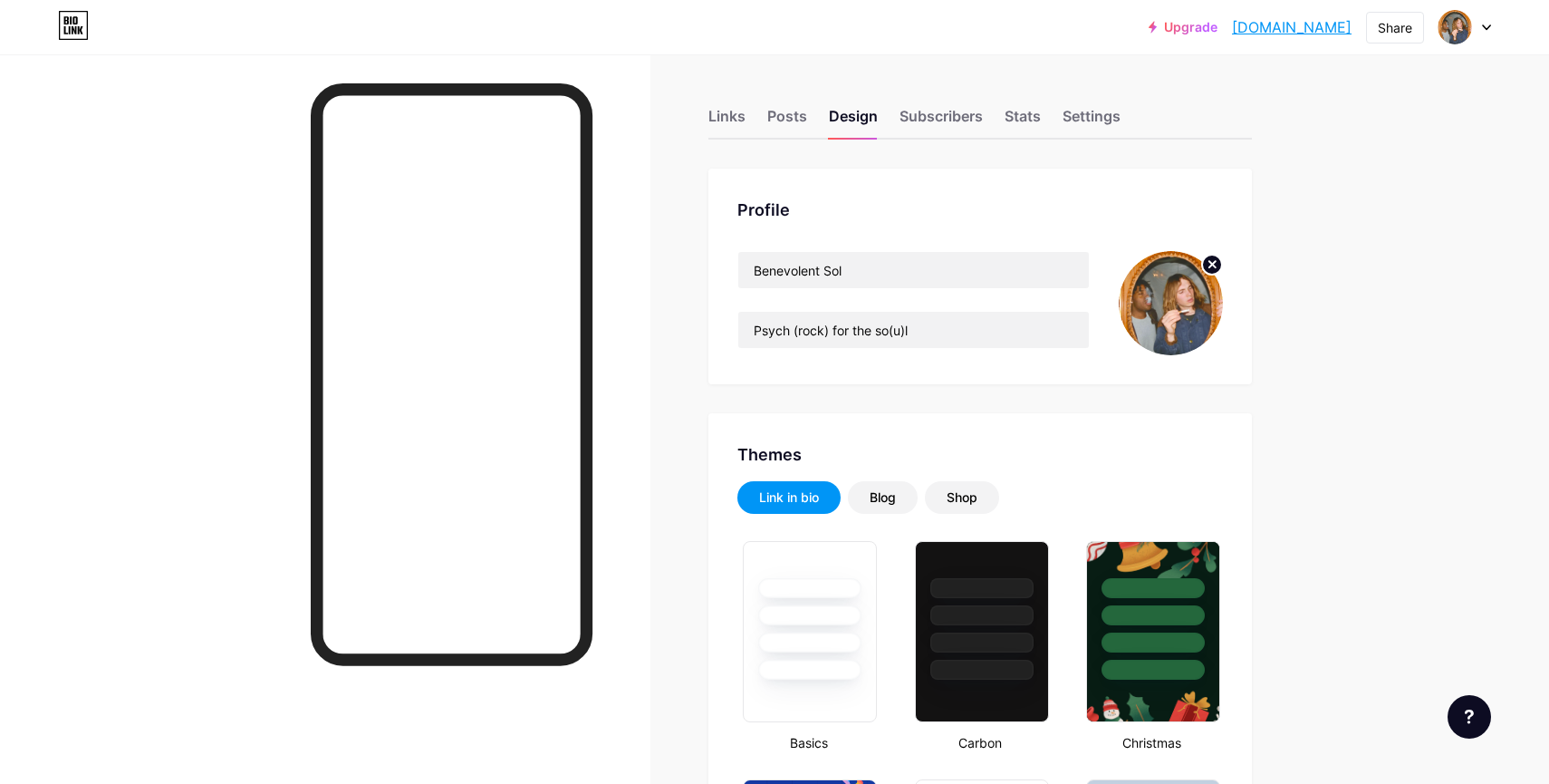
type input "#000000"
type input "#db0606"
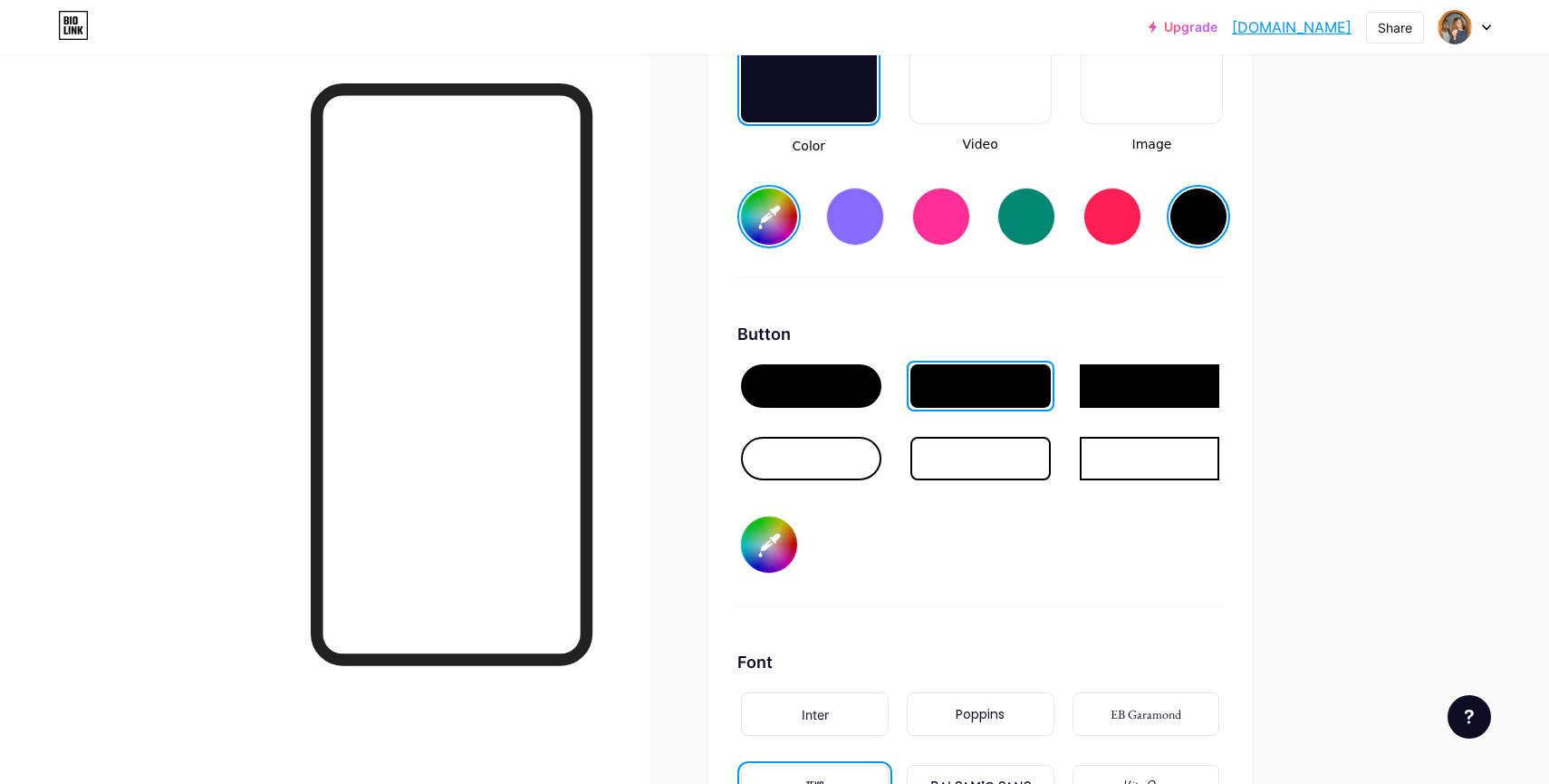
scroll to position [2613, 0]
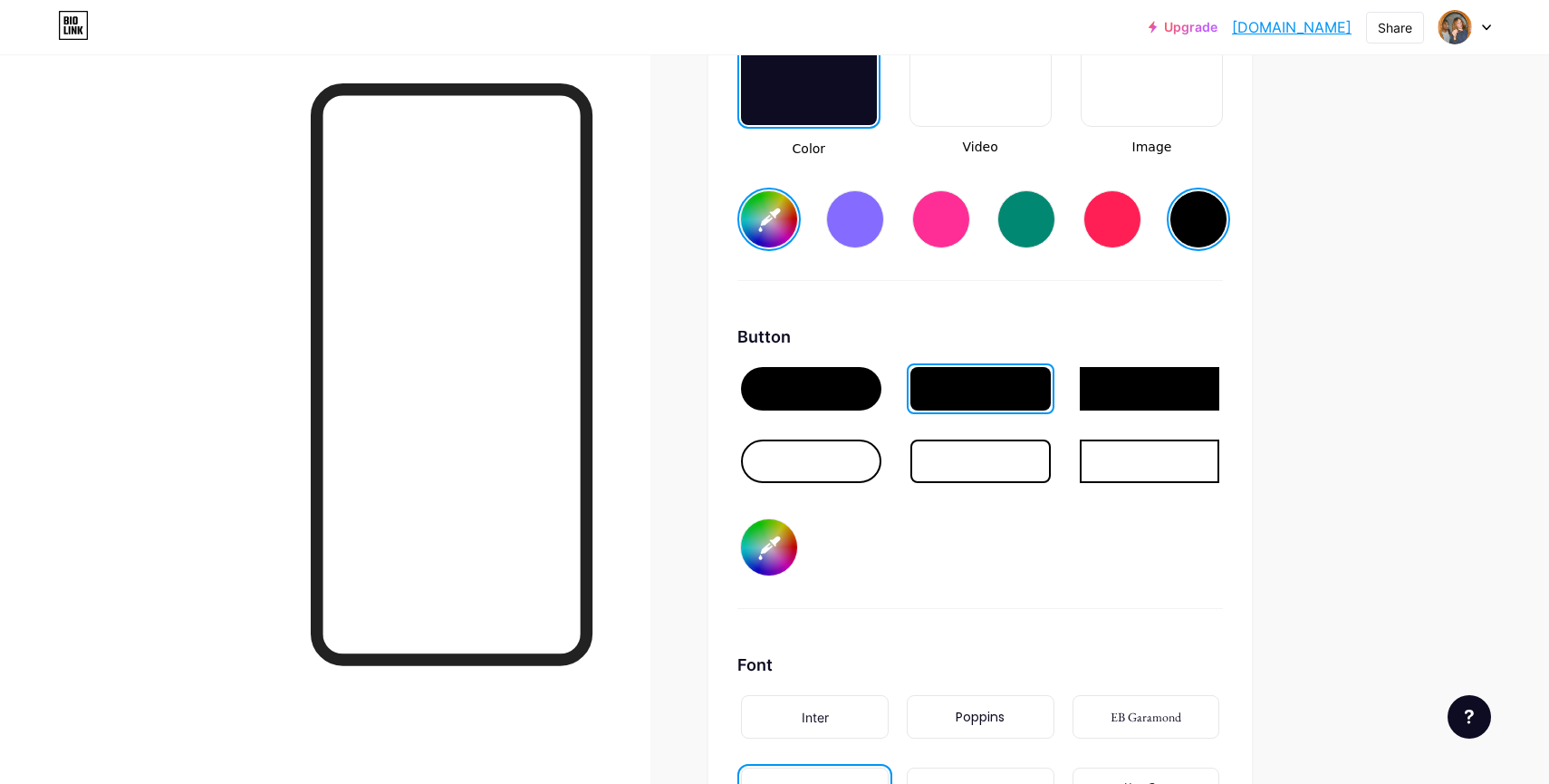
click at [840, 388] on div at bounding box center [811, 388] width 140 height 44
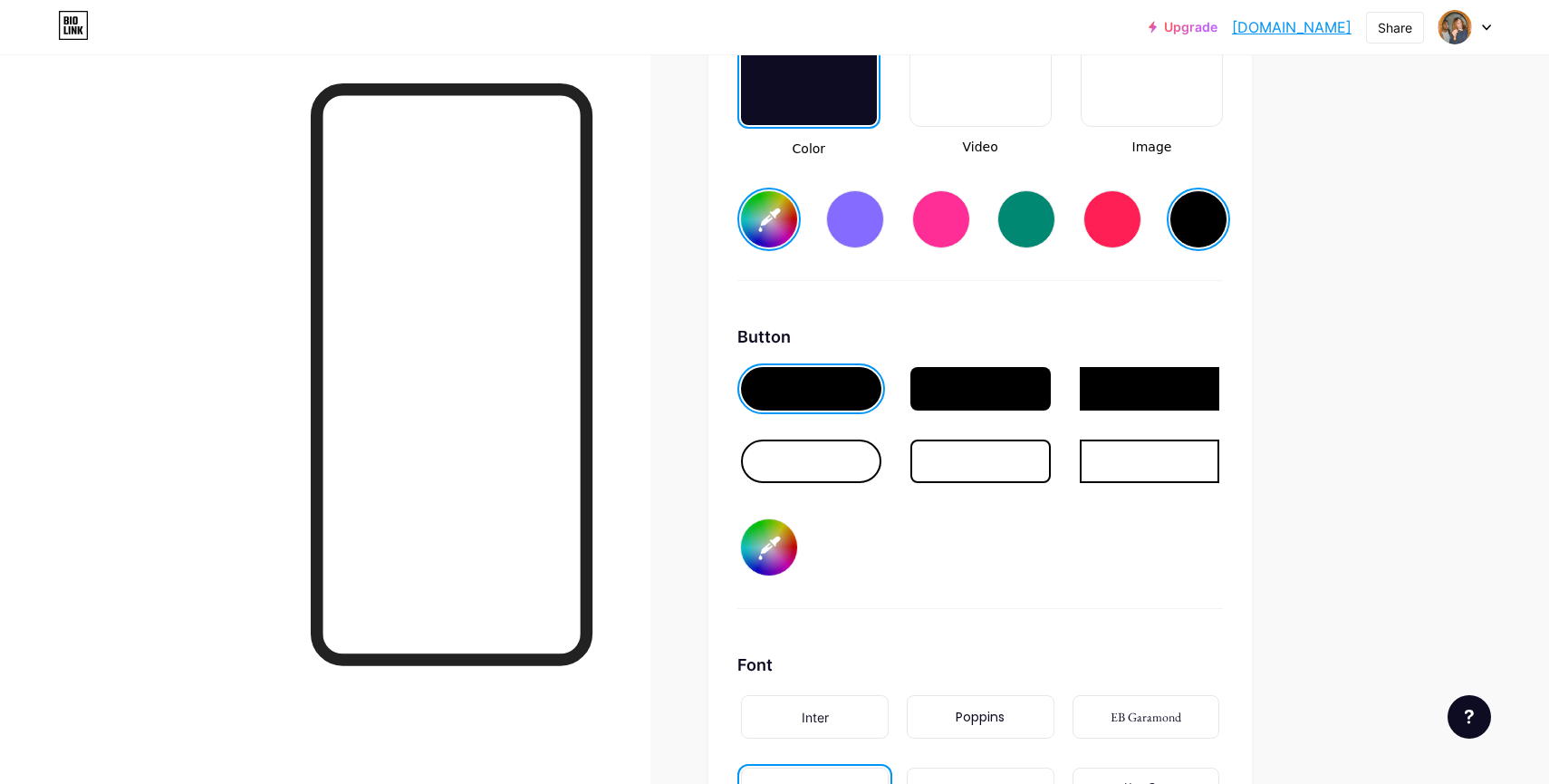
click at [1138, 393] on div at bounding box center [1150, 388] width 140 height 44
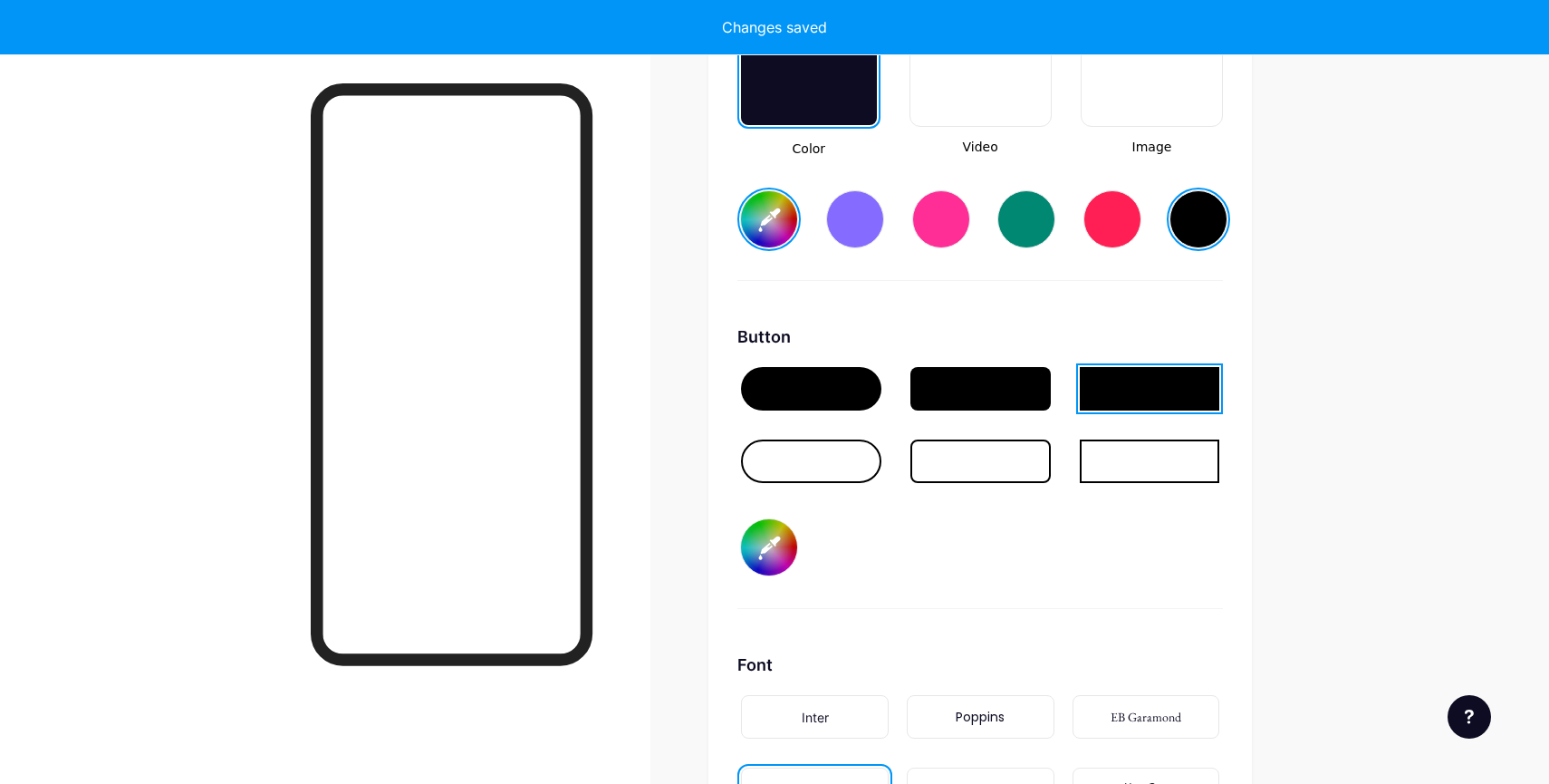
click at [1153, 457] on div at bounding box center [1150, 461] width 140 height 44
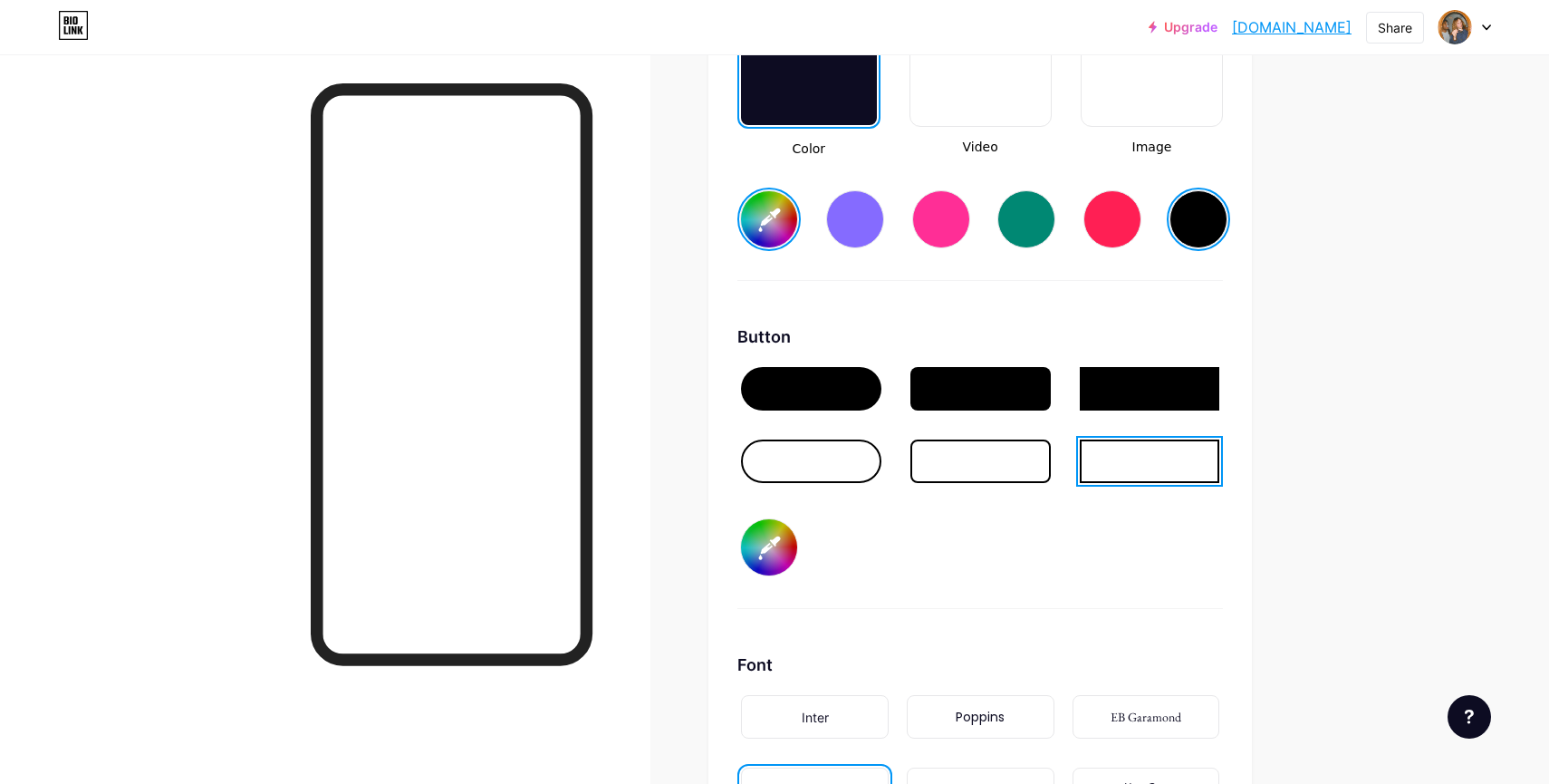
click at [968, 469] on div at bounding box center [981, 461] width 140 height 44
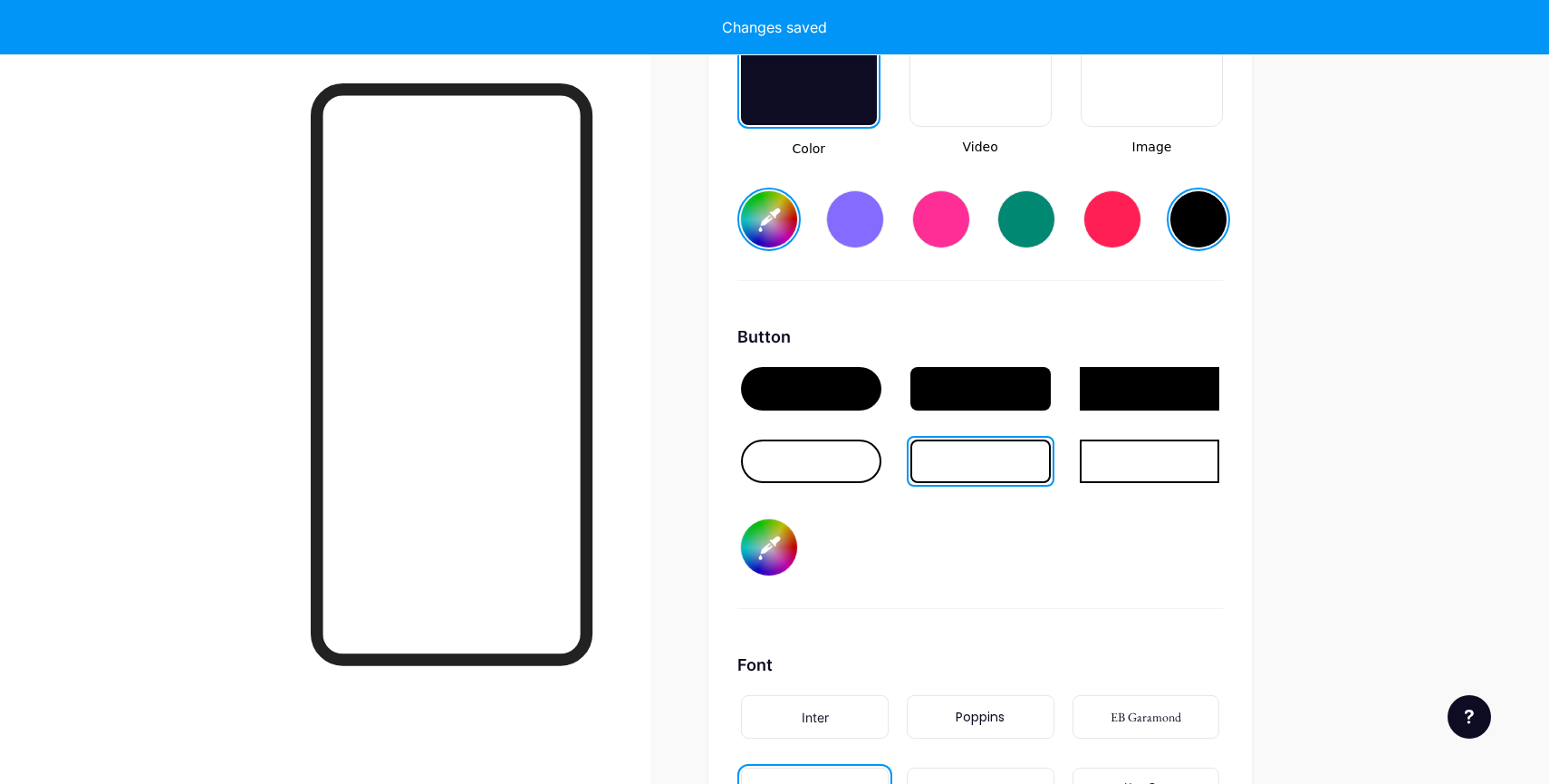
click at [830, 457] on div at bounding box center [811, 461] width 140 height 44
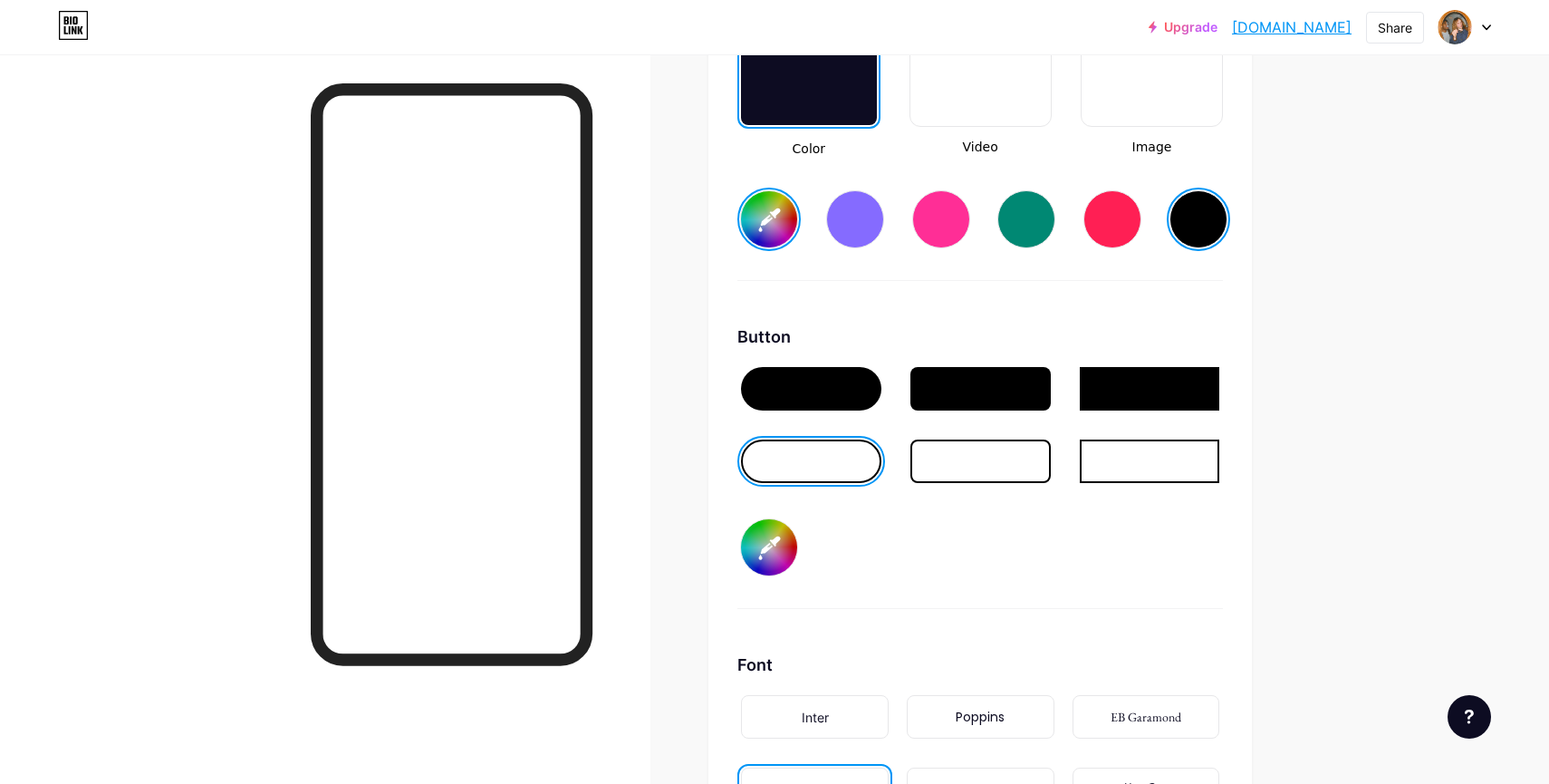
click at [824, 383] on div at bounding box center [811, 388] width 140 height 44
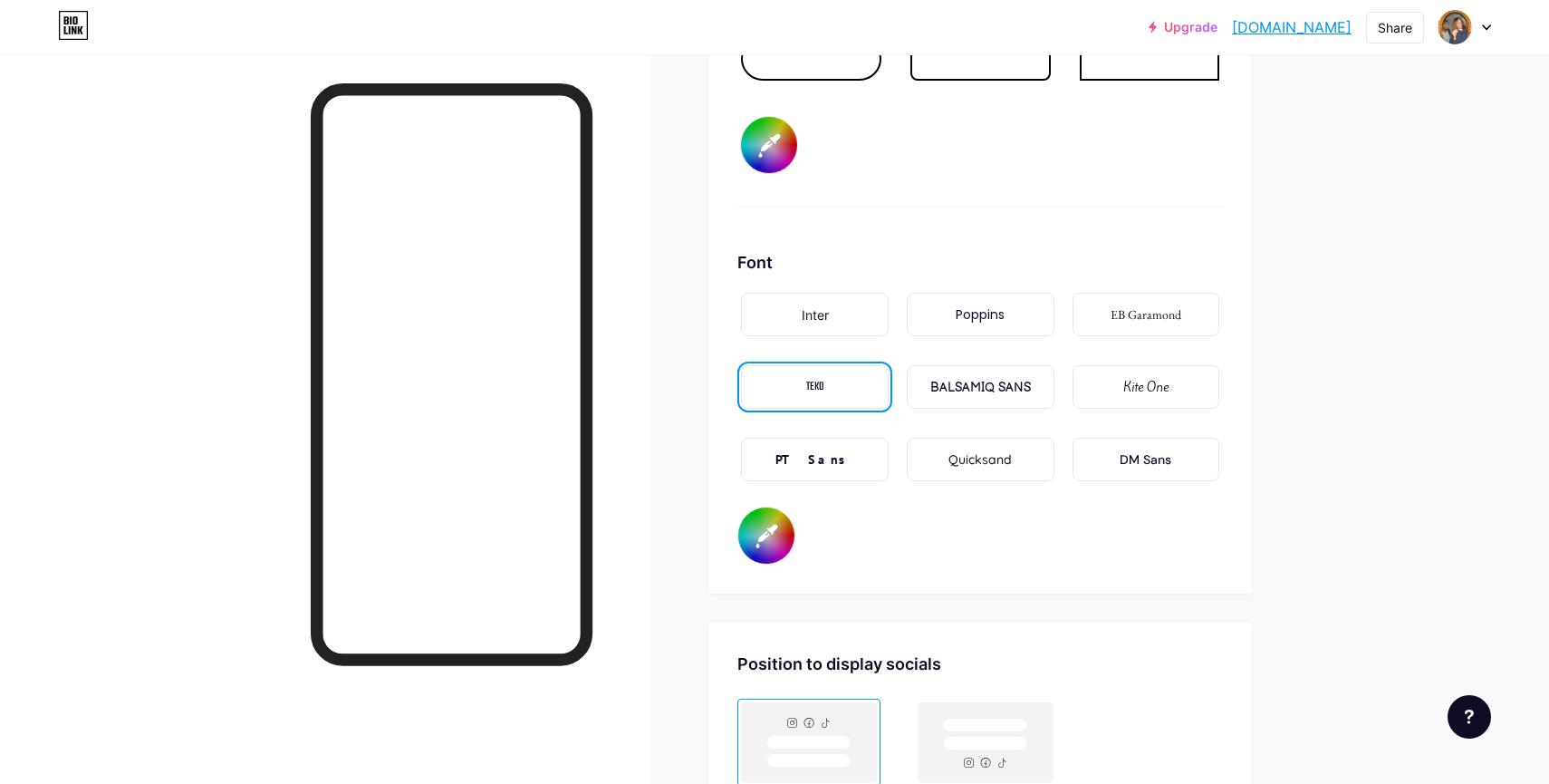
scroll to position [3019, 0]
click at [1020, 449] on div "Quicksand" at bounding box center [981, 456] width 147 height 44
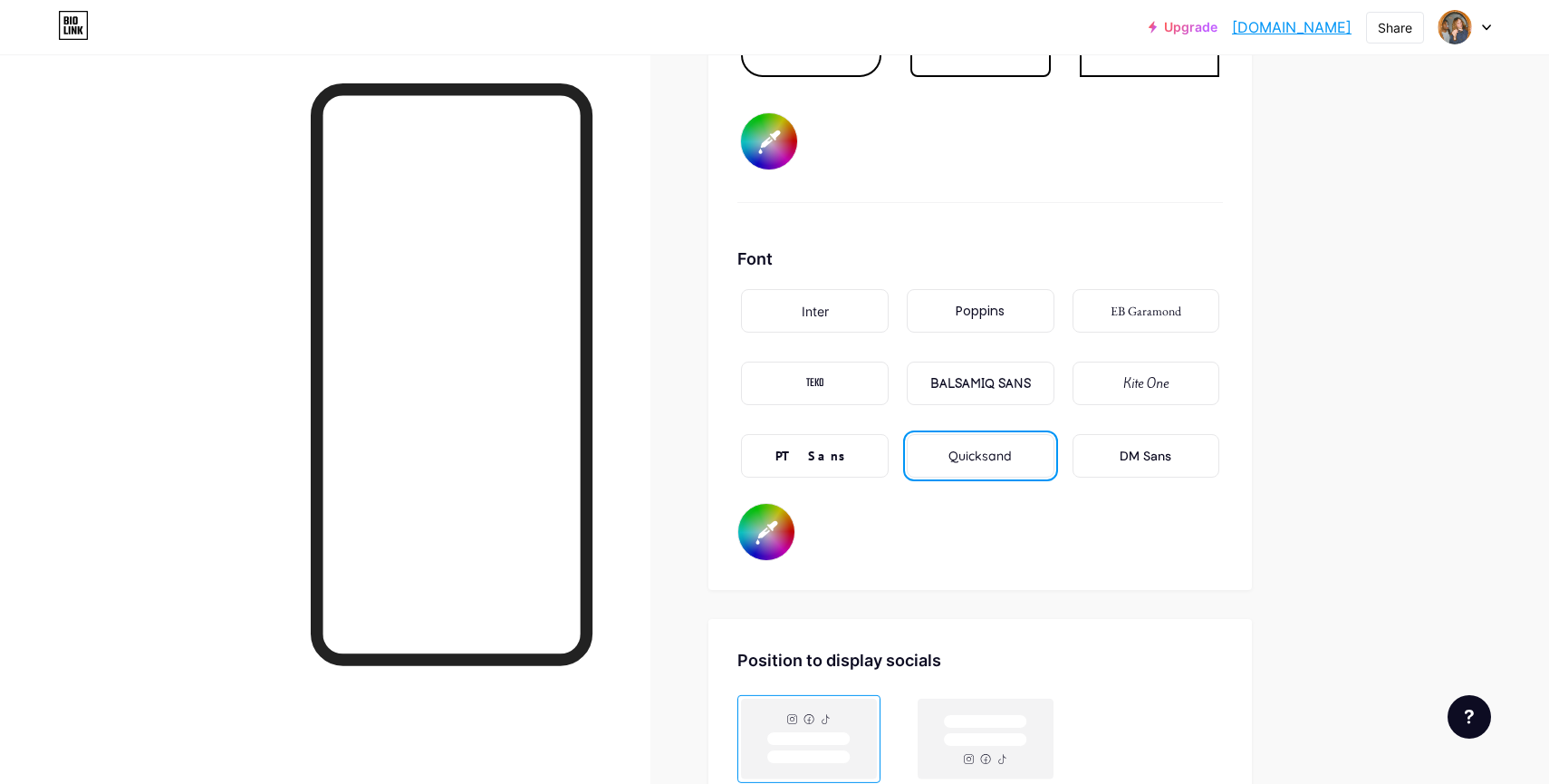
click at [1121, 397] on div "Kite One" at bounding box center [1146, 383] width 147 height 44
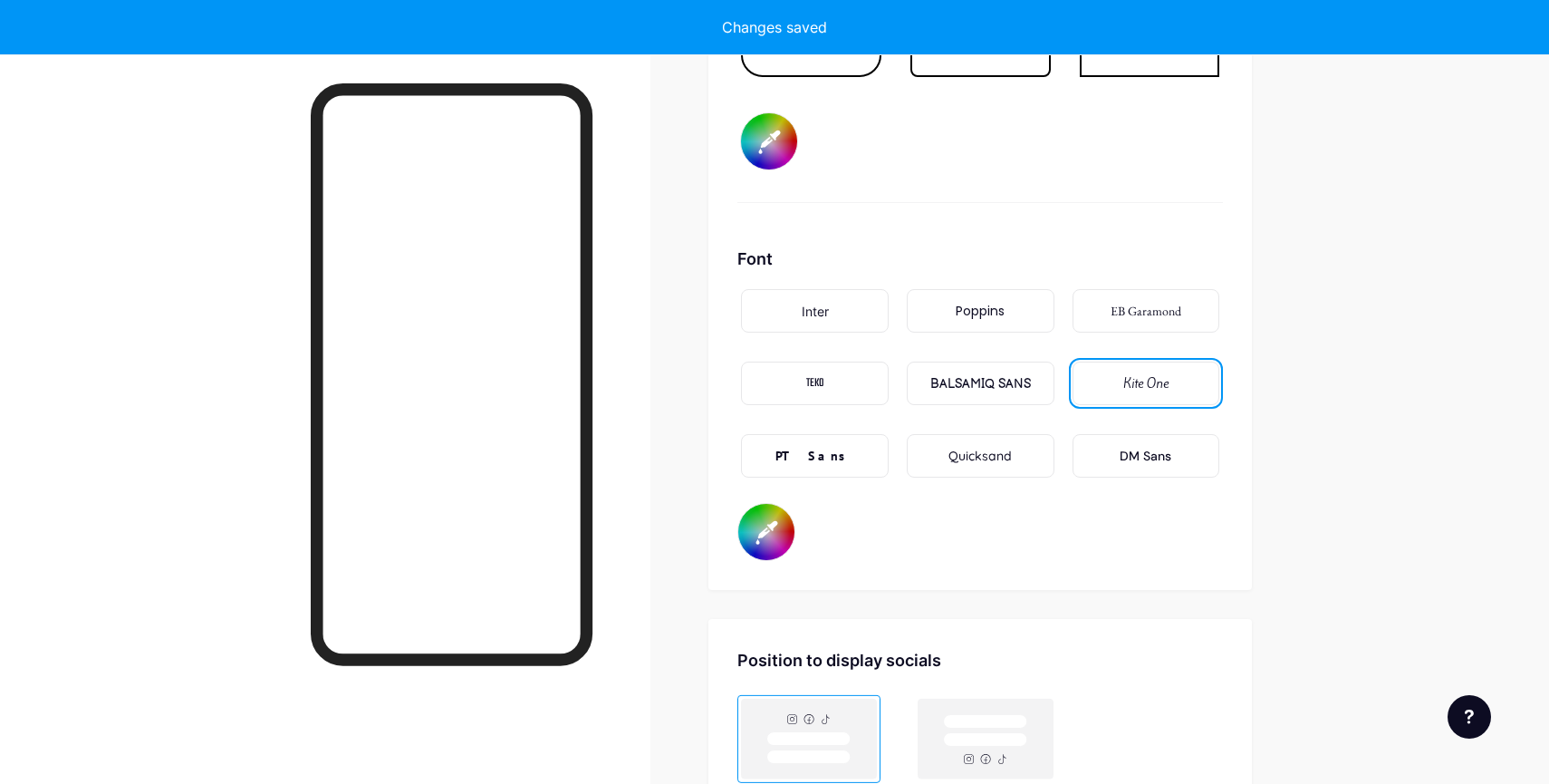
click at [864, 332] on div "Inter" at bounding box center [815, 311] width 147 height 44
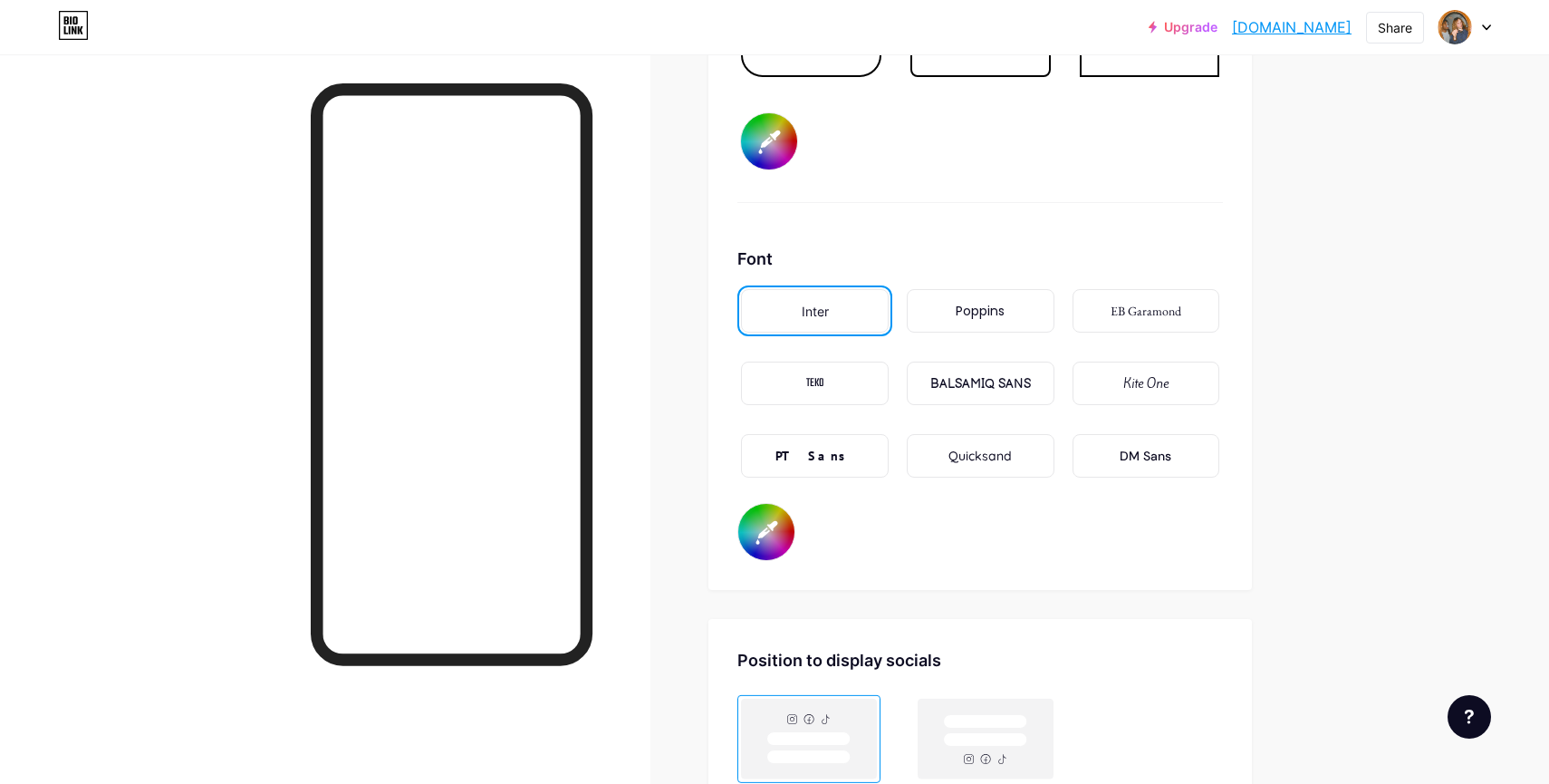
click at [997, 389] on div "BALSAMIQ SANS" at bounding box center [981, 383] width 101 height 19
click at [839, 450] on div "PT Sans" at bounding box center [815, 456] width 147 height 44
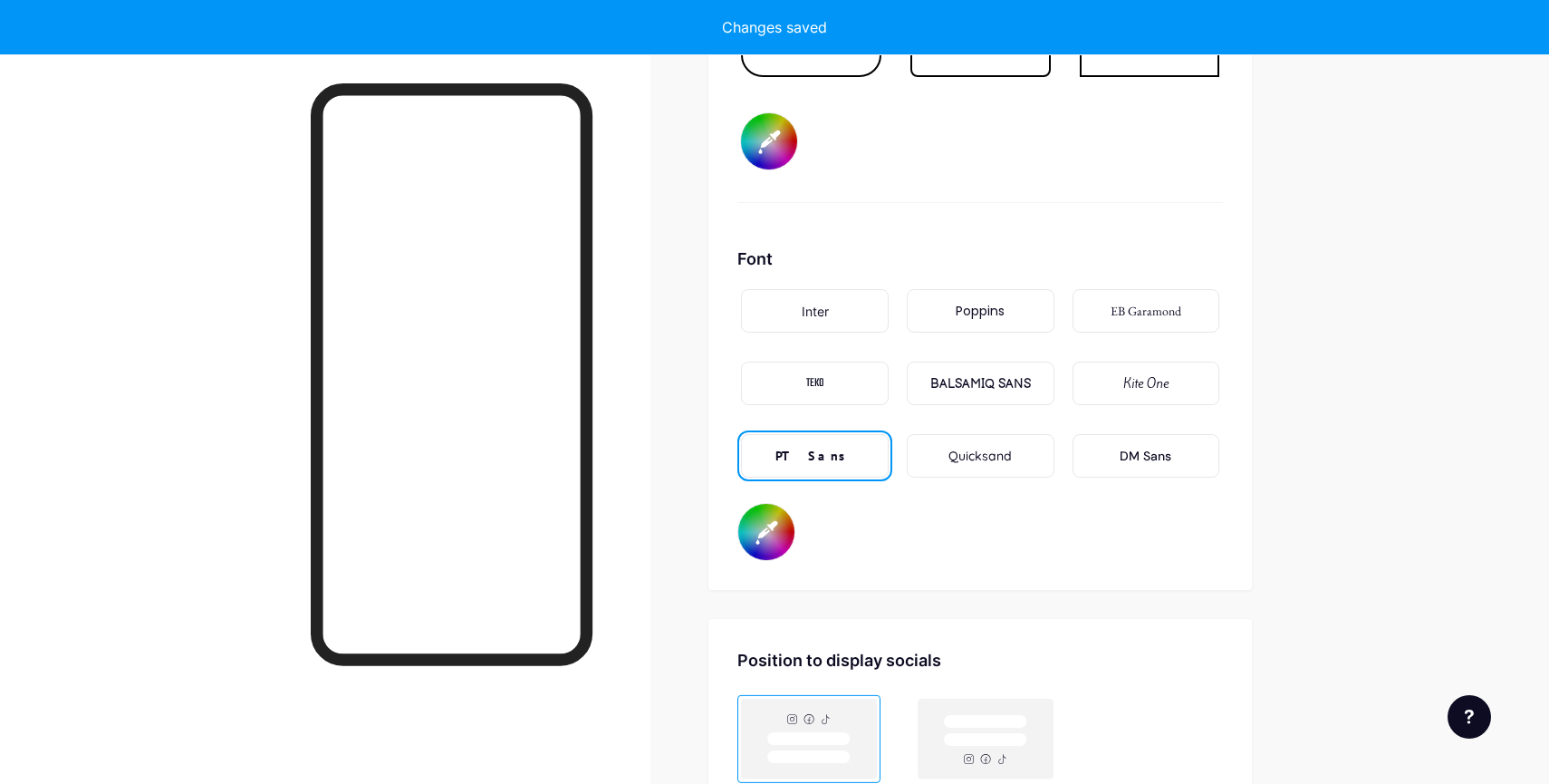
click at [1183, 468] on div "DM Sans" at bounding box center [1146, 456] width 147 height 44
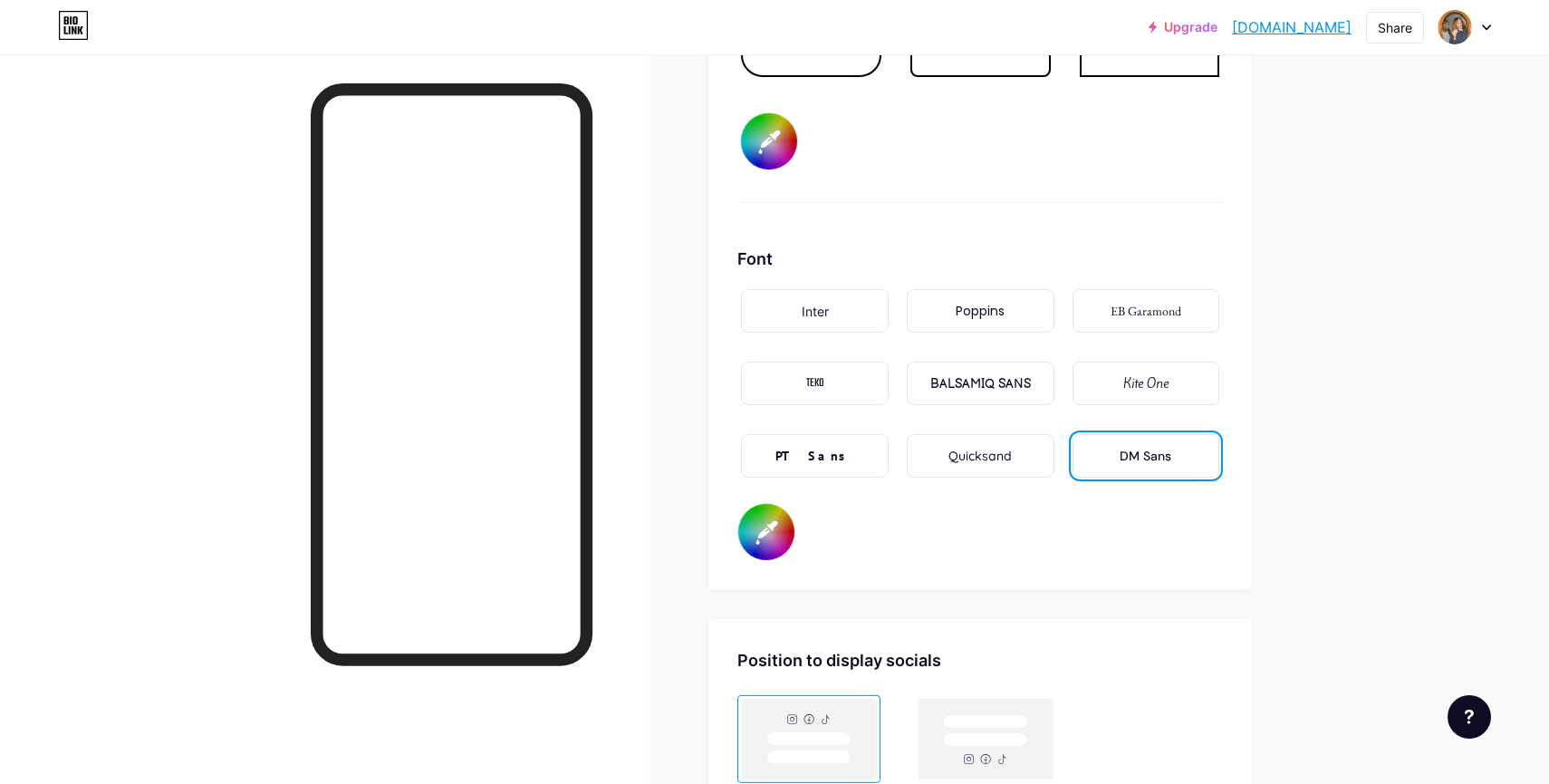
click at [776, 309] on div "Inter" at bounding box center [815, 311] width 147 height 44
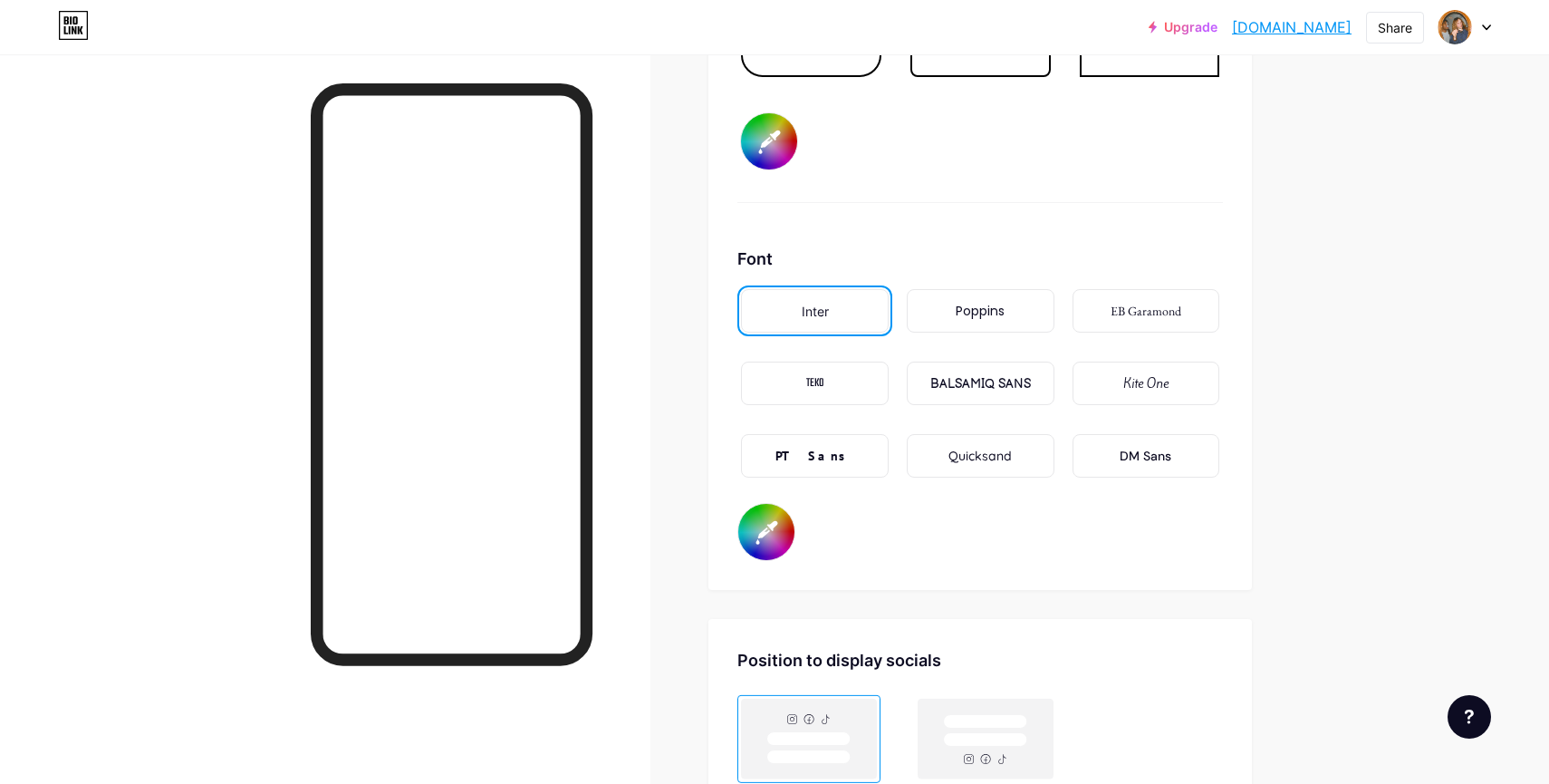
click at [948, 323] on div "Poppins" at bounding box center [981, 311] width 147 height 44
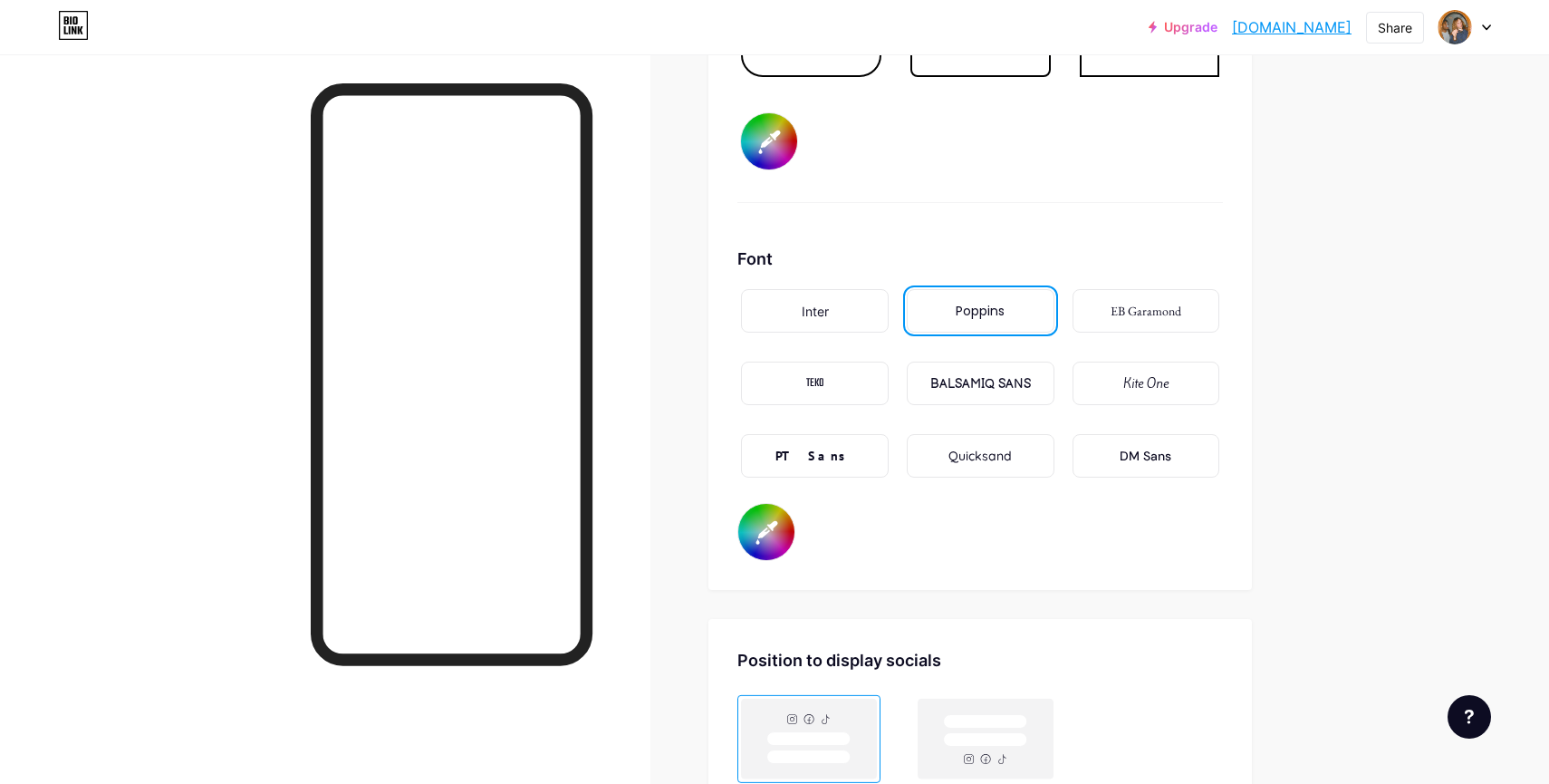
click at [1090, 326] on div "EB Garamond" at bounding box center [1146, 311] width 147 height 44
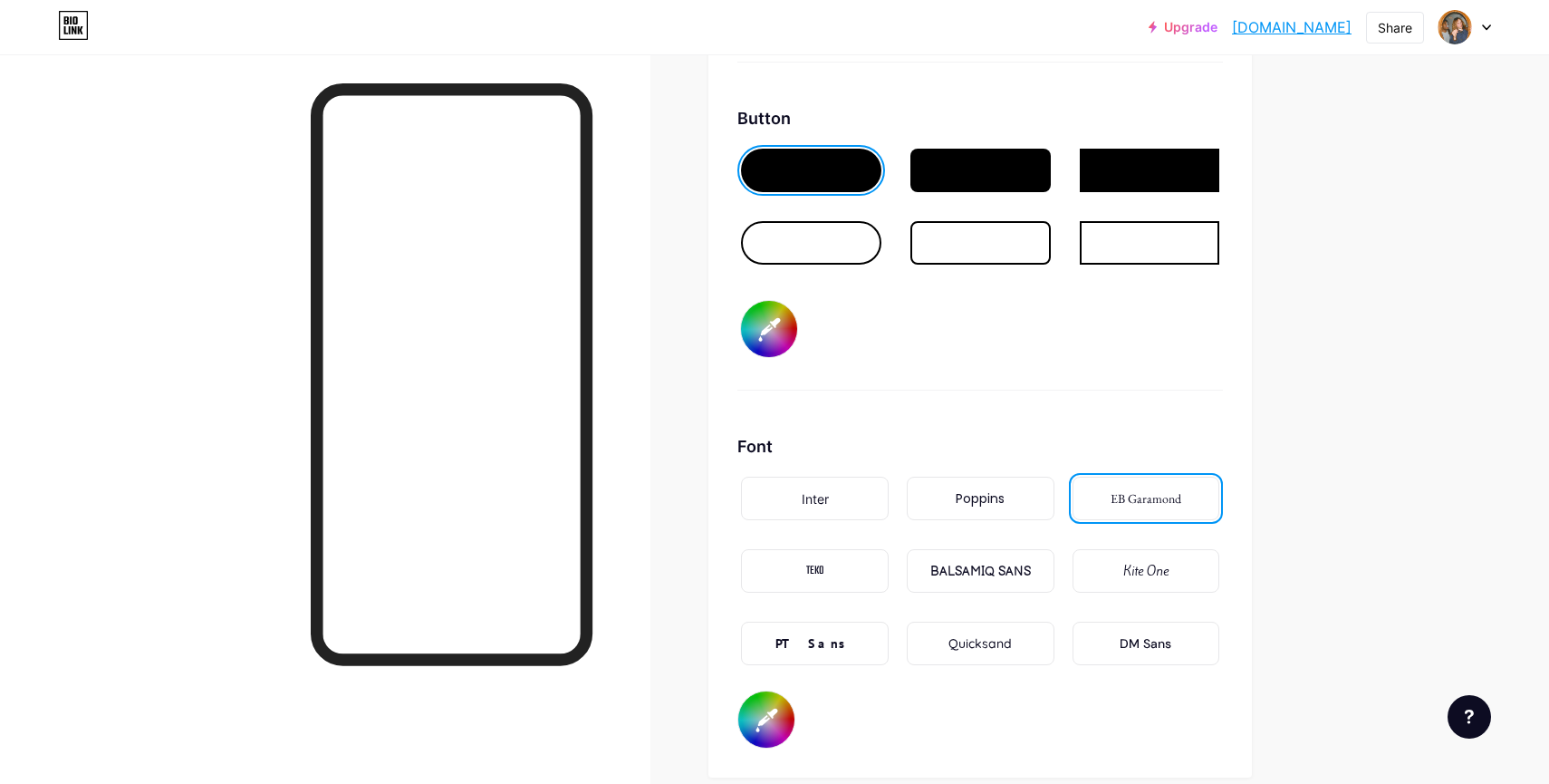
scroll to position [3459, 0]
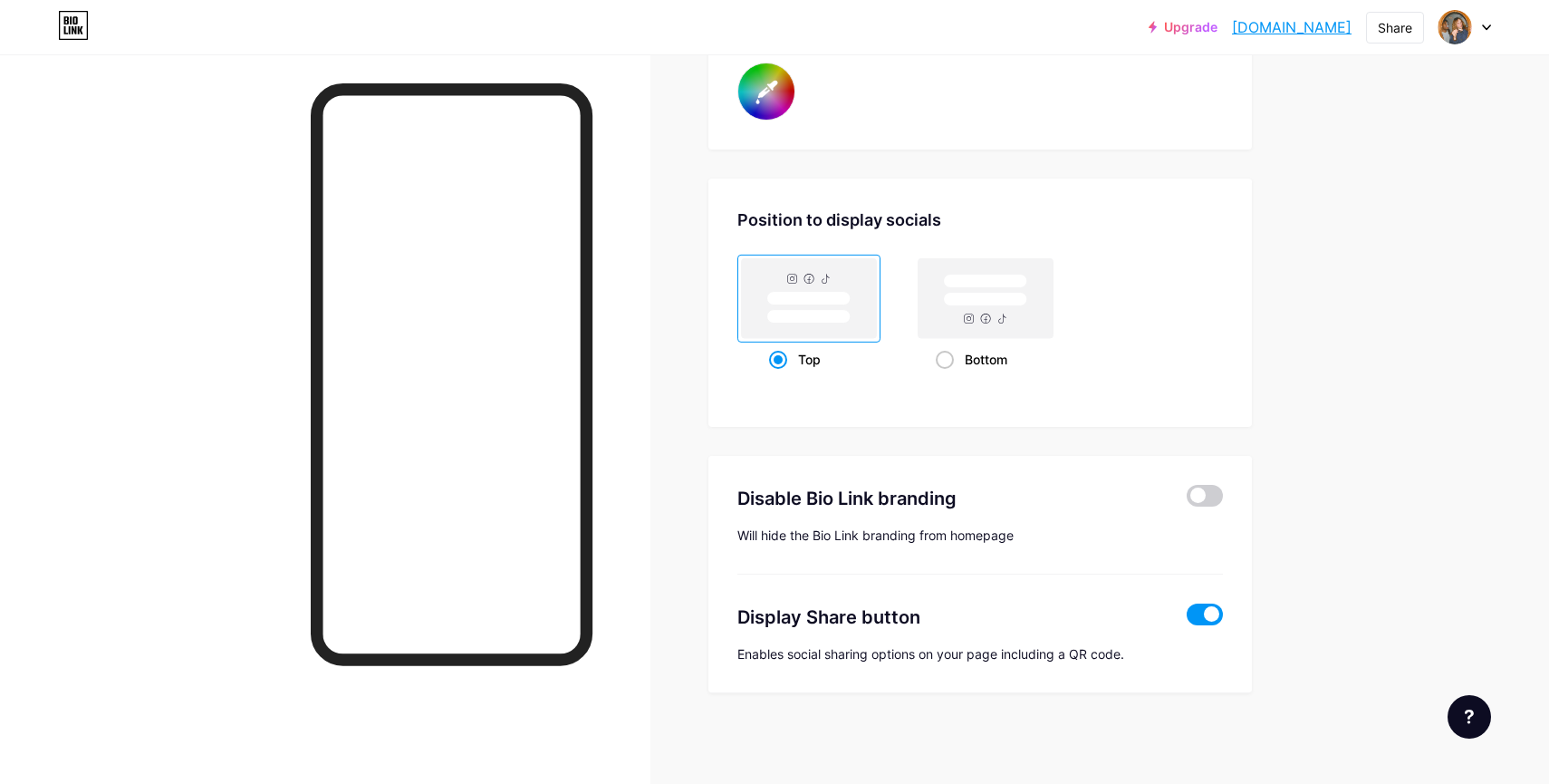
click at [1210, 608] on span at bounding box center [1205, 614] width 36 height 22
click at [1187, 618] on input "checkbox" at bounding box center [1187, 618] width 0 height 0
click at [1203, 605] on span at bounding box center [1205, 614] width 36 height 22
click at [1187, 618] on input "checkbox" at bounding box center [1187, 618] width 0 height 0
type input "#ffffff"
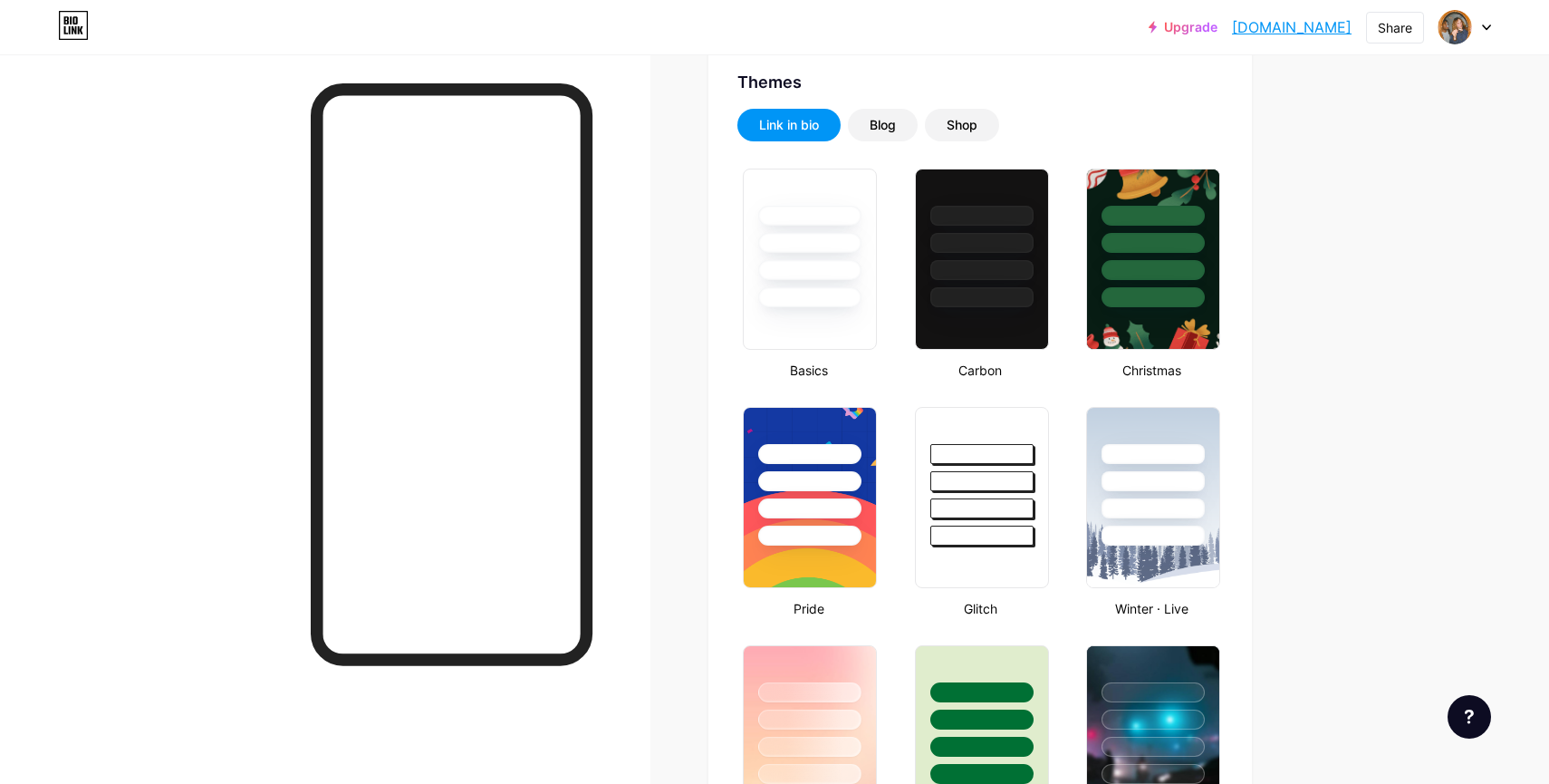
scroll to position [0, 0]
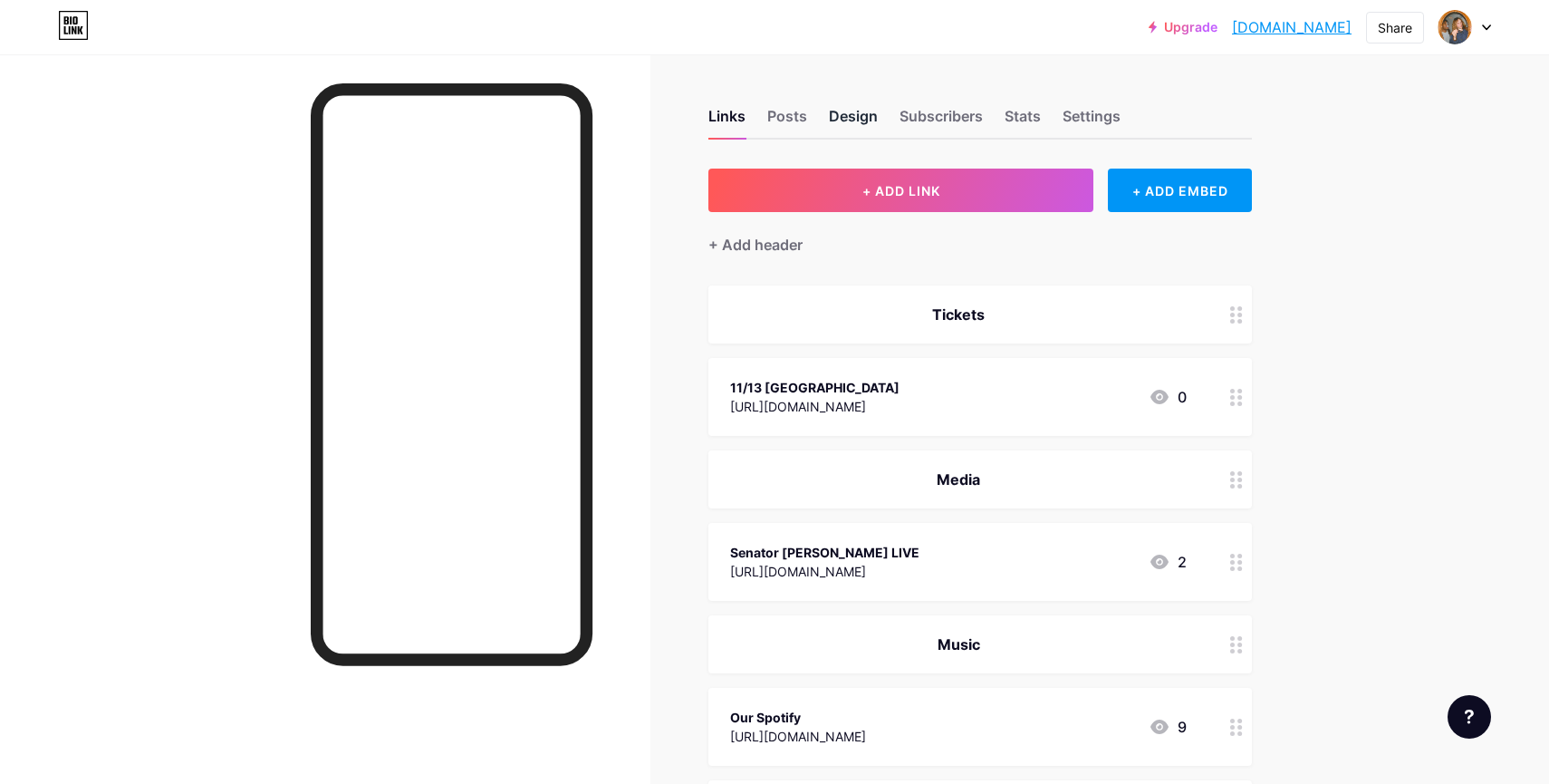
click at [860, 123] on div "Design" at bounding box center [853, 122] width 49 height 33
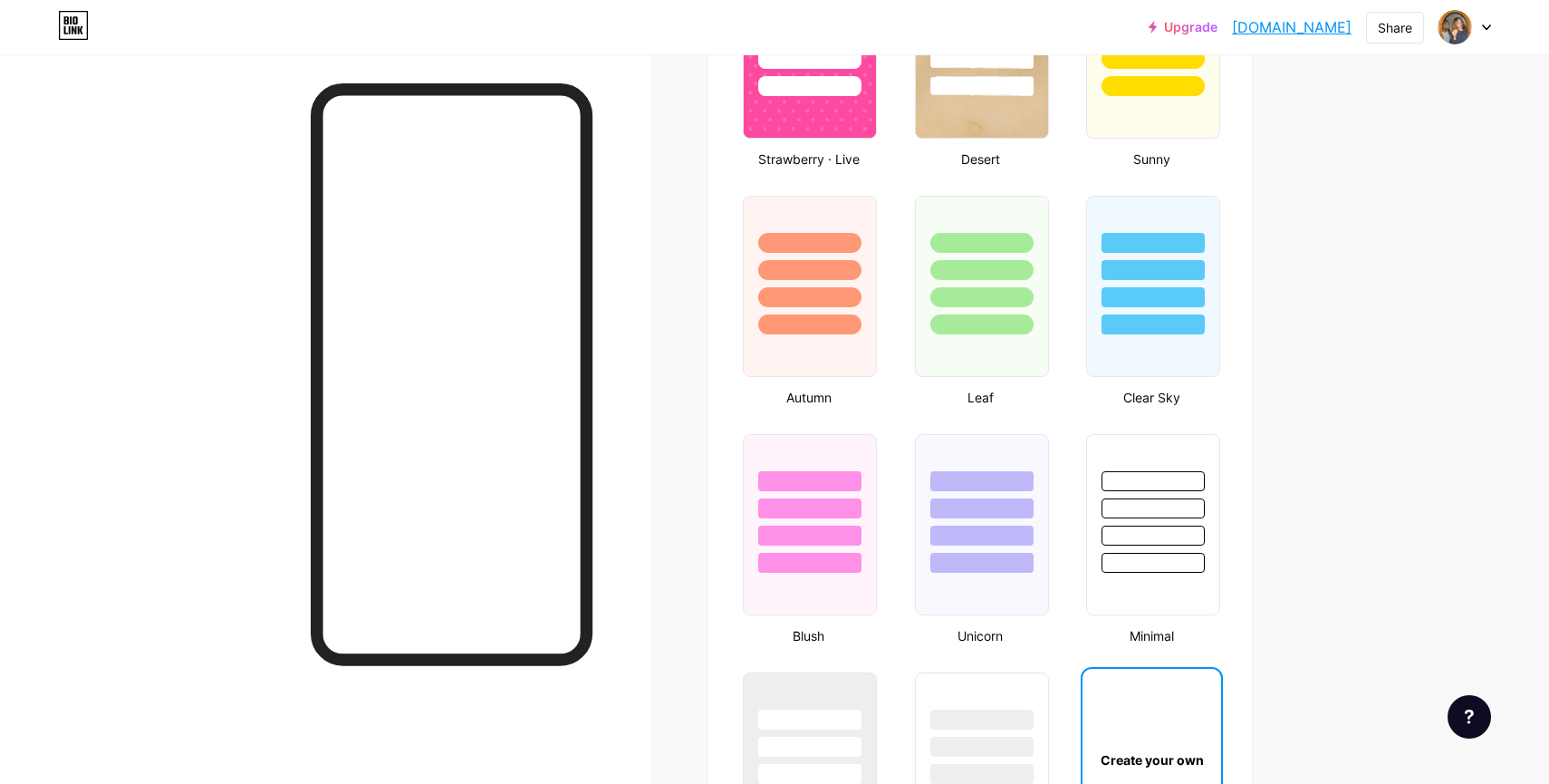
type input "#000000"
type input "#db0606"
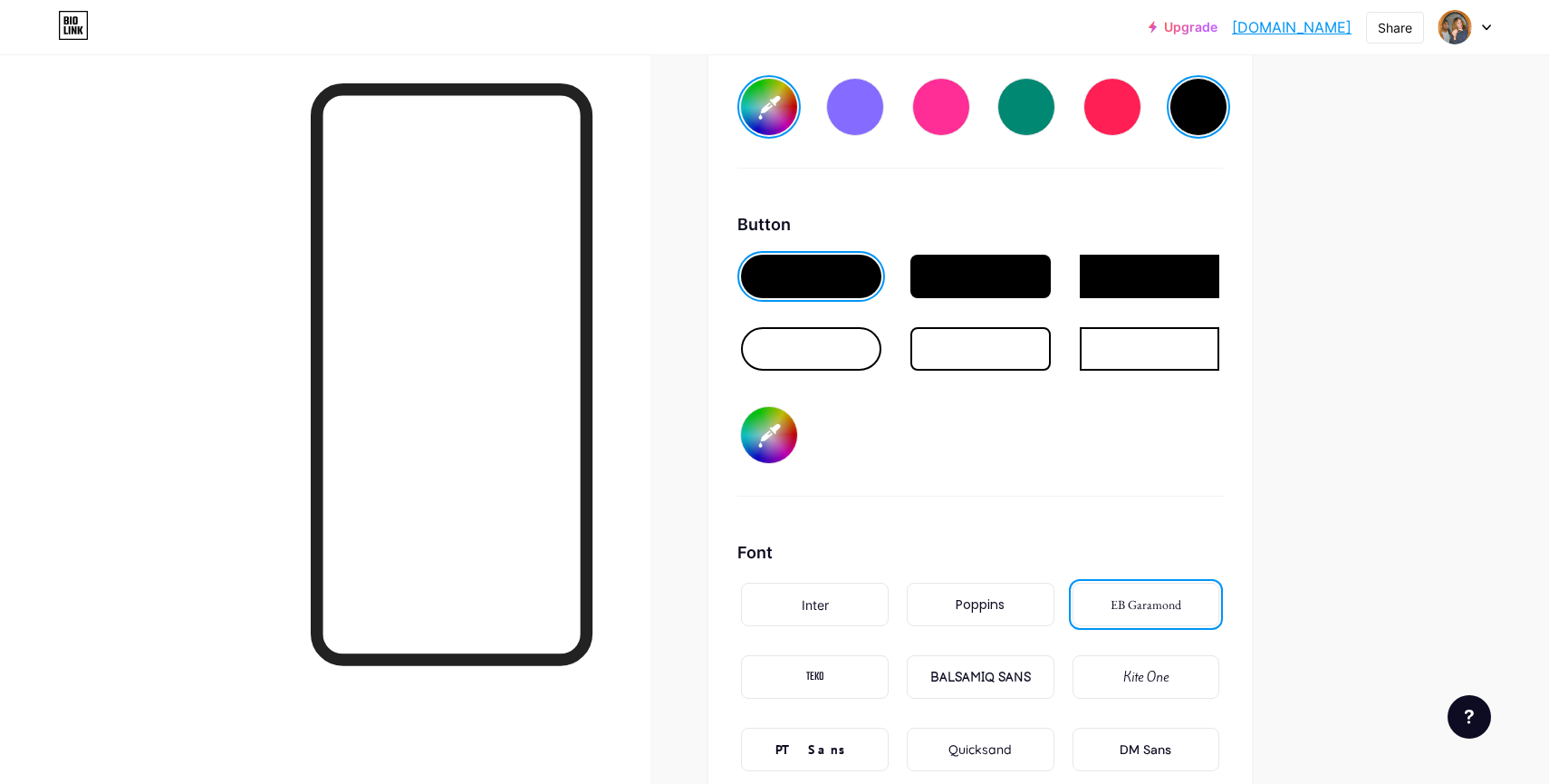
scroll to position [2785, 0]
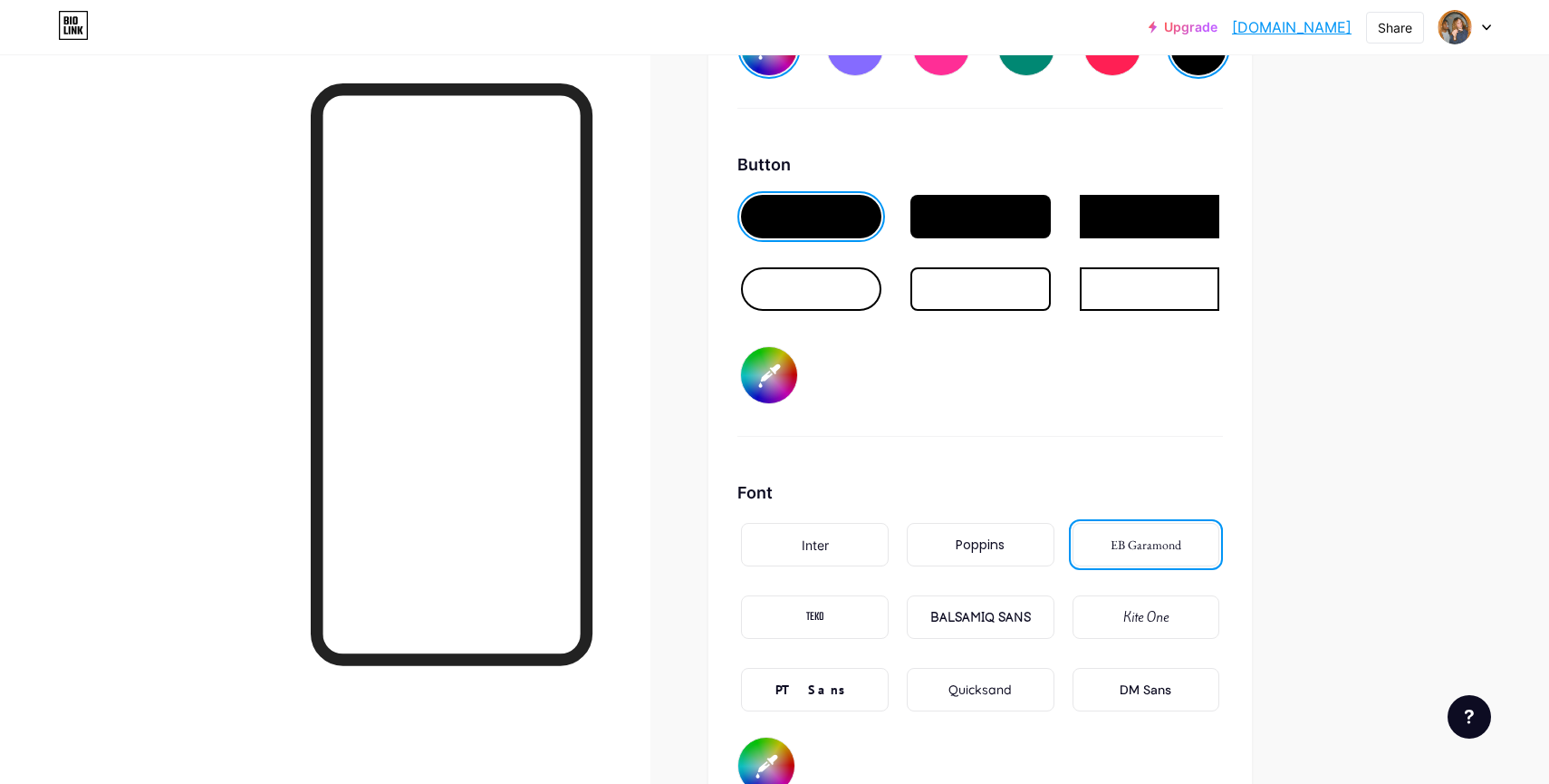
click at [1038, 614] on div "BALSAMIQ SANS" at bounding box center [981, 617] width 147 height 44
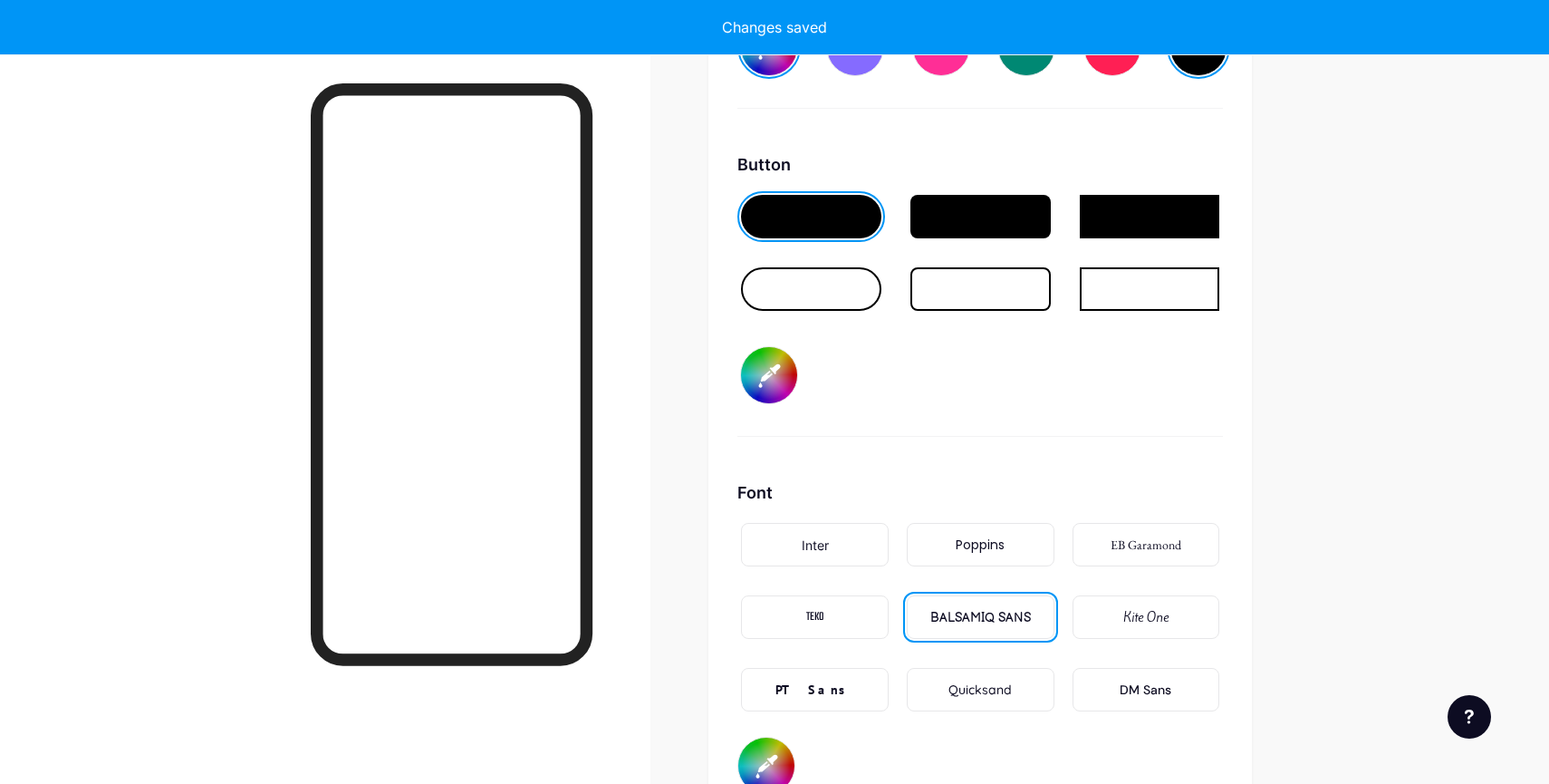
click at [790, 616] on div "TEKO" at bounding box center [815, 617] width 147 height 44
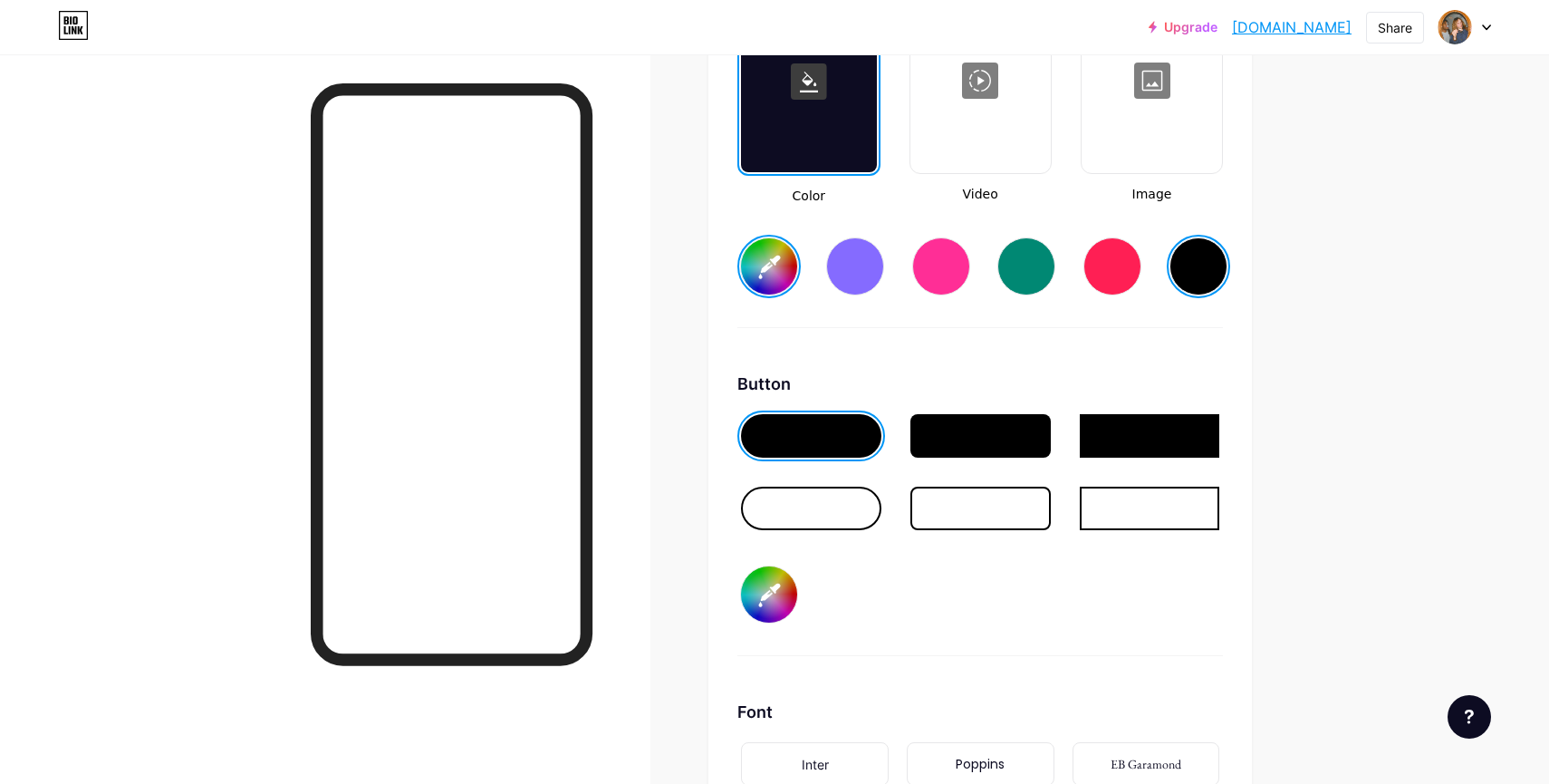
scroll to position [2565, 0]
click at [1172, 81] on div at bounding box center [1152, 81] width 136 height 181
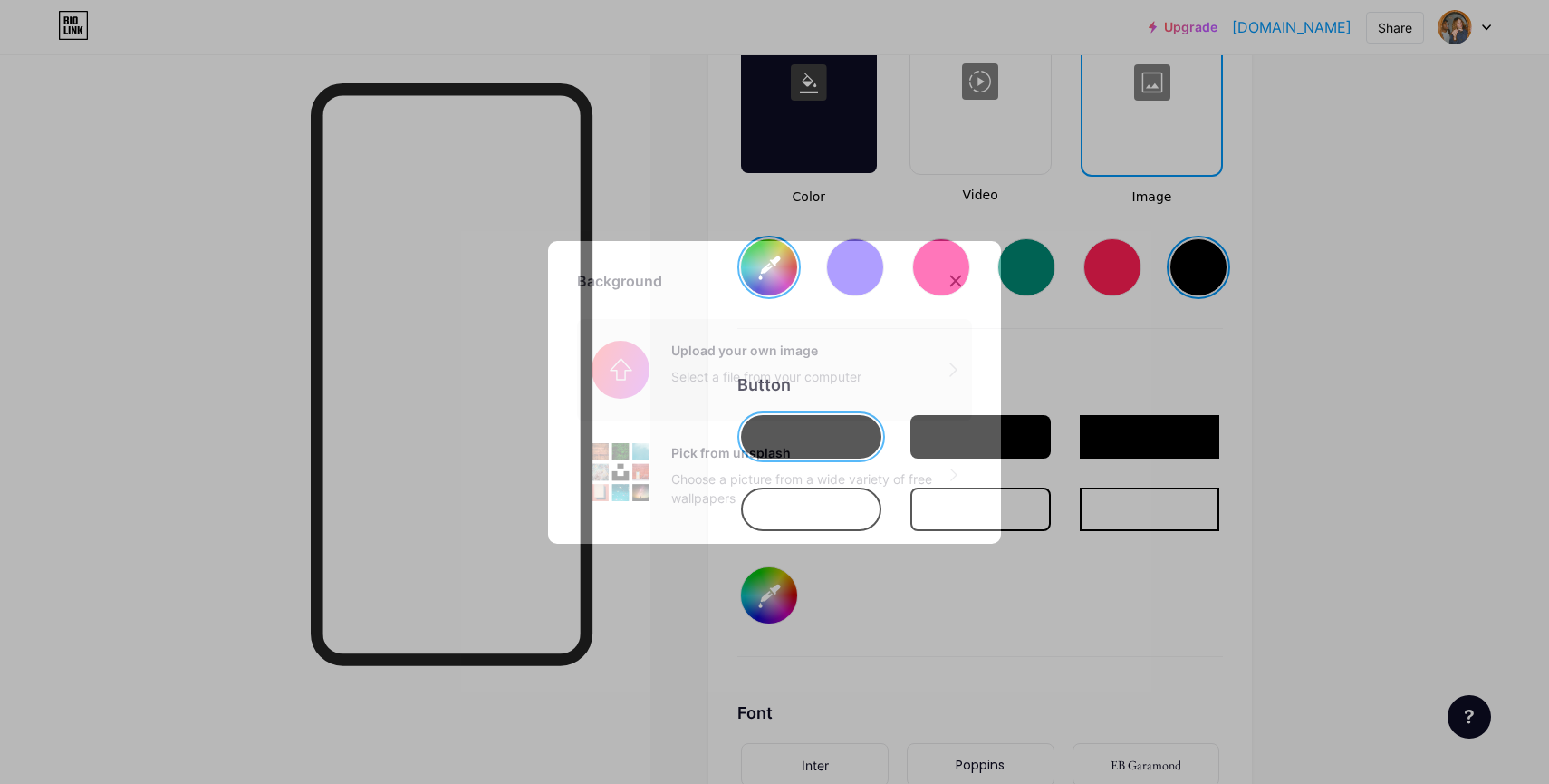
click at [648, 386] on input "file" at bounding box center [775, 370] width 395 height 102
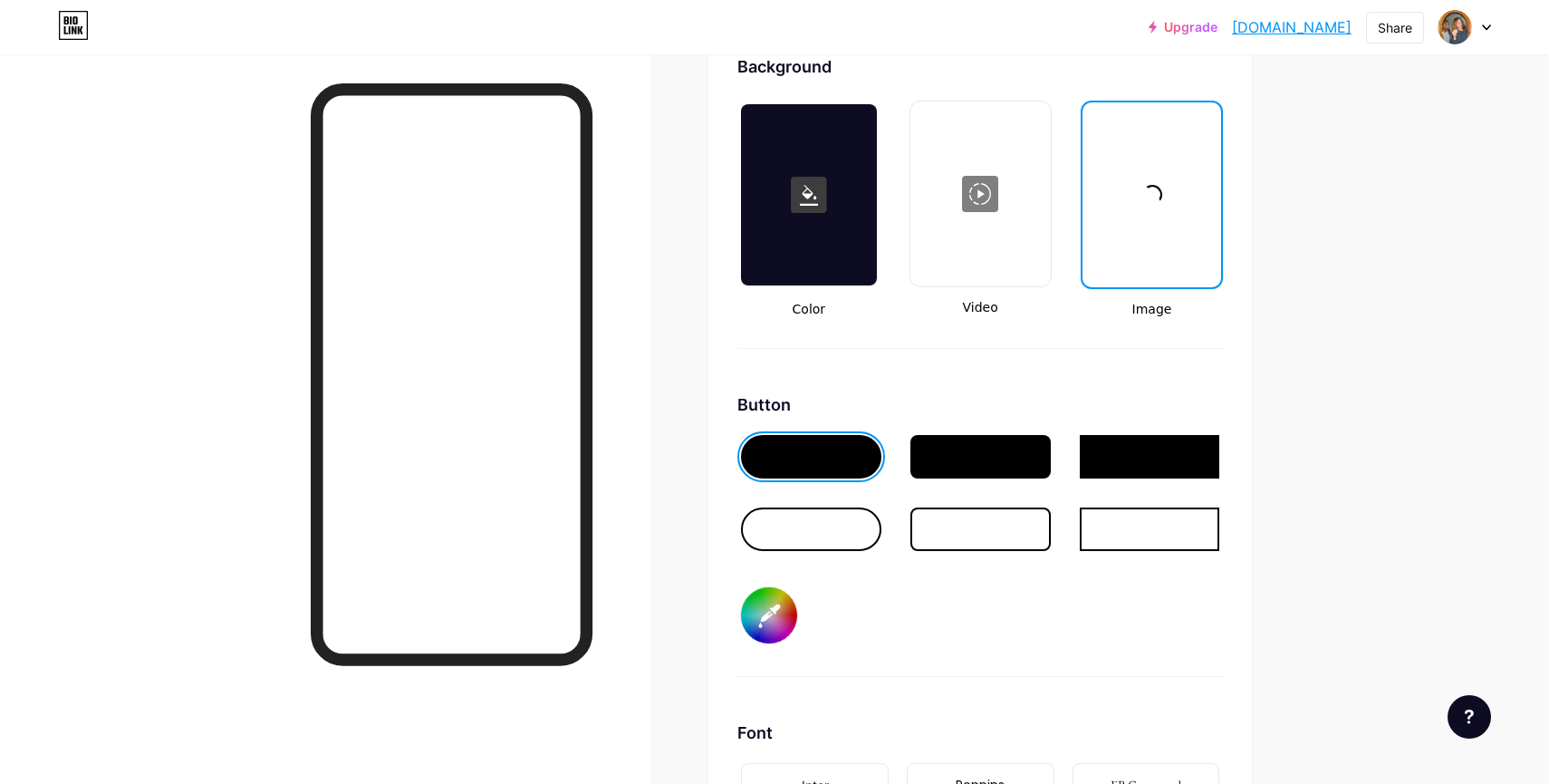
scroll to position [2451, 0]
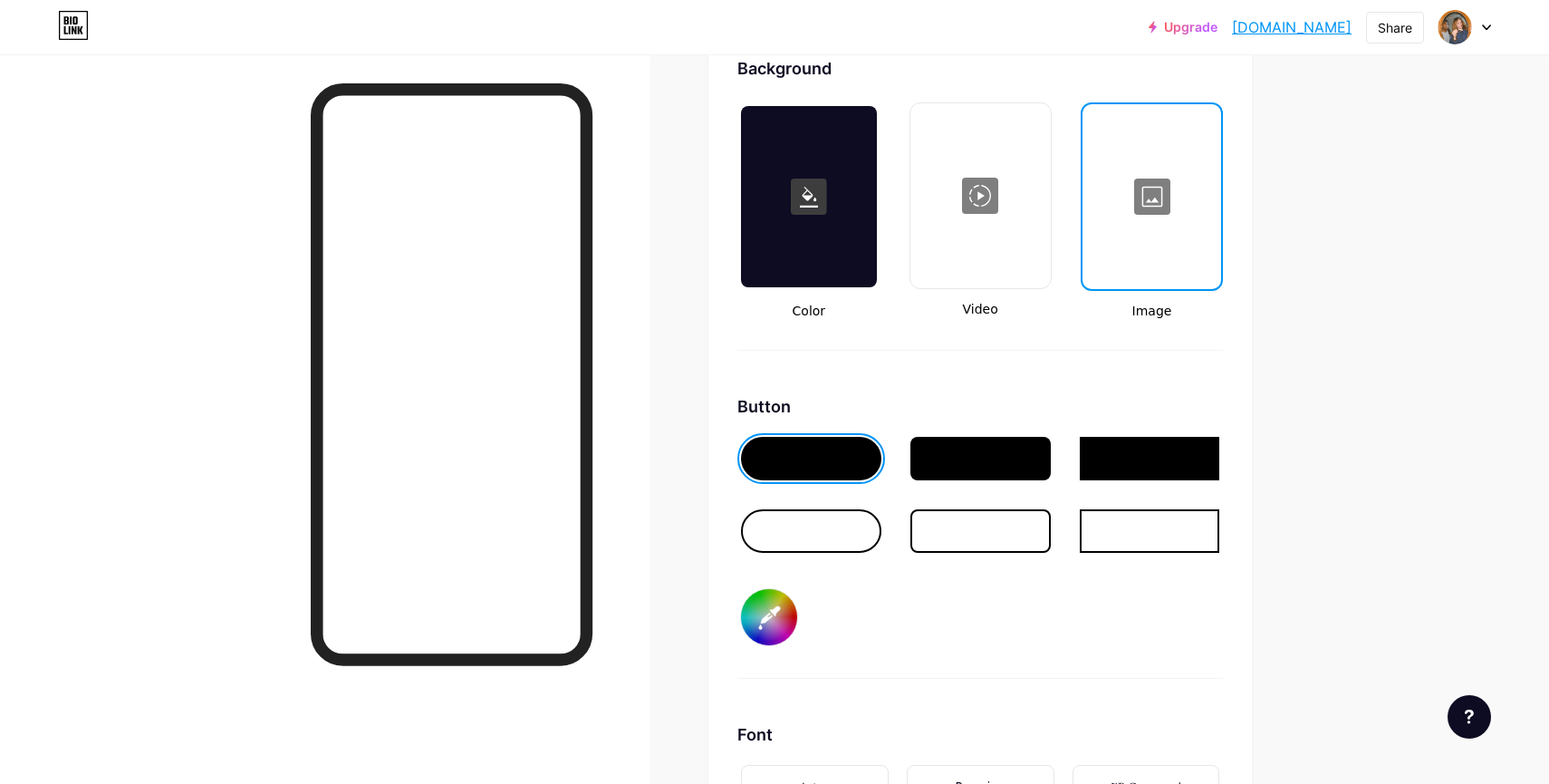
click at [1139, 186] on div at bounding box center [1152, 196] width 135 height 181
click at [951, 276] on icon at bounding box center [956, 280] width 10 height 10
click at [1171, 235] on div at bounding box center [1152, 196] width 135 height 181
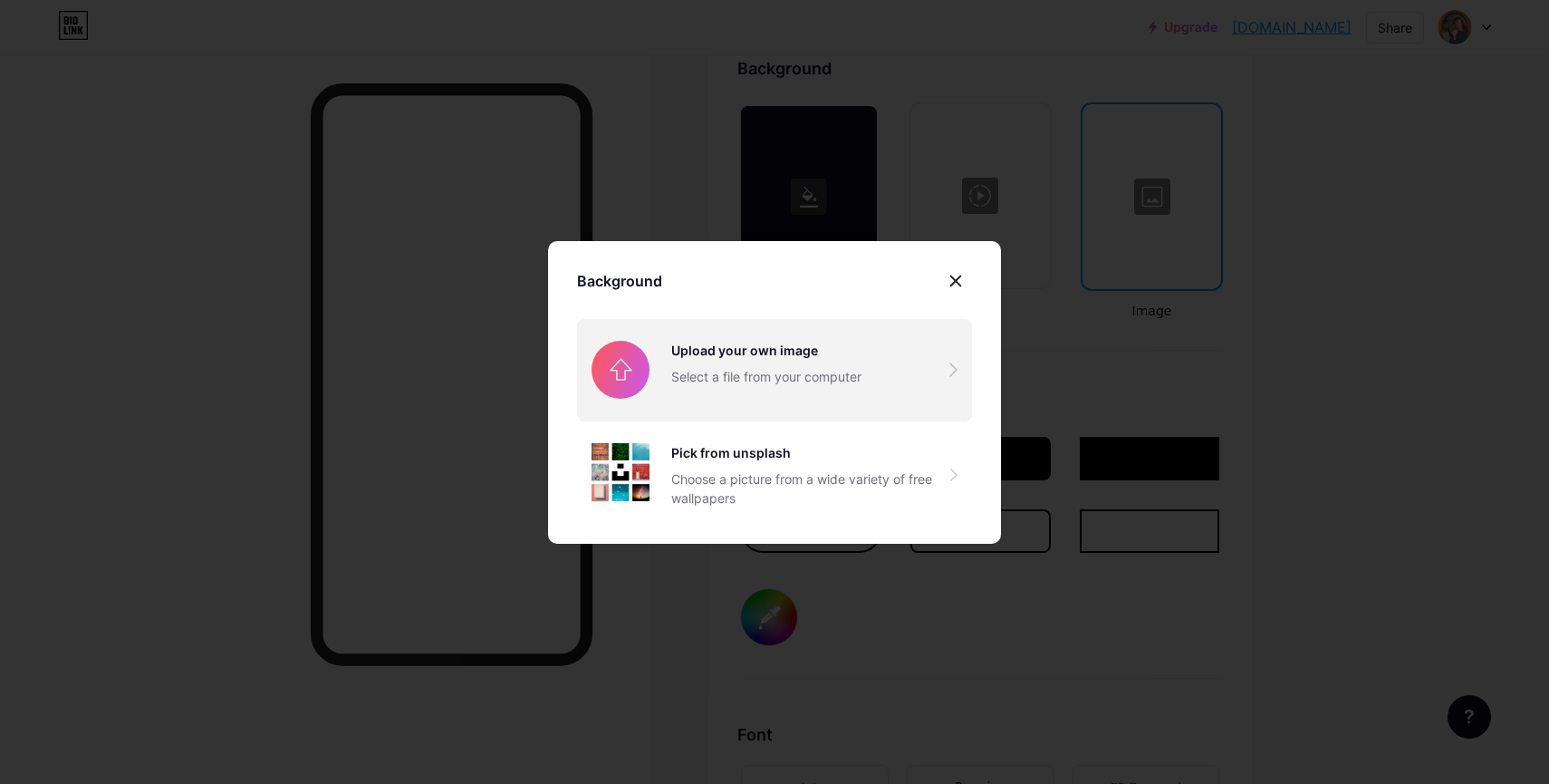
click at [767, 384] on input "file" at bounding box center [775, 370] width 395 height 102
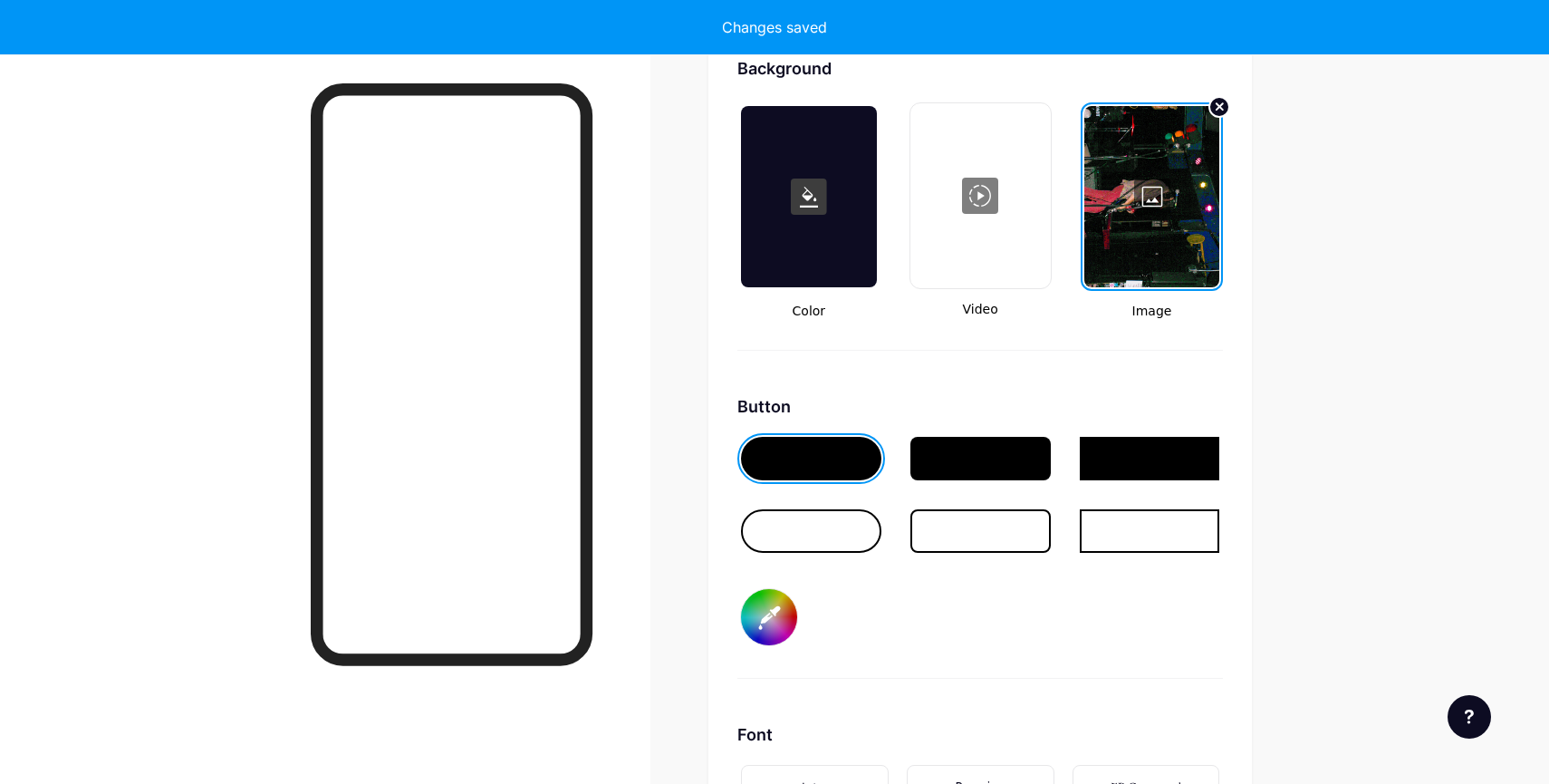
type input "#ffffff"
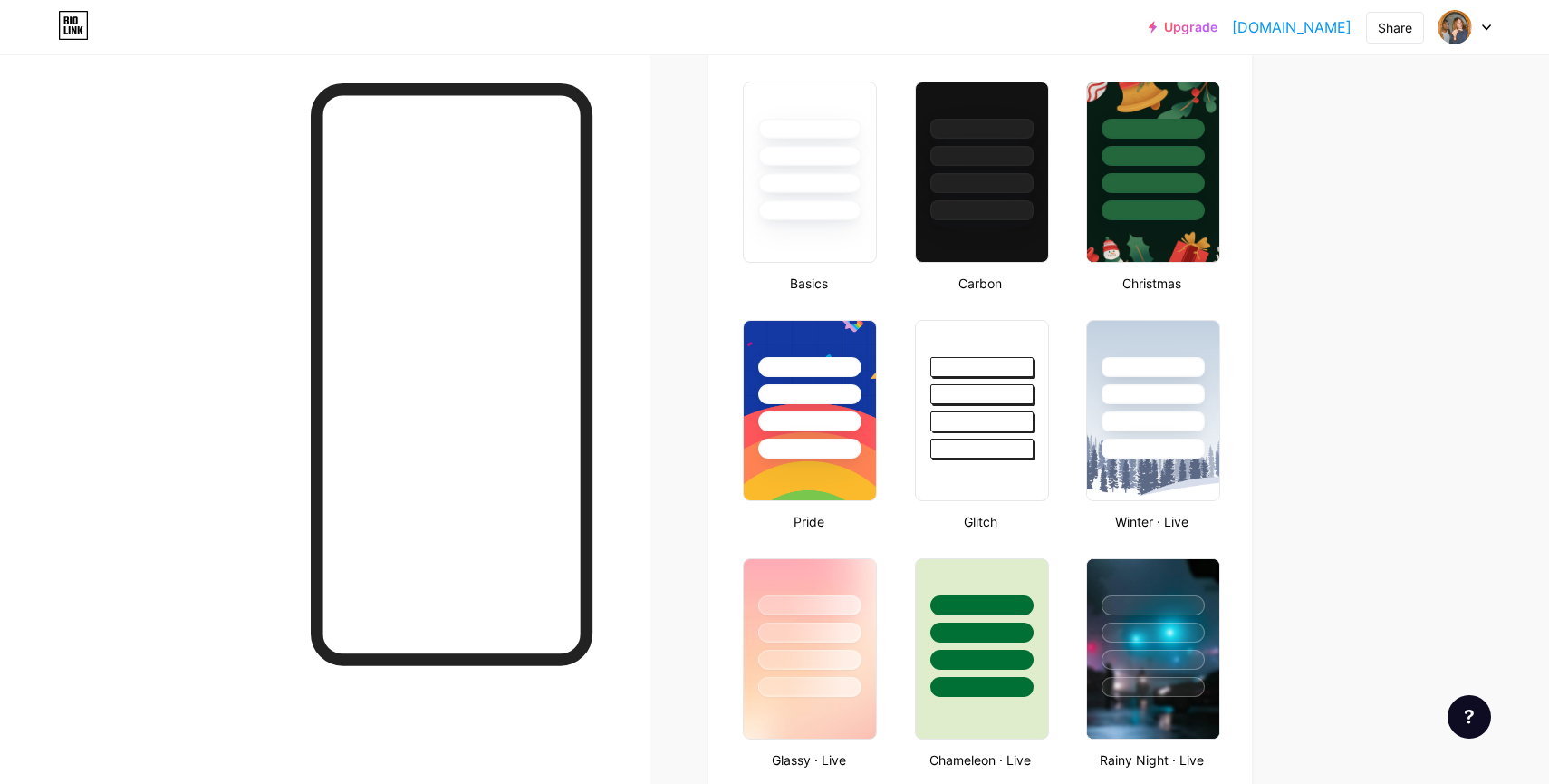
scroll to position [0, 0]
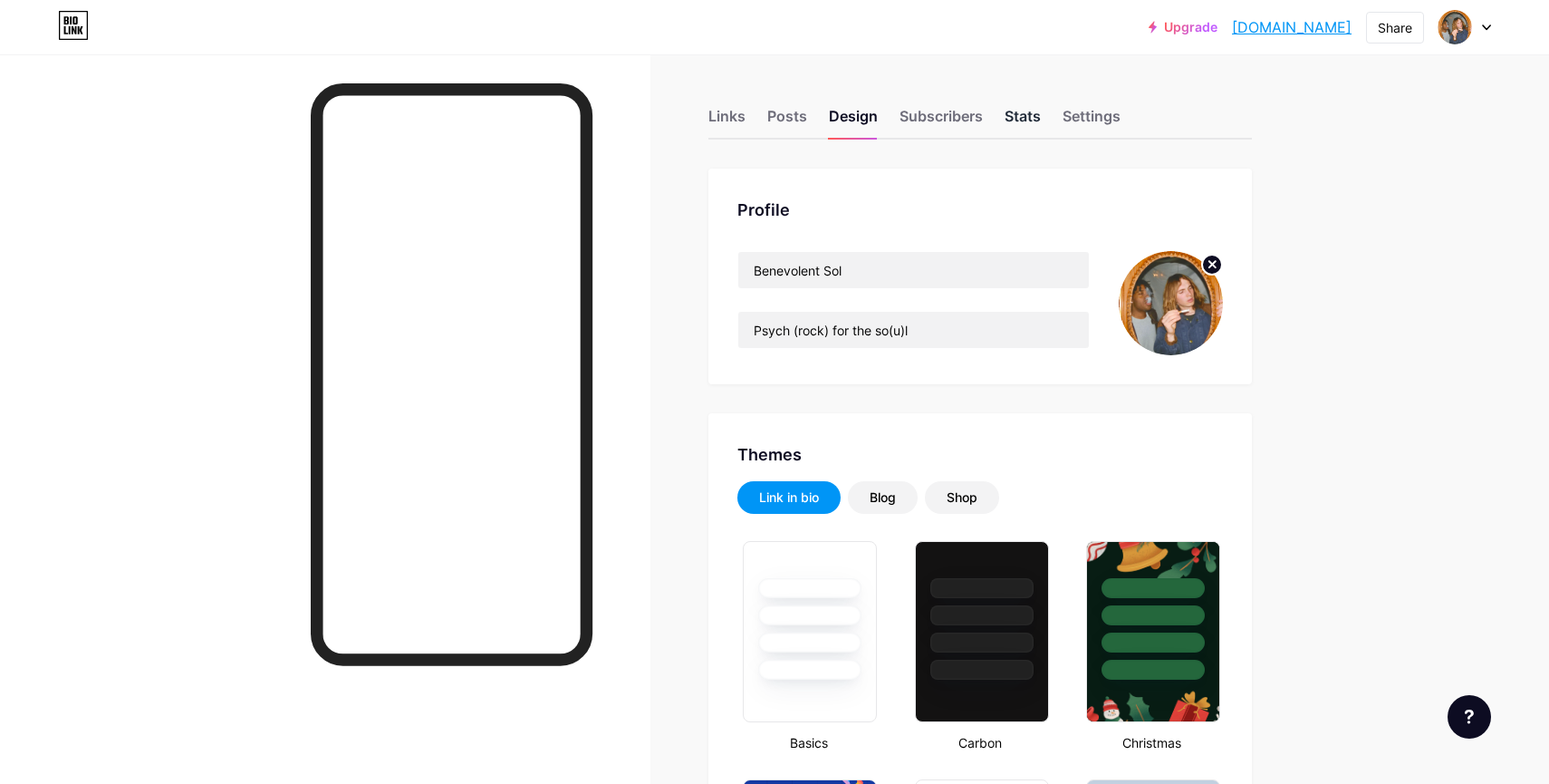
click at [1037, 117] on div "Stats" at bounding box center [1023, 122] width 36 height 33
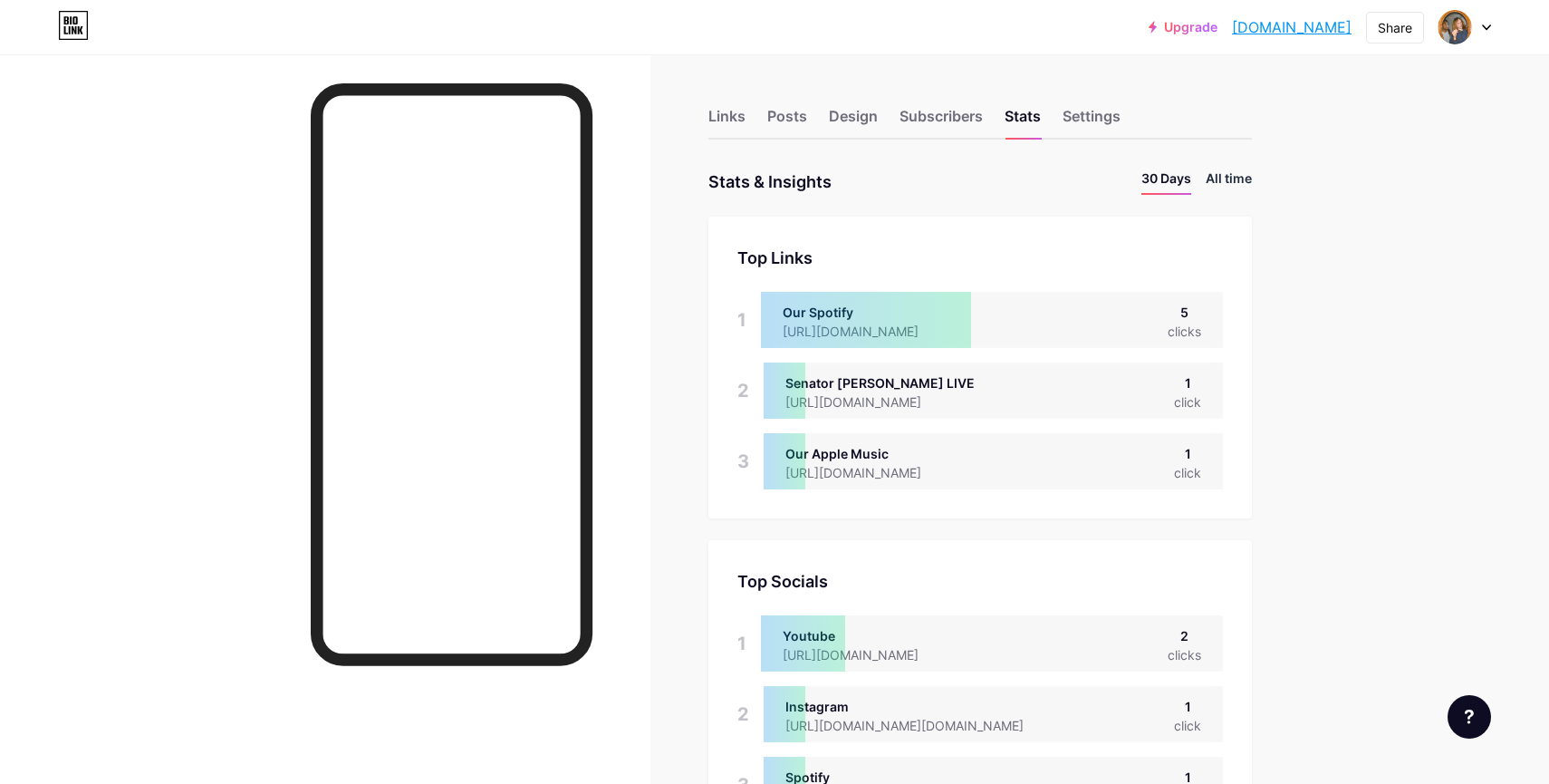
click at [1225, 174] on li "All time" at bounding box center [1229, 181] width 46 height 26
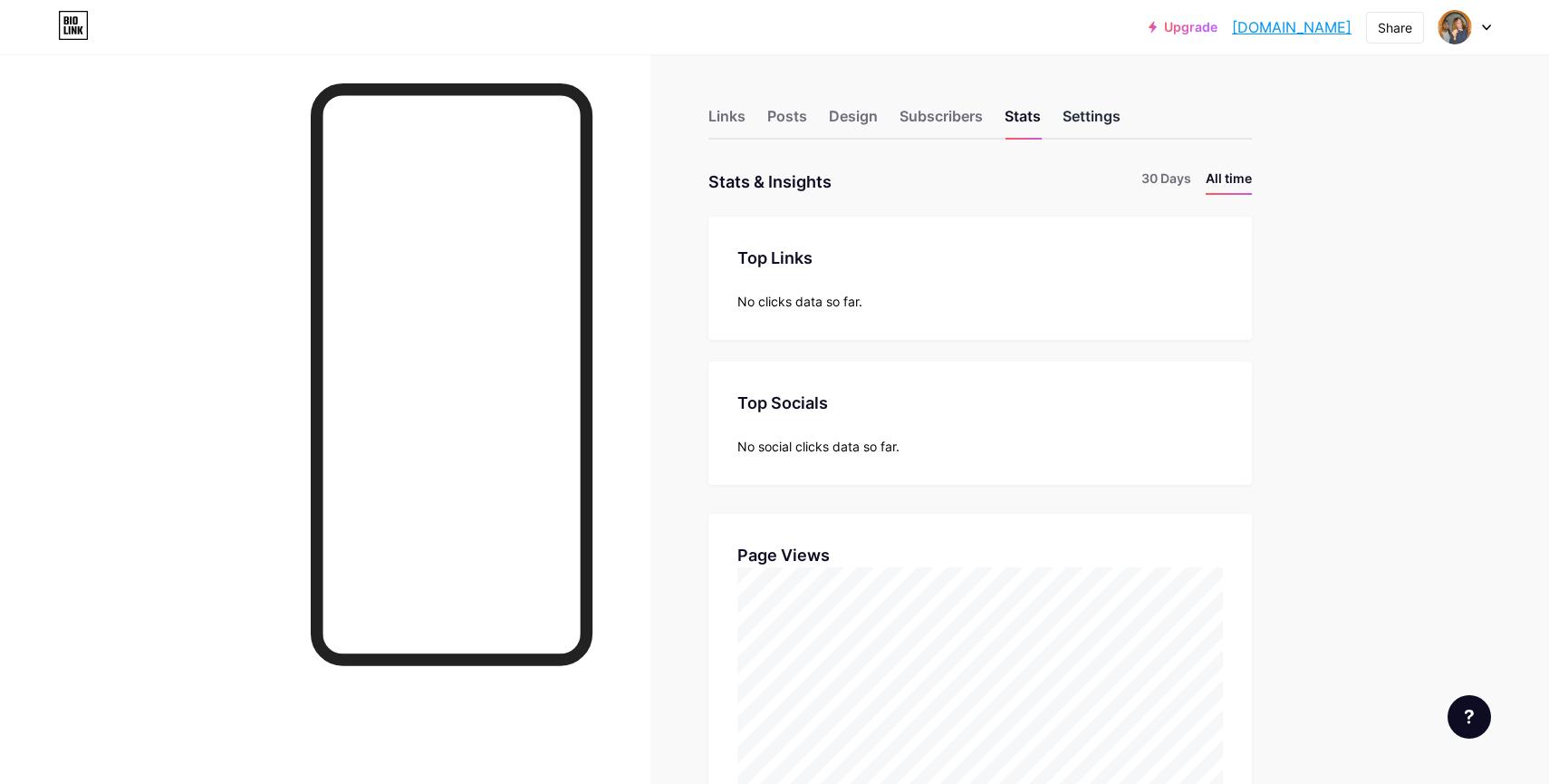
click at [1088, 117] on div "Settings" at bounding box center [1091, 122] width 58 height 33
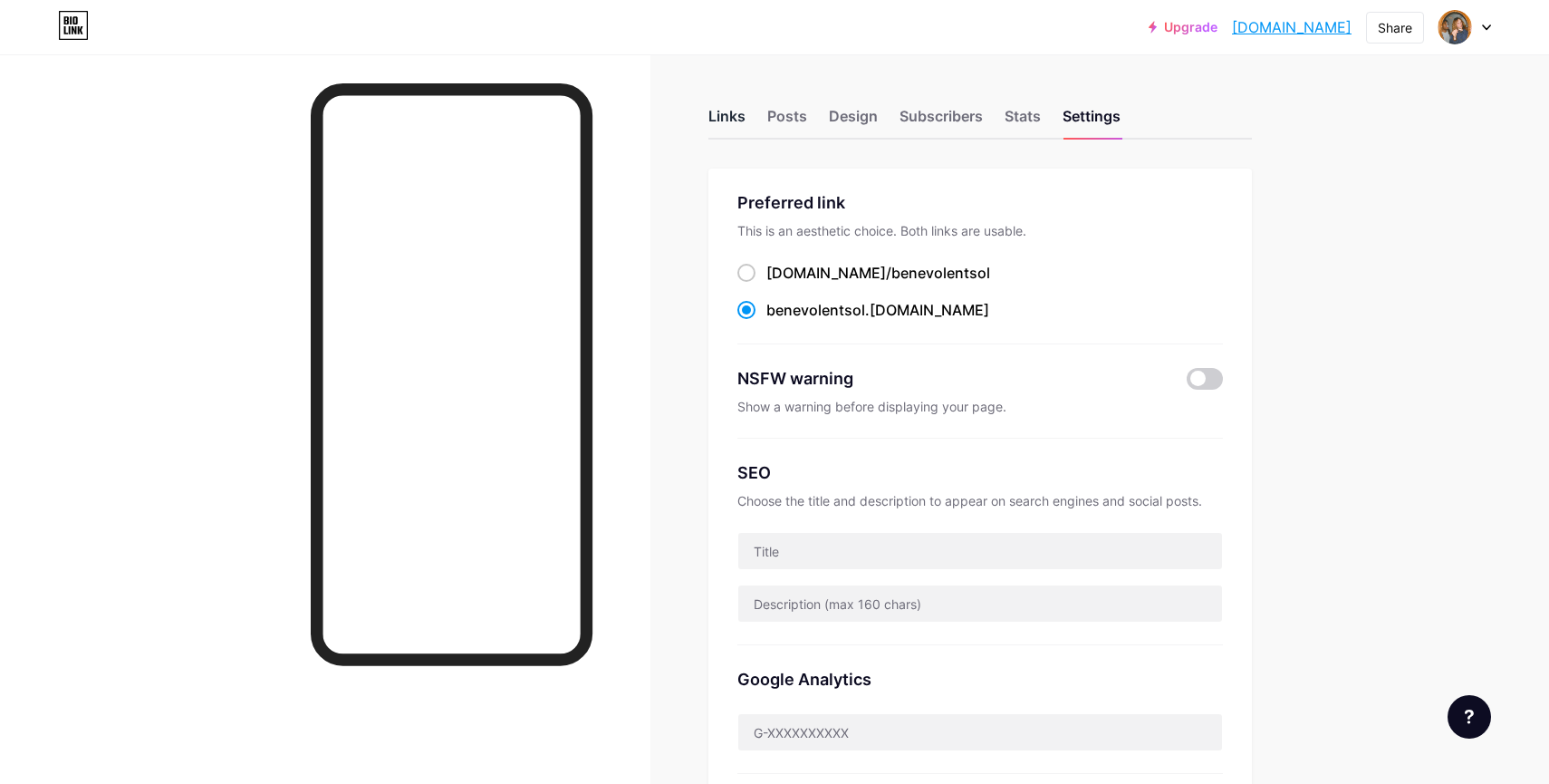
click at [736, 116] on div "Links" at bounding box center [727, 122] width 37 height 33
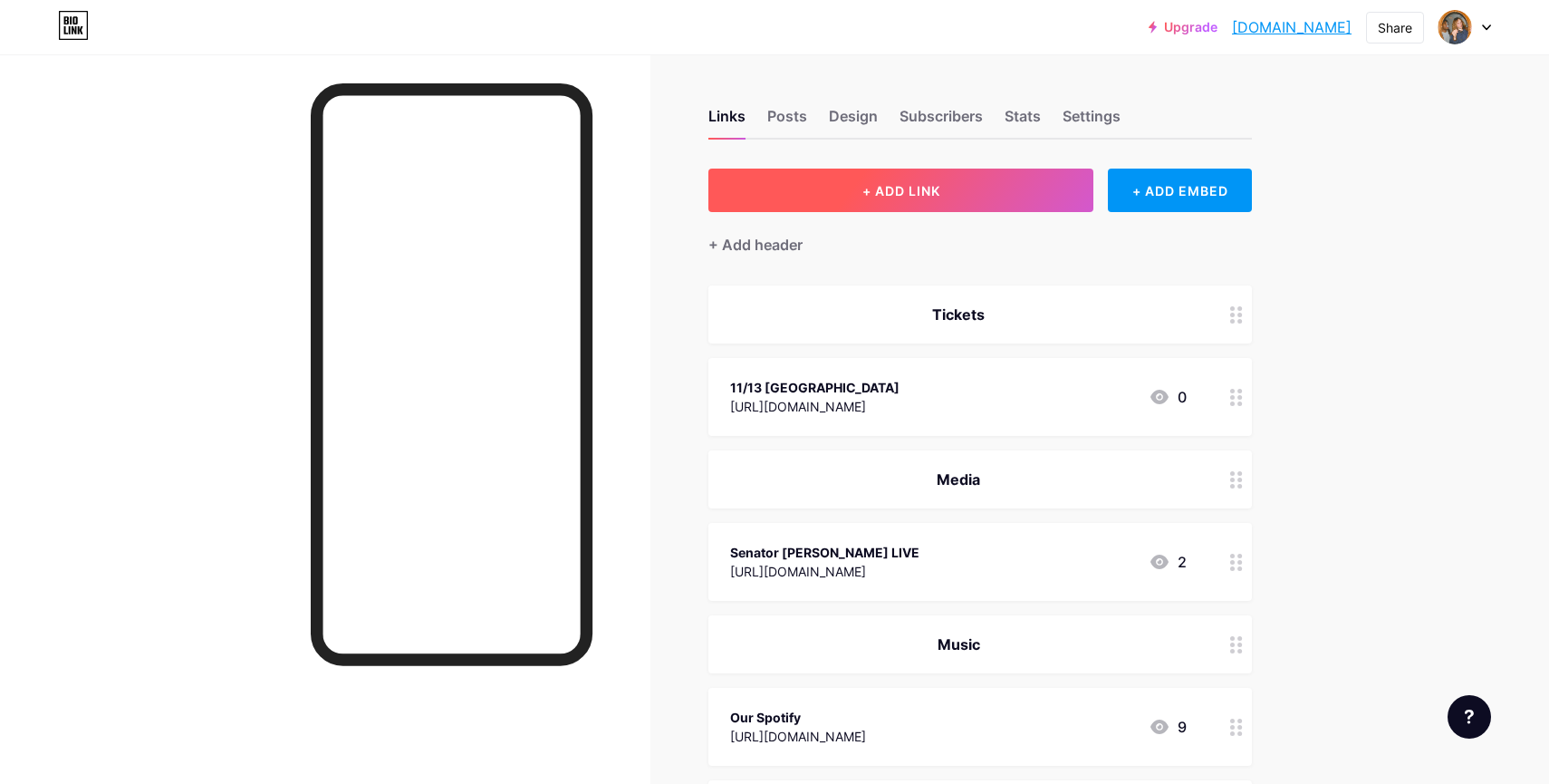
click at [956, 186] on button "+ ADD LINK" at bounding box center [900, 190] width 385 height 44
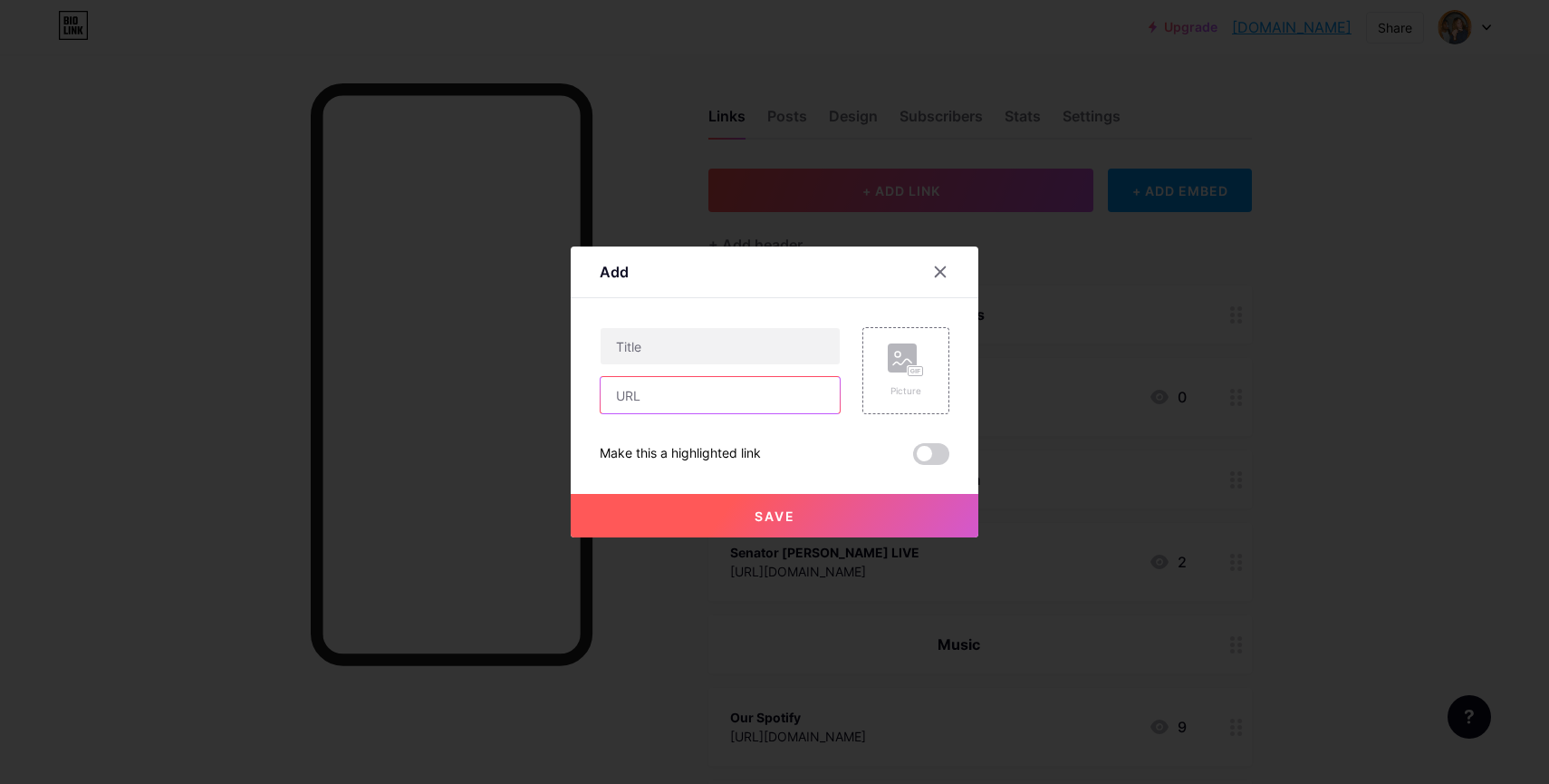
click at [750, 401] on input "text" at bounding box center [719, 395] width 239 height 36
paste input "https://benevolentsol.bandcamp.com/track/bad-soul"
type input "https://benevolentsol.bandcamp.com/track/bad-soul"
click at [692, 349] on input "text" at bounding box center [719, 347] width 239 height 36
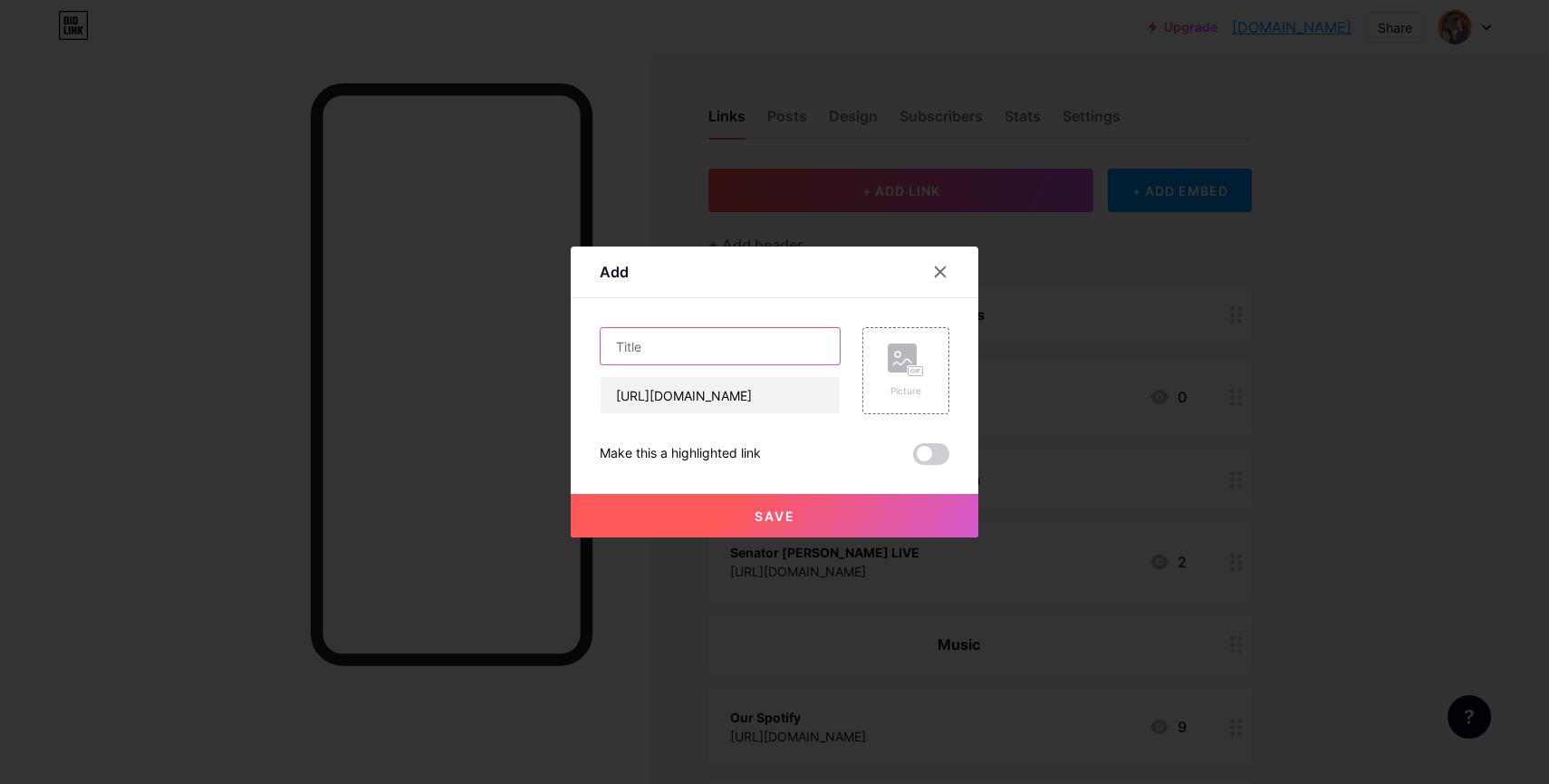
scroll to position [0, 0]
type input "Bandcamp"
click at [763, 523] on span "Save" at bounding box center [775, 516] width 41 height 15
